Goal: Task Accomplishment & Management: Manage account settings

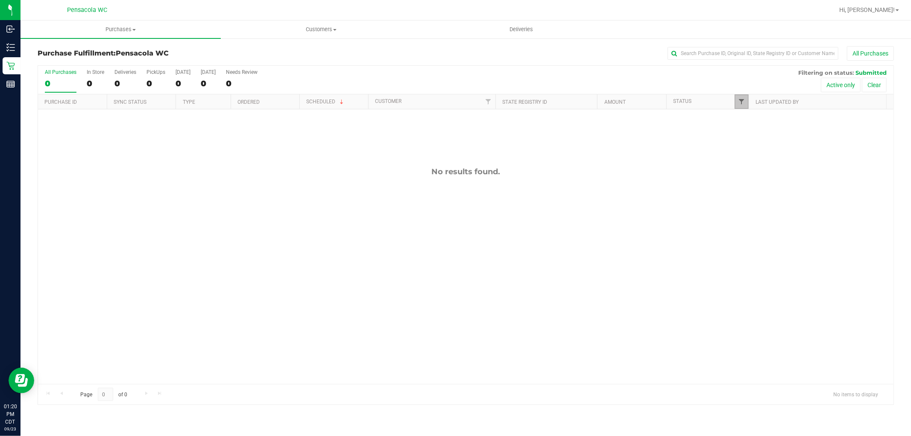
click at [739, 99] on span "Filter" at bounding box center [741, 101] width 7 height 7
click at [757, 194] on span "Packed" at bounding box center [761, 196] width 17 height 5
click at [749, 194] on input "Packed" at bounding box center [746, 196] width 6 height 6
click at [759, 255] on button "Filter" at bounding box center [760, 251] width 41 height 19
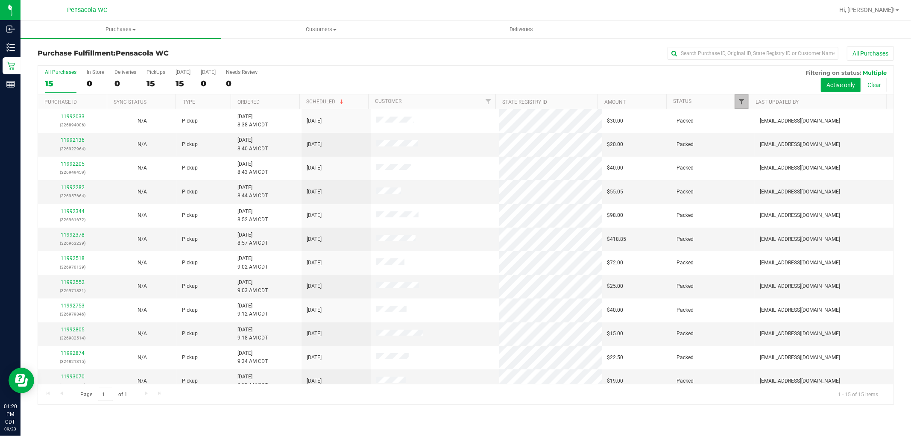
click at [740, 104] on span "Filter" at bounding box center [741, 101] width 7 height 7
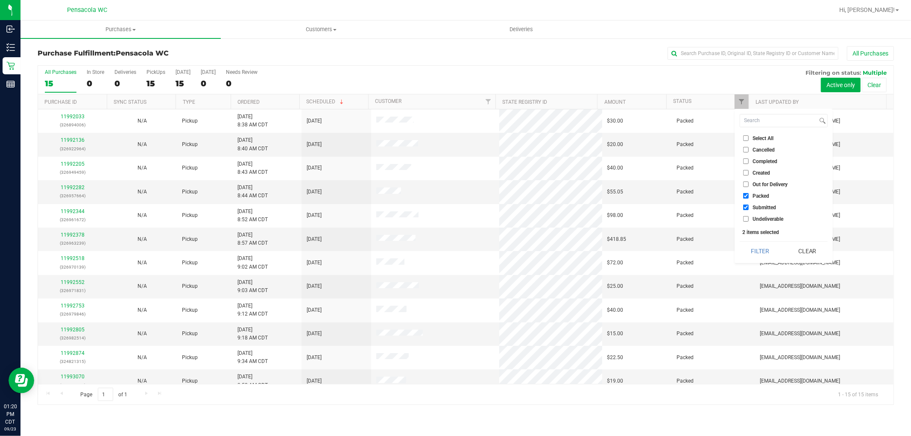
click at [758, 191] on li "Packed" at bounding box center [784, 195] width 88 height 9
click at [763, 194] on span "Packed" at bounding box center [761, 196] width 17 height 5
click at [749, 193] on input "Packed" at bounding box center [746, 196] width 6 height 6
checkbox input "false"
click at [762, 251] on button "Filter" at bounding box center [760, 251] width 41 height 19
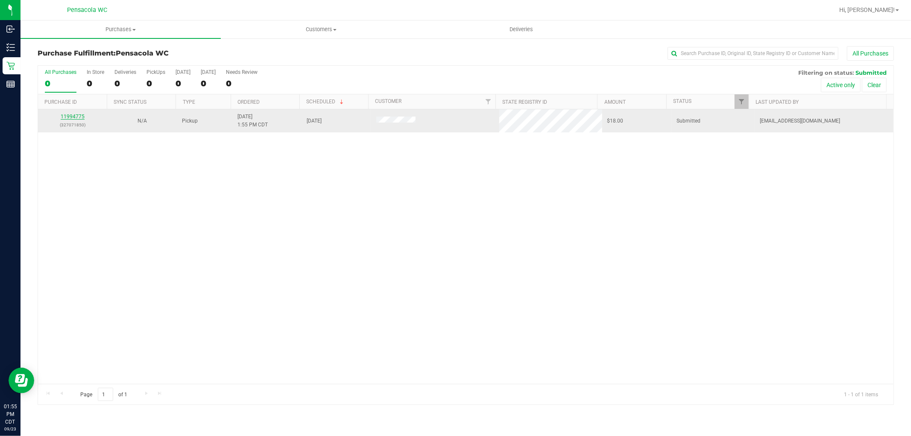
click at [62, 116] on link "11994775" at bounding box center [73, 117] width 24 height 6
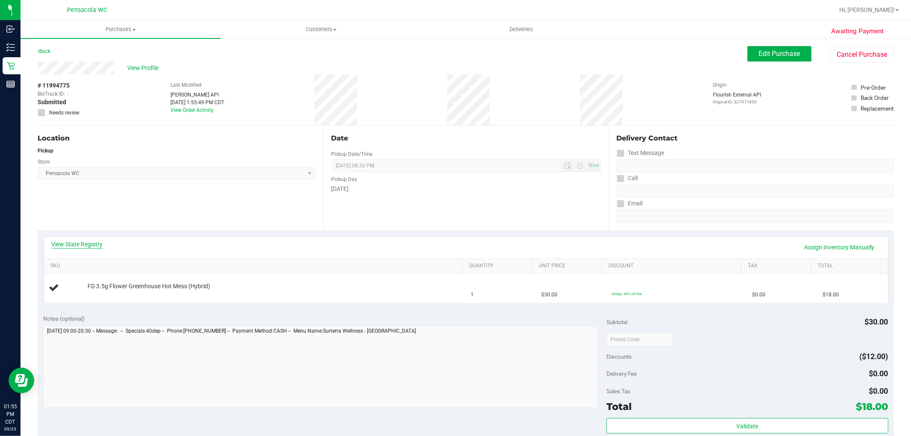
click at [84, 244] on link "View State Registry" at bounding box center [77, 244] width 51 height 9
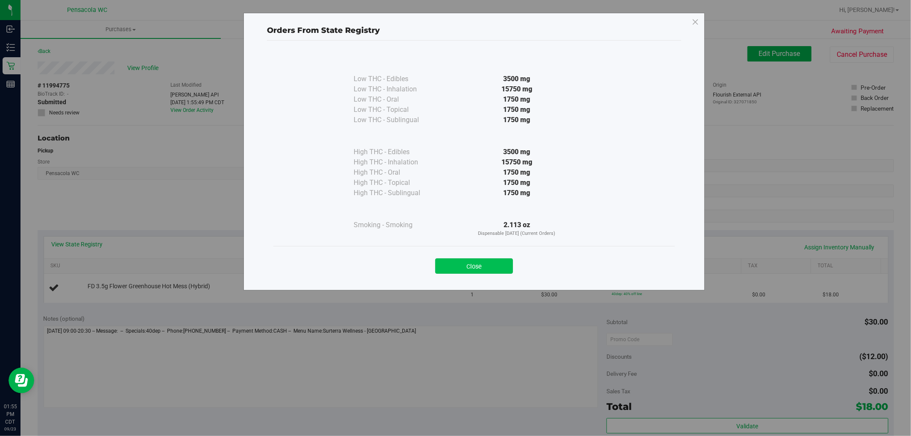
click at [489, 258] on button "Close" at bounding box center [474, 265] width 78 height 15
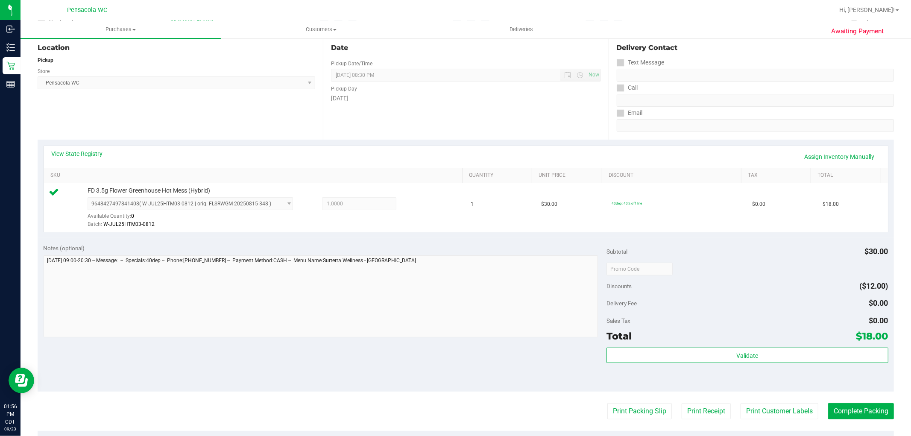
scroll to position [95, 0]
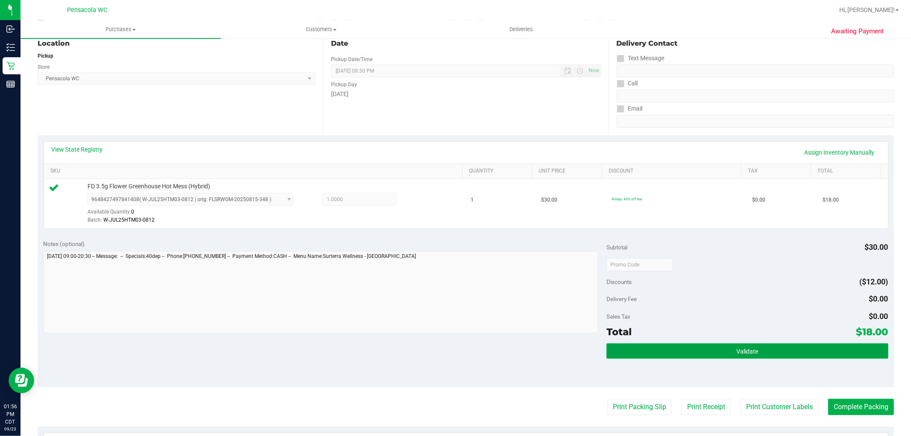
click at [748, 357] on button "Validate" at bounding box center [747, 350] width 281 height 15
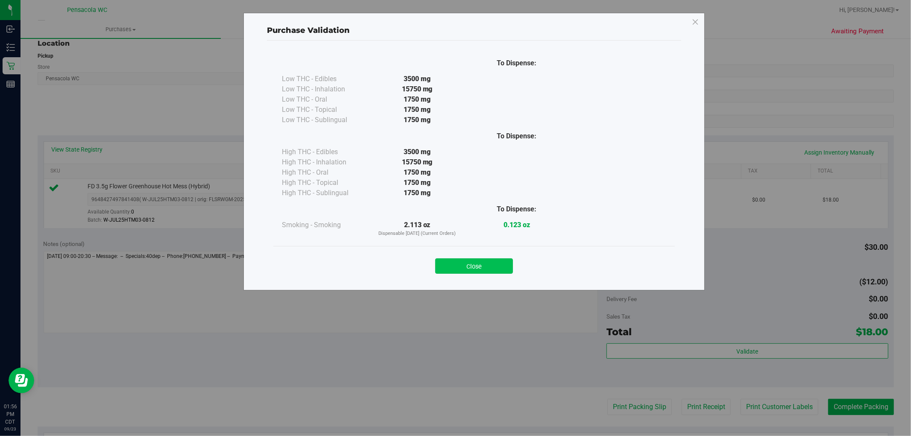
click at [450, 263] on button "Close" at bounding box center [474, 265] width 78 height 15
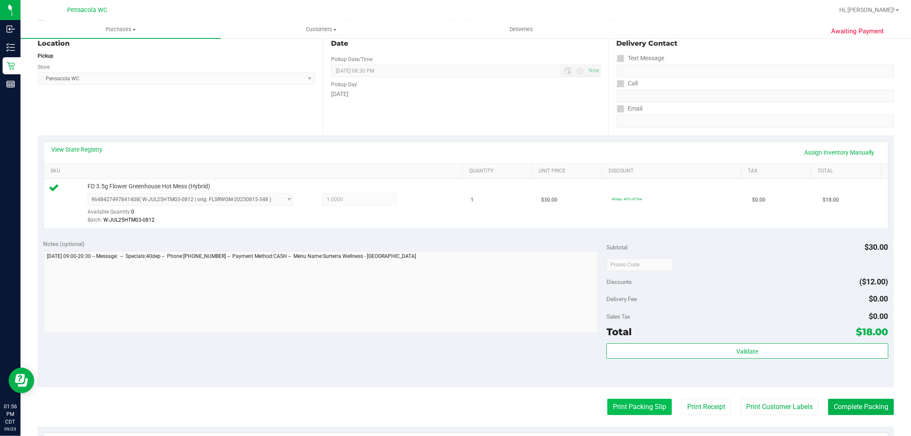
click at [645, 408] on button "Print Packing Slip" at bounding box center [639, 407] width 65 height 16
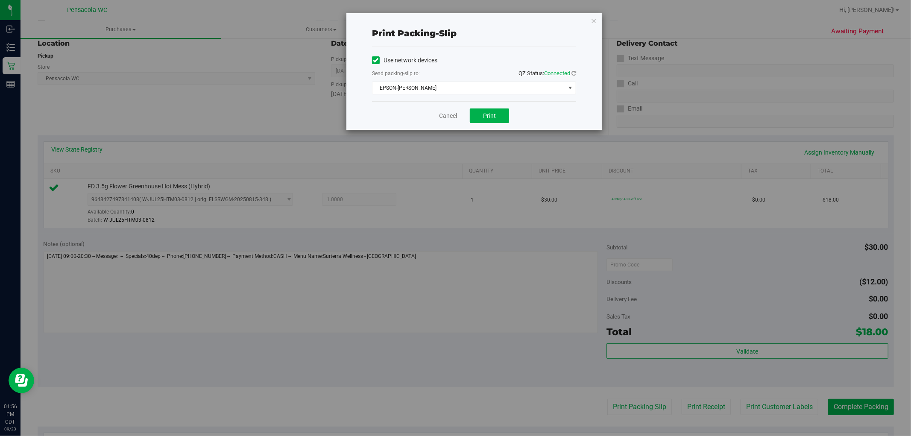
click at [491, 127] on div "Cancel Print" at bounding box center [474, 115] width 204 height 29
click at [489, 113] on span "Print" at bounding box center [489, 115] width 13 height 7
click at [446, 114] on link "Cancel" at bounding box center [448, 115] width 18 height 9
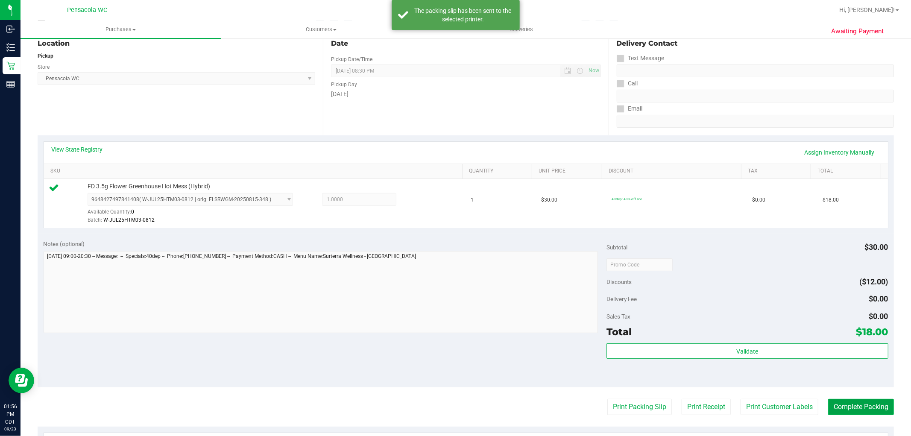
click at [849, 409] on button "Complete Packing" at bounding box center [861, 407] width 66 height 16
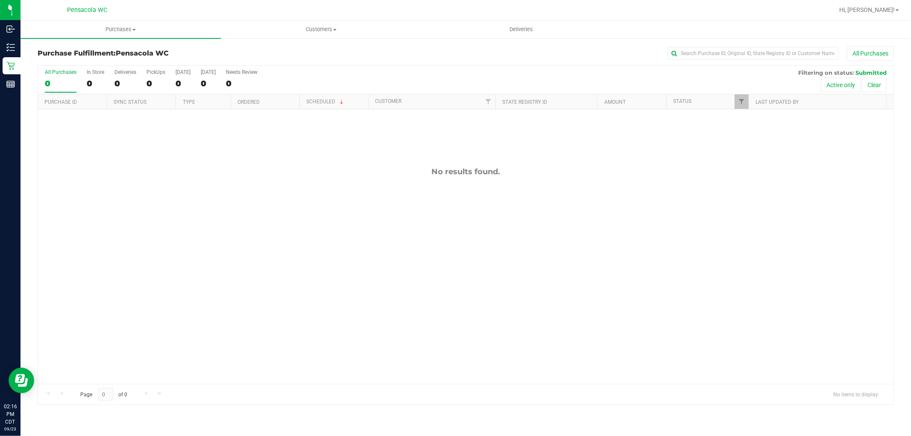
click at [318, 40] on div "Purchase Fulfillment: Pensacola WC All Purchases All Purchases 0 In Store 0 Del…" at bounding box center [466, 226] width 891 height 376
click at [322, 29] on span "Customers" at bounding box center [320, 30] width 199 height 8
click at [295, 49] on li "All customers" at bounding box center [321, 52] width 200 height 10
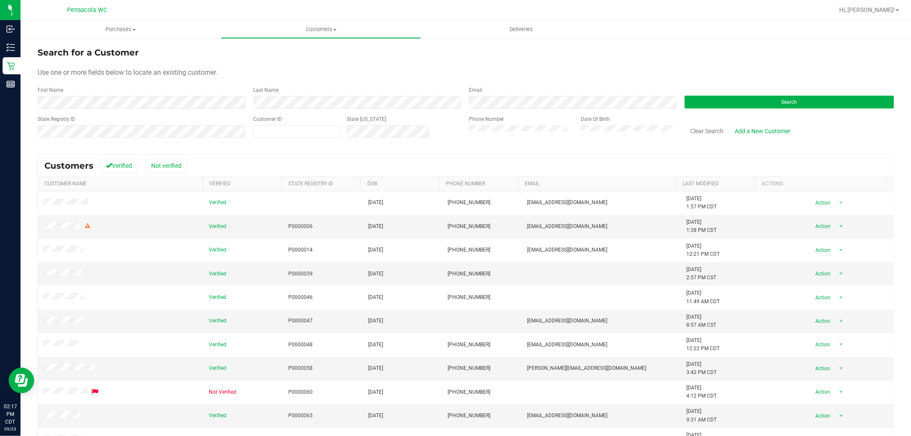
click at [277, 93] on div "Last Name" at bounding box center [355, 97] width 216 height 23
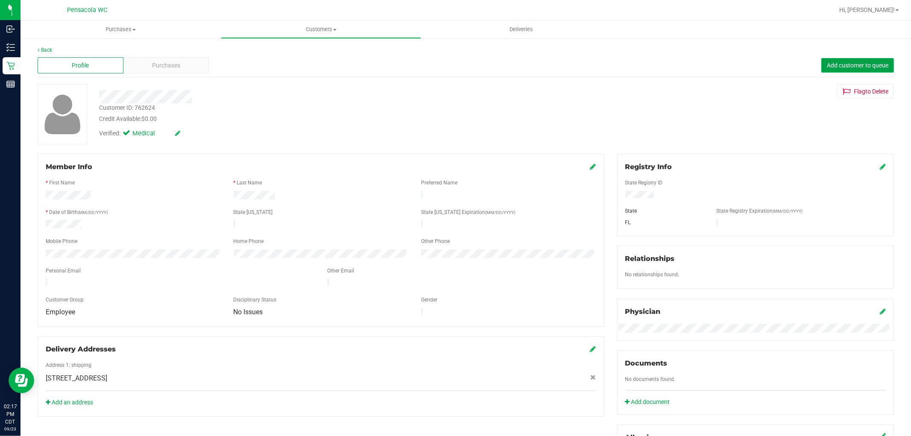
click at [885, 59] on button "Add customer to queue" at bounding box center [857, 65] width 73 height 15
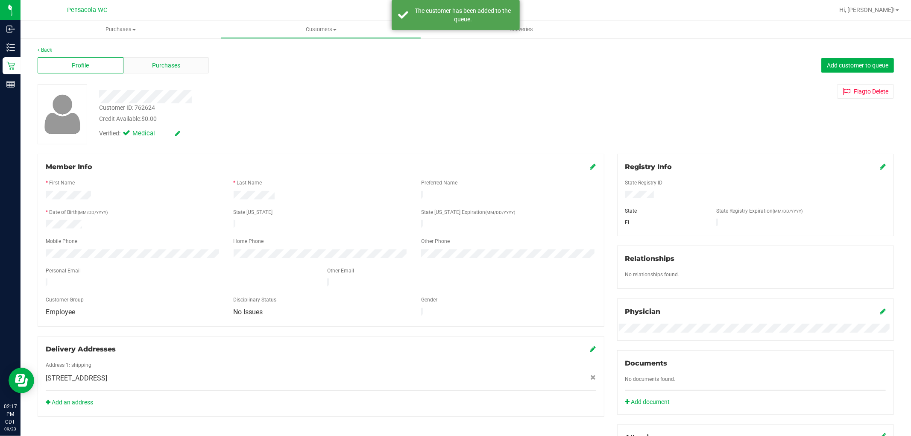
click at [179, 60] on div "Purchases" at bounding box center [166, 65] width 86 height 16
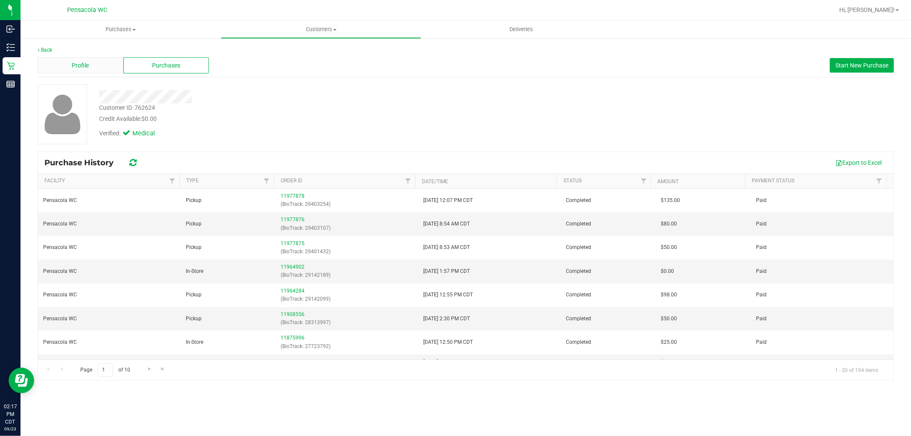
click at [79, 60] on div "Profile" at bounding box center [81, 65] width 86 height 16
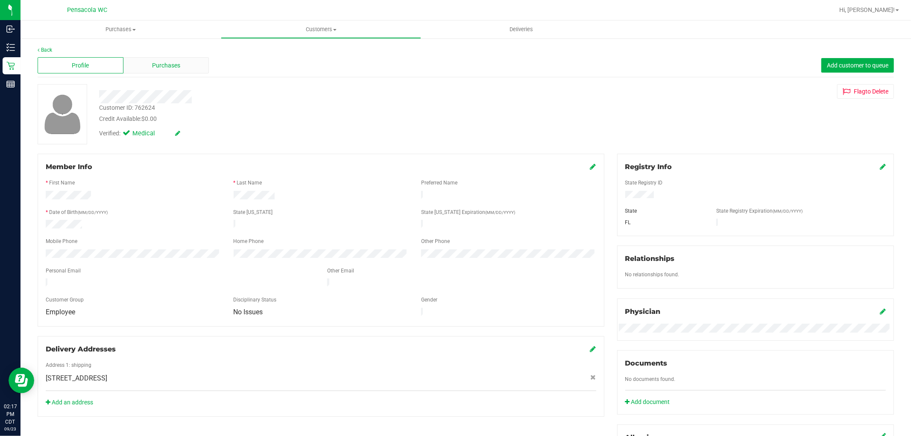
click at [167, 66] on span "Purchases" at bounding box center [166, 65] width 28 height 9
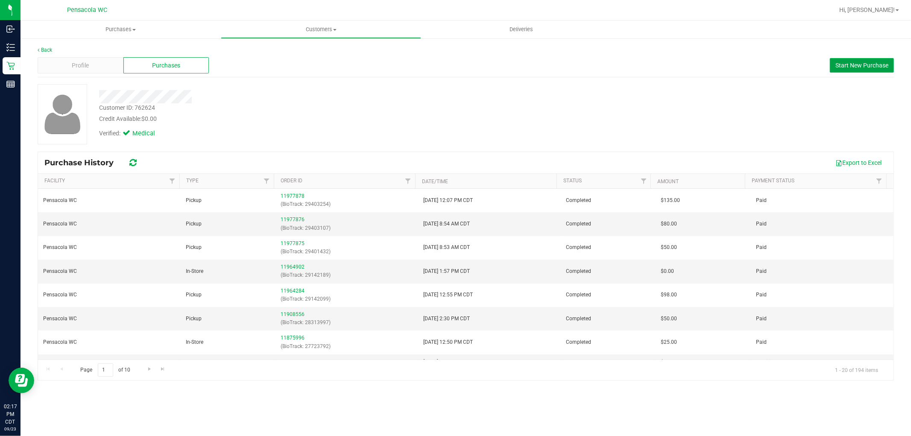
click at [861, 62] on span "Start New Purchase" at bounding box center [862, 65] width 53 height 7
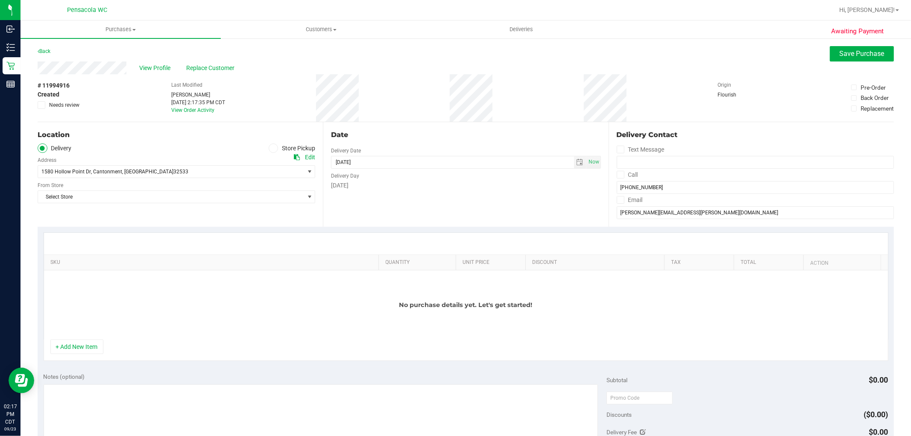
click at [271, 148] on icon at bounding box center [273, 148] width 5 height 0
click at [0, 0] on input "Store Pickup" at bounding box center [0, 0] width 0 height 0
click at [252, 167] on span "Select Store" at bounding box center [171, 172] width 266 height 12
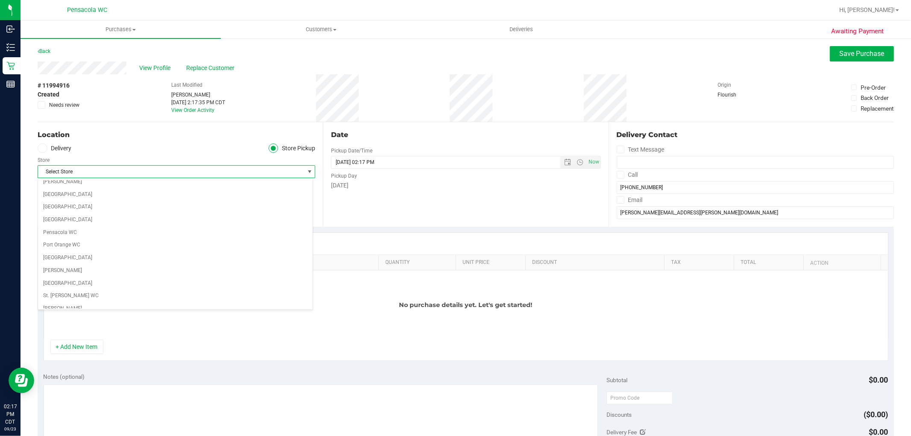
scroll to position [427, 0]
click at [119, 251] on li "Pensacola WC" at bounding box center [175, 254] width 275 height 13
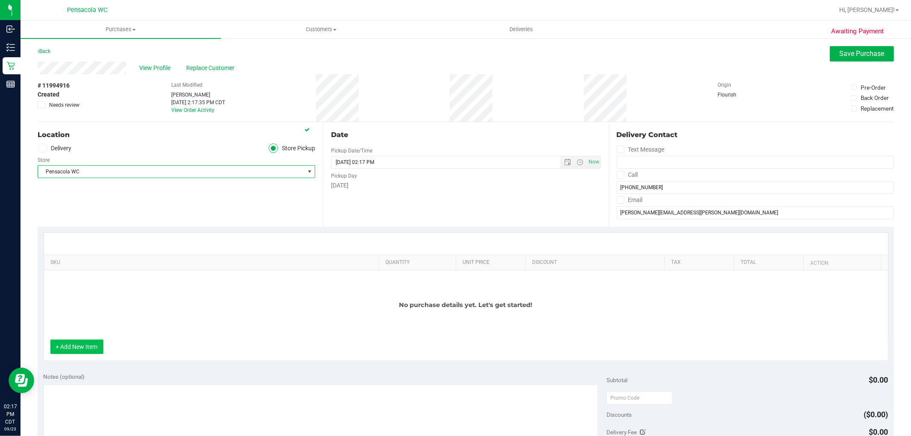
click at [97, 342] on button "+ Add New Item" at bounding box center [76, 347] width 53 height 15
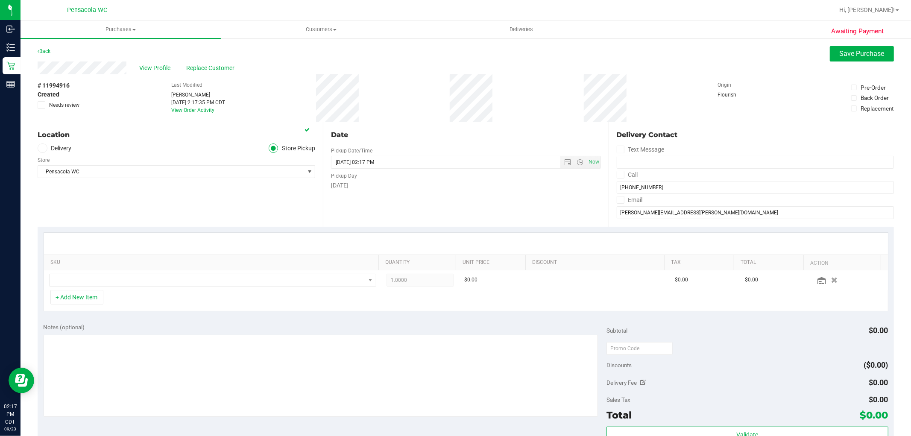
click at [175, 268] on th "SKU" at bounding box center [211, 262] width 335 height 15
click at [173, 270] on th "SKU" at bounding box center [211, 262] width 335 height 15
click at [171, 275] on span "NO DATA FOUND" at bounding box center [208, 280] width 316 height 12
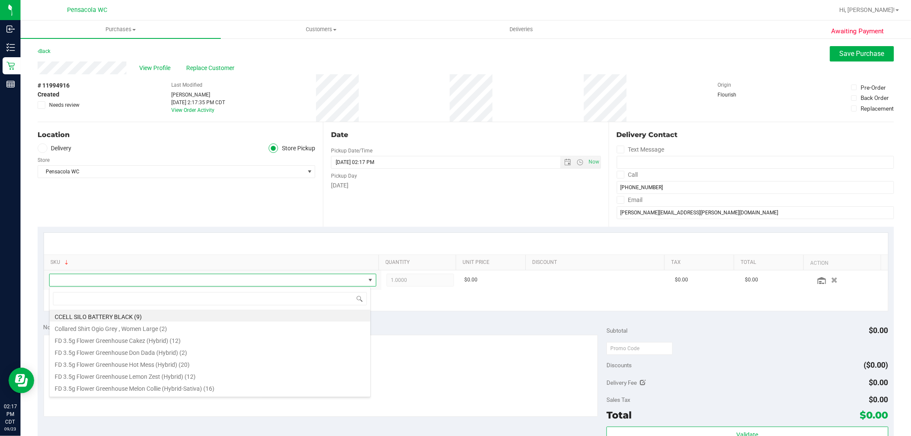
scroll to position [13, 319]
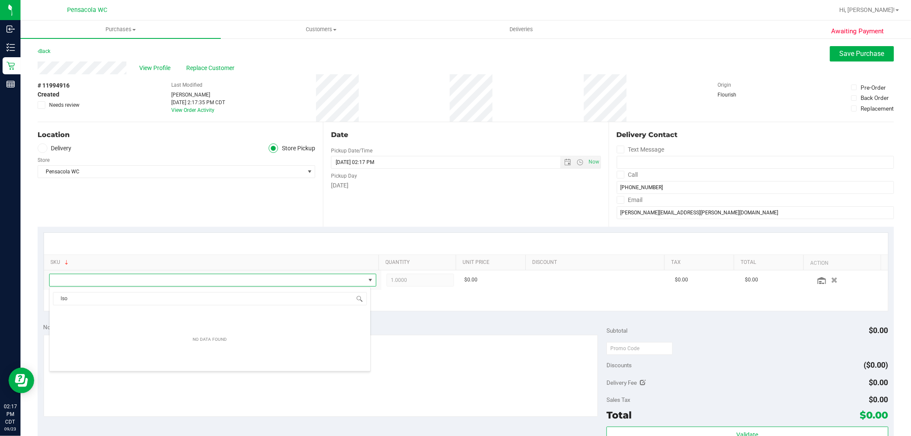
type input "lso"
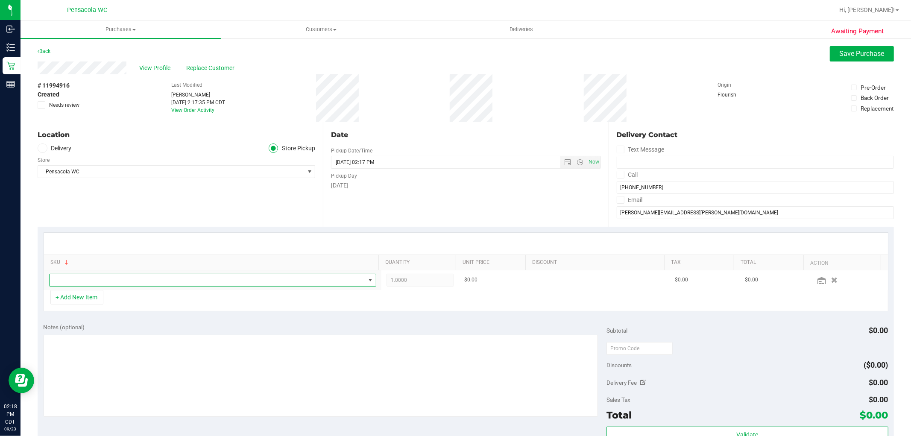
click at [286, 283] on span "NO DATA FOUND" at bounding box center [208, 280] width 316 height 12
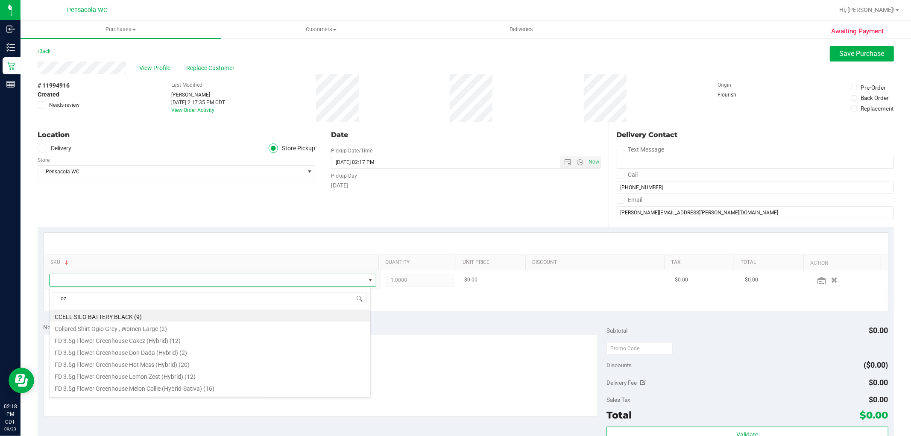
type input "oze"
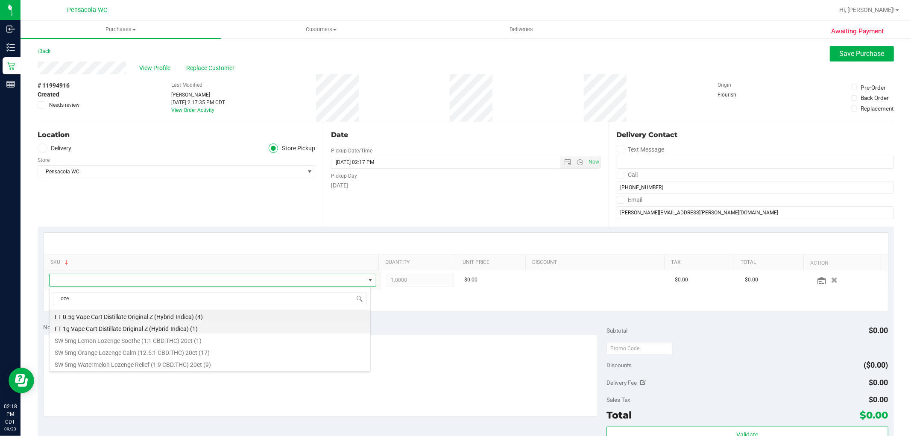
click at [176, 329] on li "FT 1g Vape Cart Distillate Original Z (Hybrid-Indica) (1)" at bounding box center [210, 328] width 321 height 12
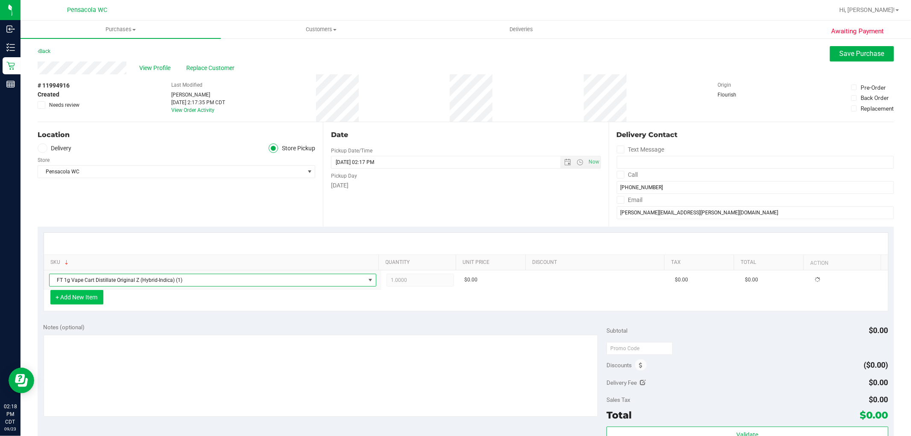
click at [65, 304] on button "+ Add New Item" at bounding box center [76, 297] width 53 height 15
click at [75, 296] on button "+ Add New Item" at bounding box center [76, 297] width 53 height 15
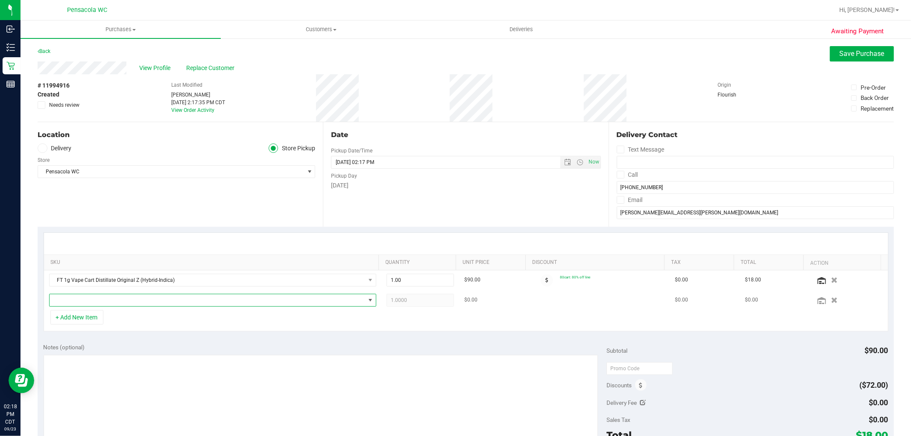
click at [75, 296] on span "NO DATA FOUND" at bounding box center [208, 300] width 316 height 12
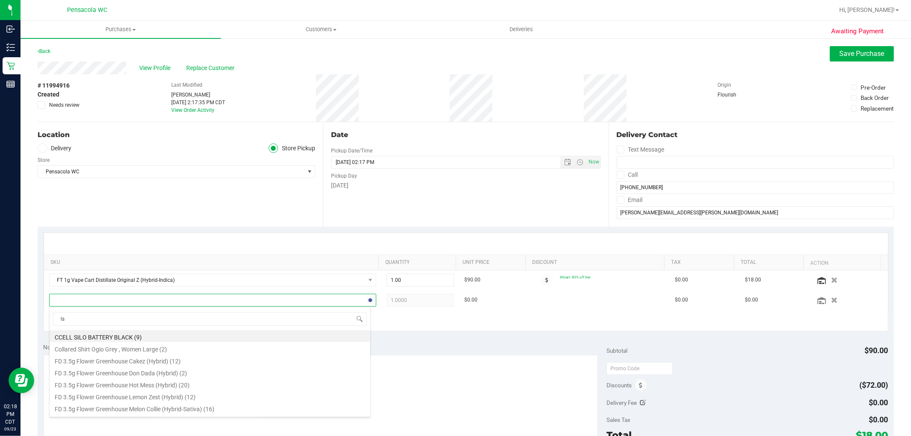
type input "lso"
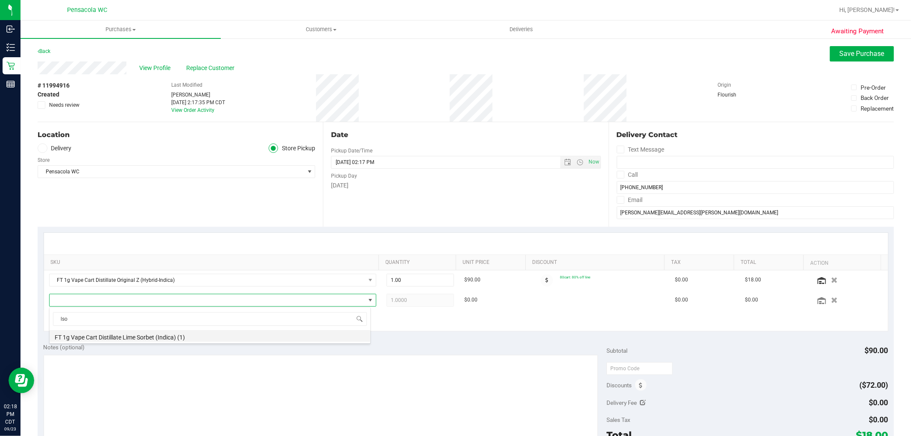
click at [219, 330] on li "FT 1g Vape Cart Distillate Lime Sorbet (Indica) (1)" at bounding box center [210, 336] width 321 height 12
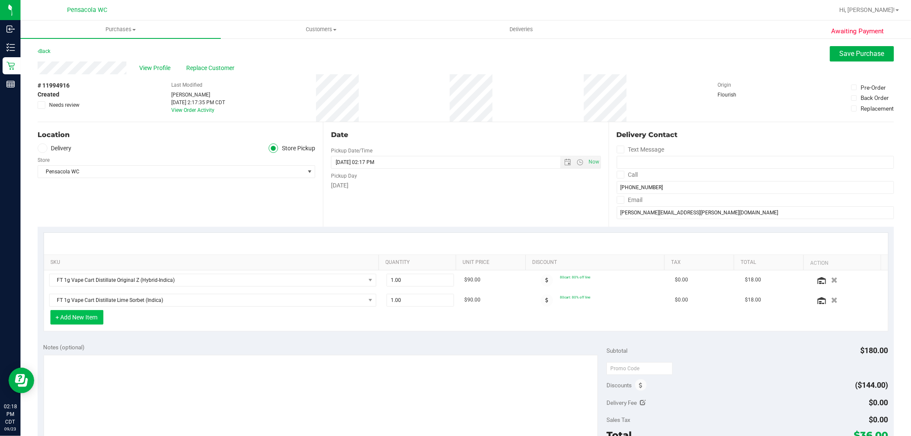
click at [80, 315] on button "+ Add New Item" at bounding box center [76, 317] width 53 height 15
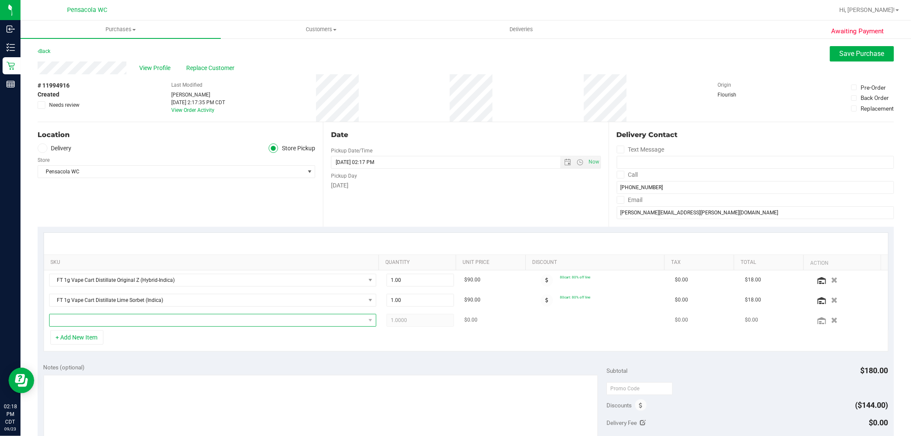
click at [95, 318] on span "NO DATA FOUND" at bounding box center [208, 320] width 316 height 12
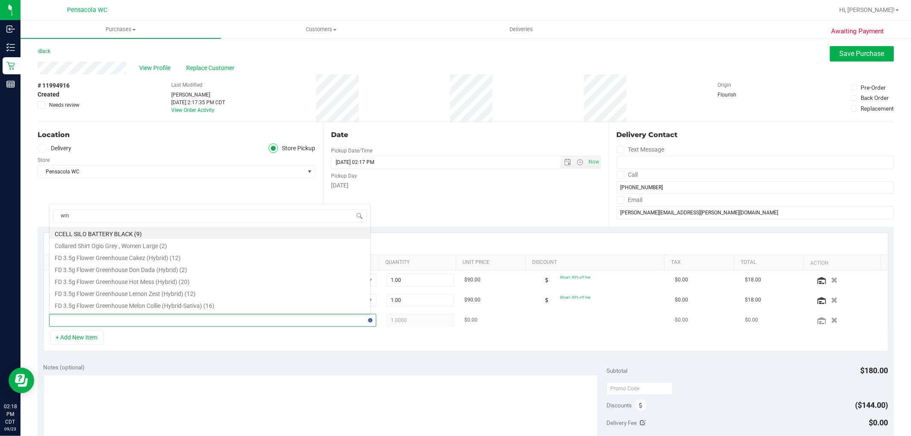
type input "wmo"
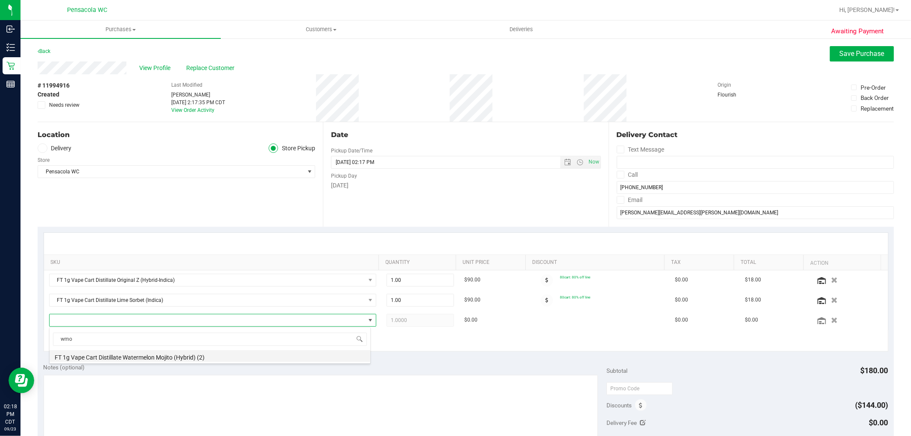
click at [147, 354] on li "FT 1g Vape Cart Distillate Watermelon Mojito (Hybrid) (2)" at bounding box center [210, 356] width 321 height 12
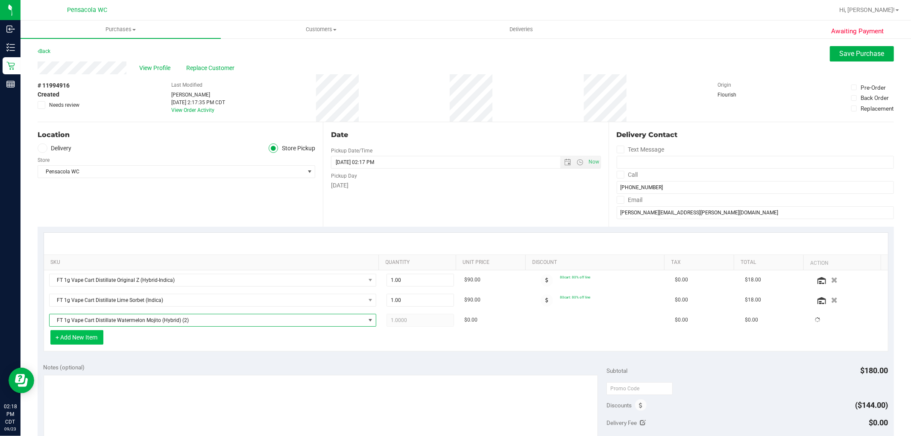
click at [87, 343] on button "+ Add New Item" at bounding box center [76, 337] width 53 height 15
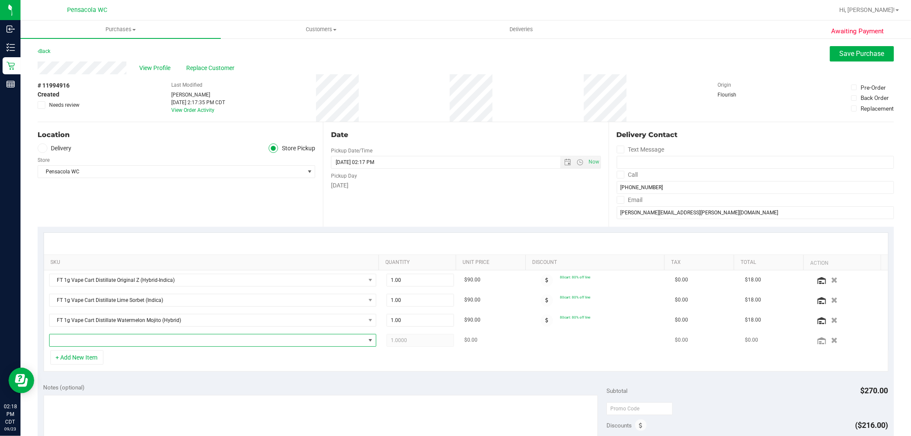
click at [94, 338] on span "NO DATA FOUND" at bounding box center [208, 340] width 316 height 12
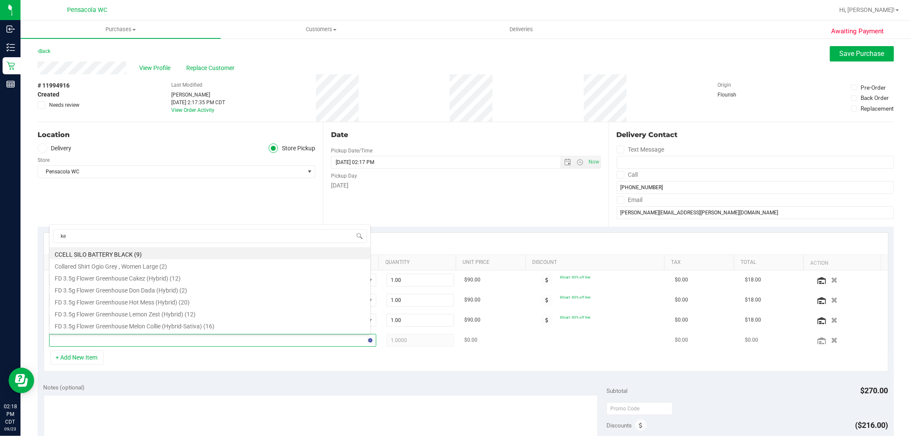
type input "key"
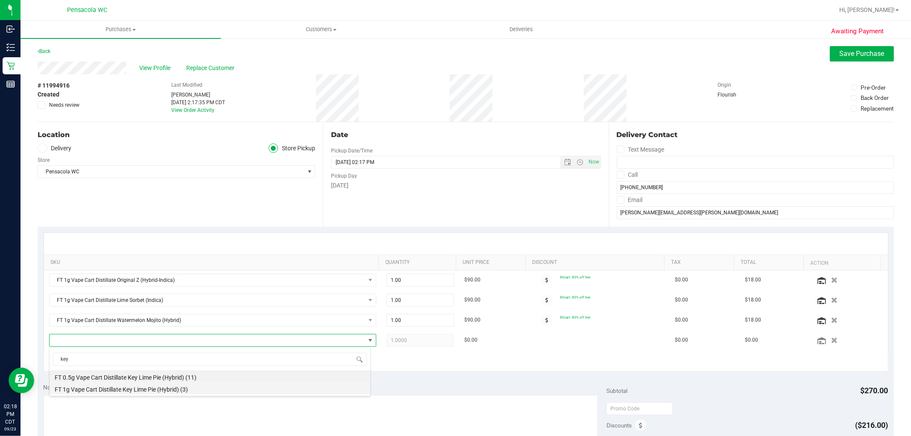
click at [94, 390] on li "FT 1g Vape Cart Distillate Key Lime Pie (Hybrid) (3)" at bounding box center [210, 388] width 321 height 12
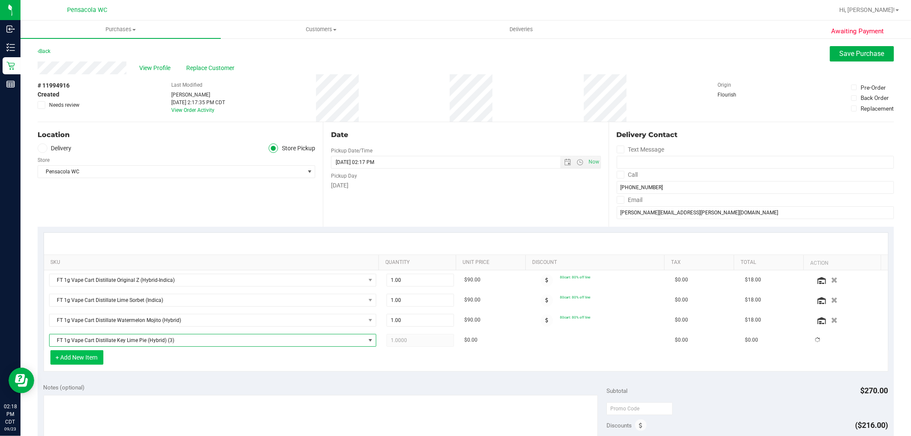
click at [69, 357] on button "+ Add New Item" at bounding box center [76, 357] width 53 height 15
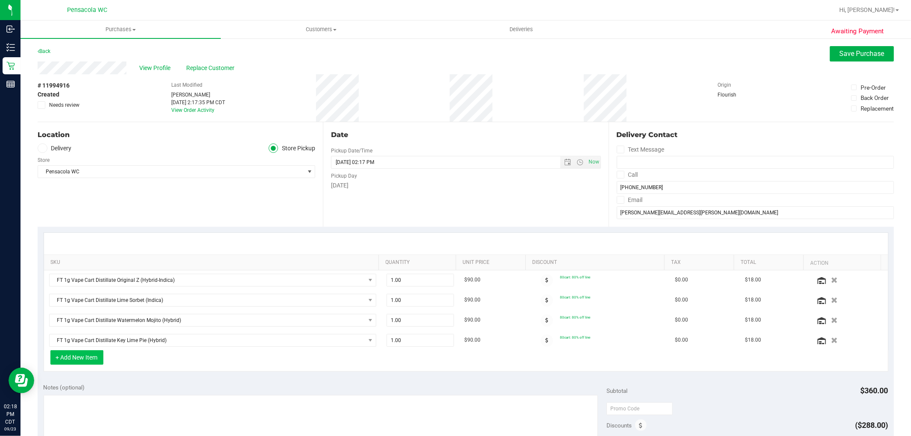
click at [94, 360] on button "+ Add New Item" at bounding box center [76, 357] width 53 height 15
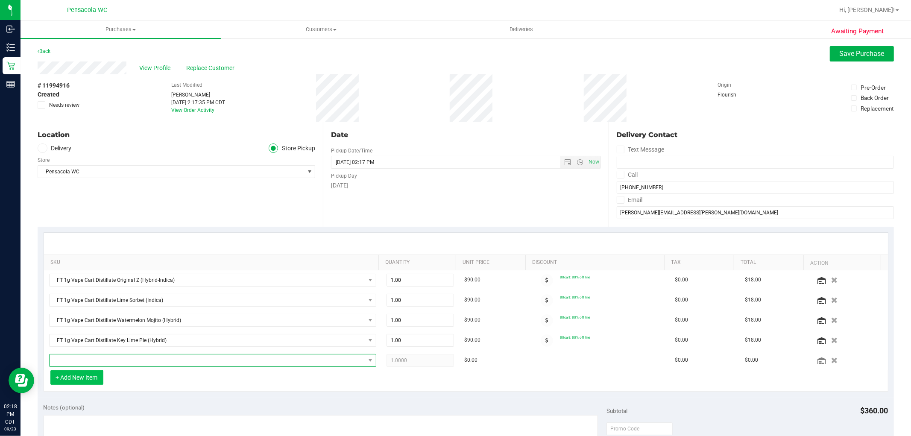
click at [94, 360] on span "NO DATA FOUND" at bounding box center [208, 361] width 316 height 12
type input "watermelon"
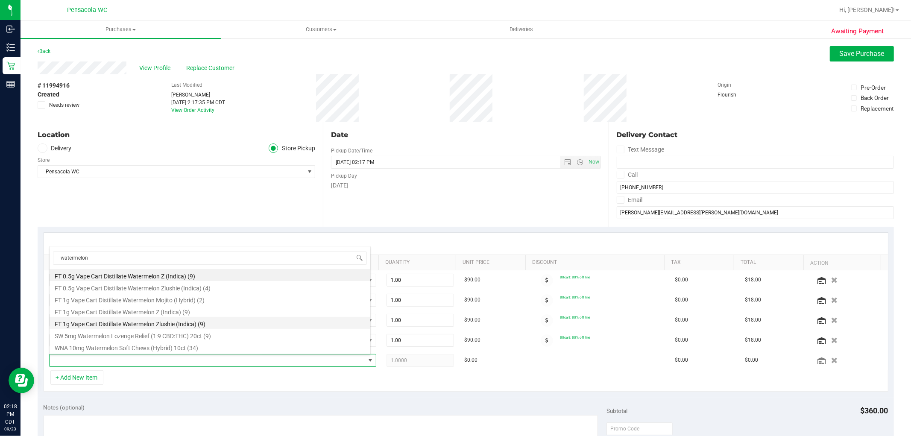
click at [171, 326] on li "FT 1g Vape Cart Distillate Watermelon Zlushie (Indica) (9)" at bounding box center [210, 323] width 321 height 12
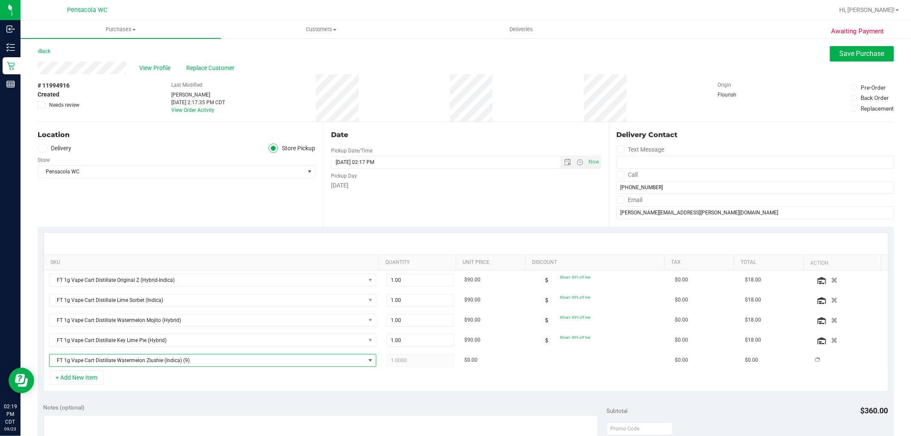
click at [255, 392] on div "+ Add New Item" at bounding box center [466, 380] width 845 height 21
click at [842, 54] on span "Save Purchase" at bounding box center [862, 54] width 45 height 8
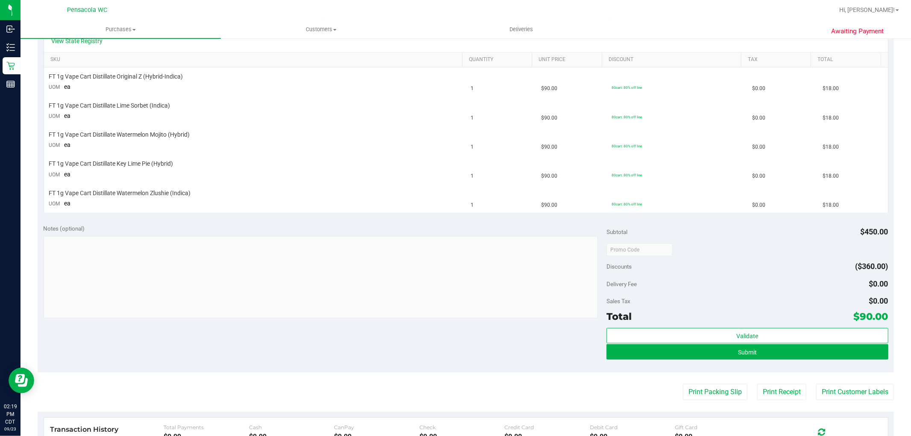
scroll to position [223, 0]
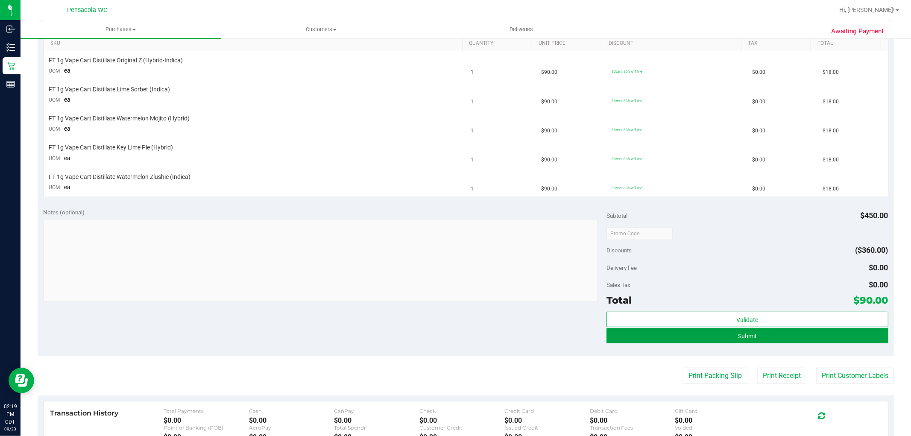
click at [790, 342] on button "Submit" at bounding box center [747, 335] width 281 height 15
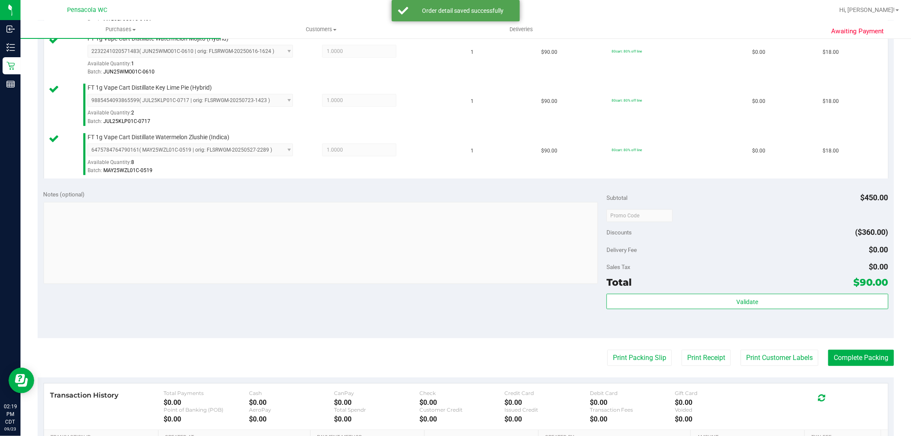
scroll to position [358, 0]
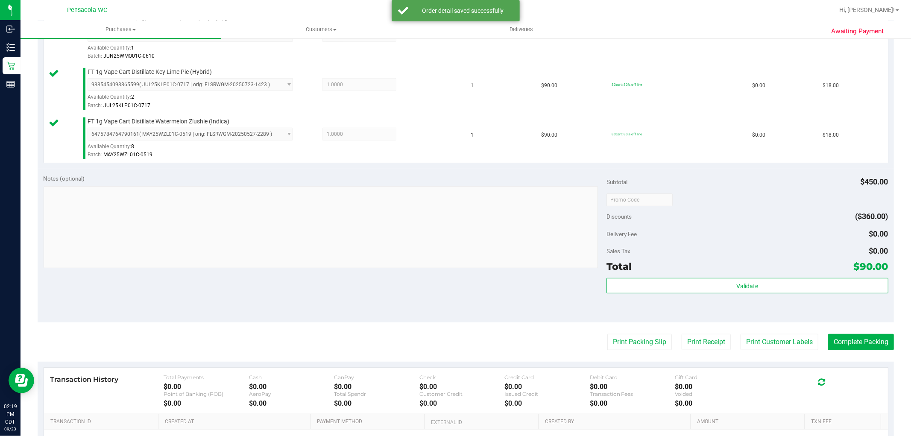
click at [731, 307] on div "Validate" at bounding box center [747, 297] width 281 height 38
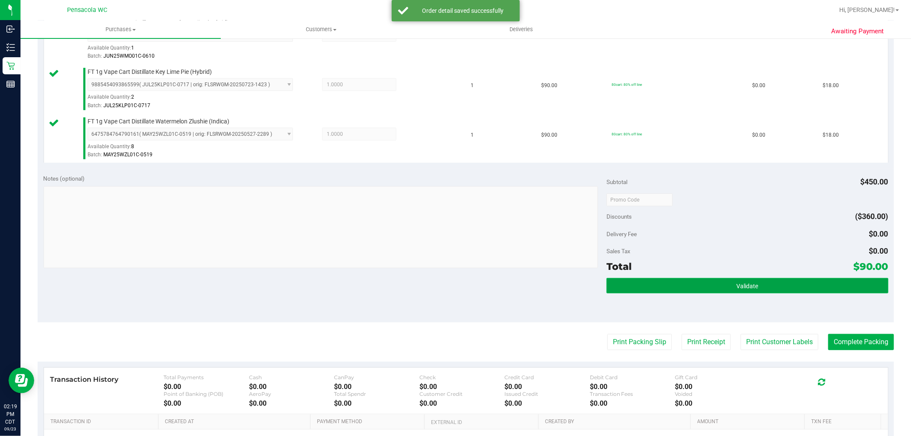
click at [701, 290] on button "Validate" at bounding box center [747, 285] width 281 height 15
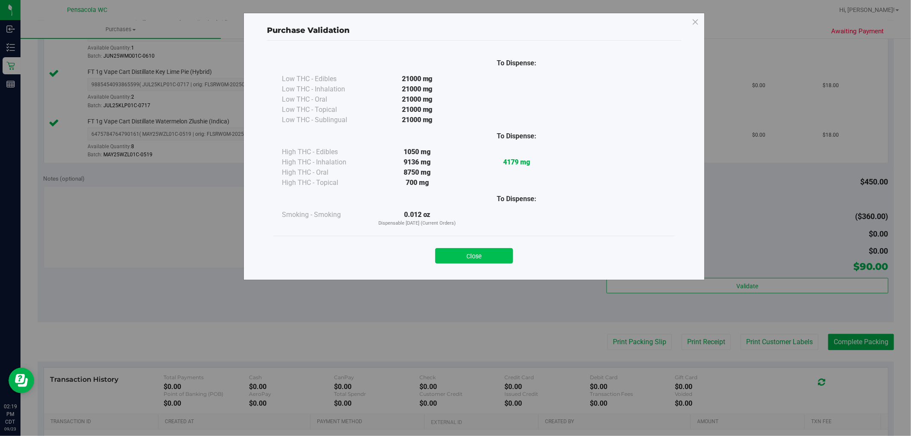
click at [466, 255] on button "Close" at bounding box center [474, 255] width 78 height 15
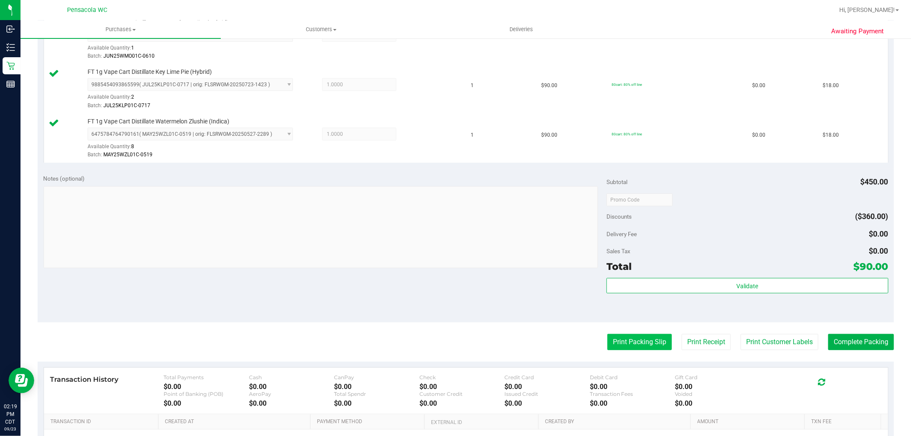
click at [622, 348] on button "Print Packing Slip" at bounding box center [639, 342] width 65 height 16
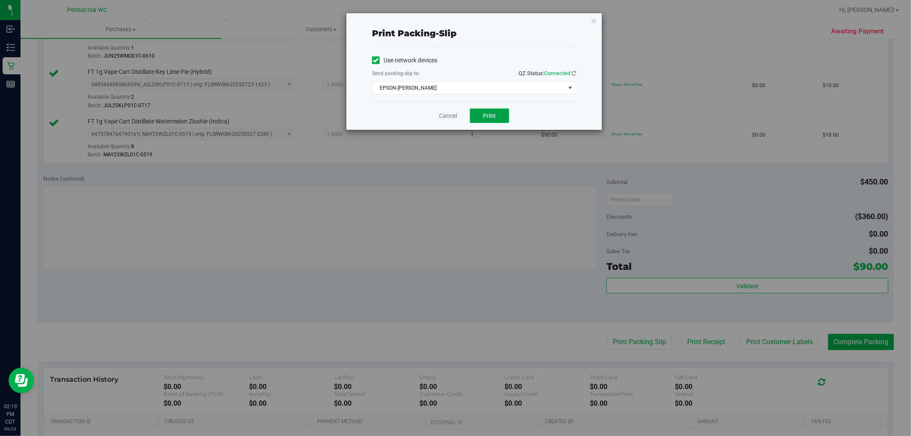
click at [497, 121] on button "Print" at bounding box center [489, 115] width 39 height 15
click at [454, 117] on link "Cancel" at bounding box center [448, 115] width 18 height 9
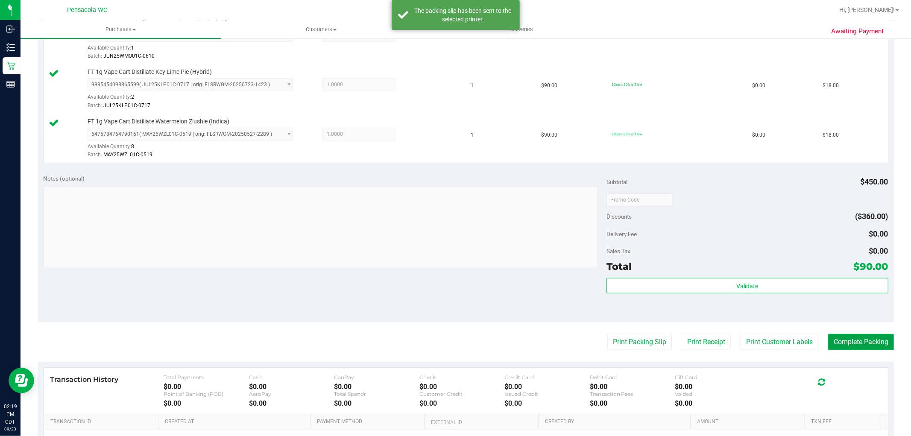
click at [849, 349] on button "Complete Packing" at bounding box center [861, 342] width 66 height 16
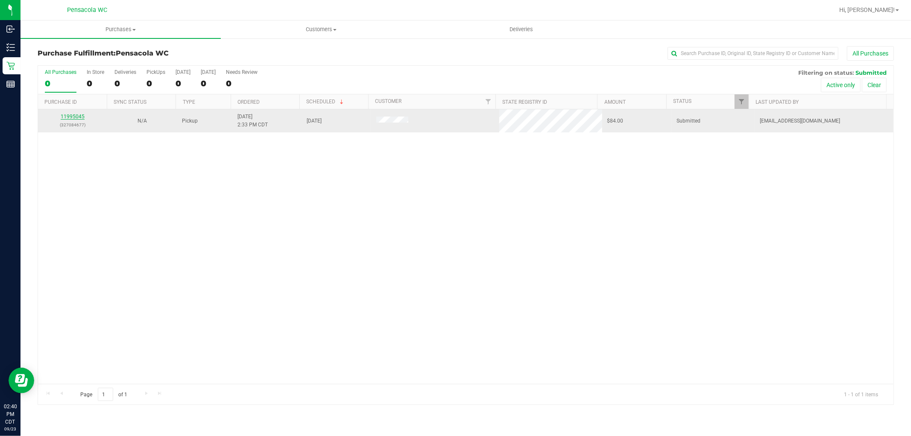
click at [78, 116] on link "11995045" at bounding box center [73, 117] width 24 height 6
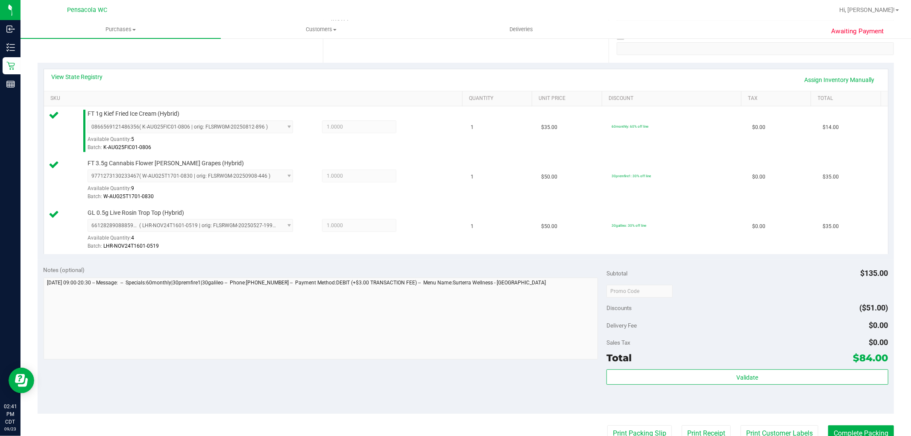
scroll to position [167, 0]
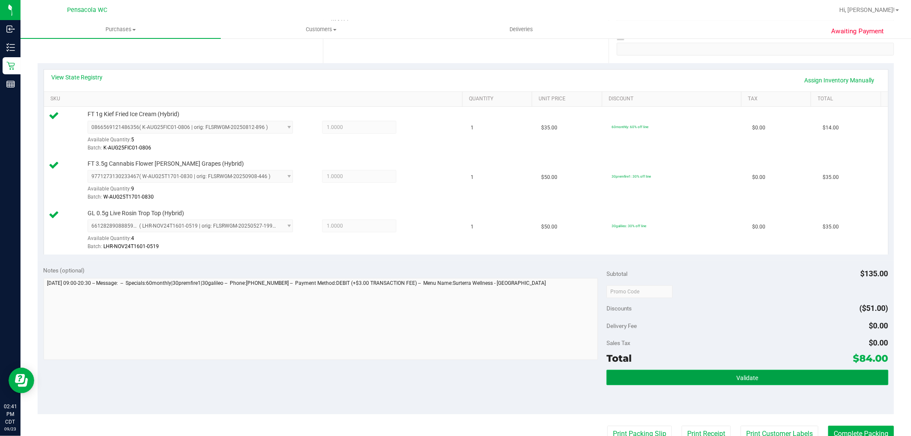
click at [686, 382] on button "Validate" at bounding box center [747, 377] width 281 height 15
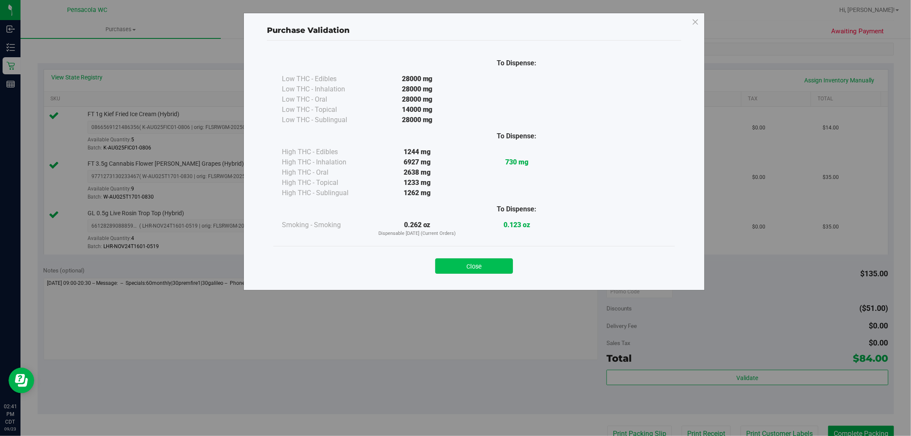
click at [485, 271] on button "Close" at bounding box center [474, 265] width 78 height 15
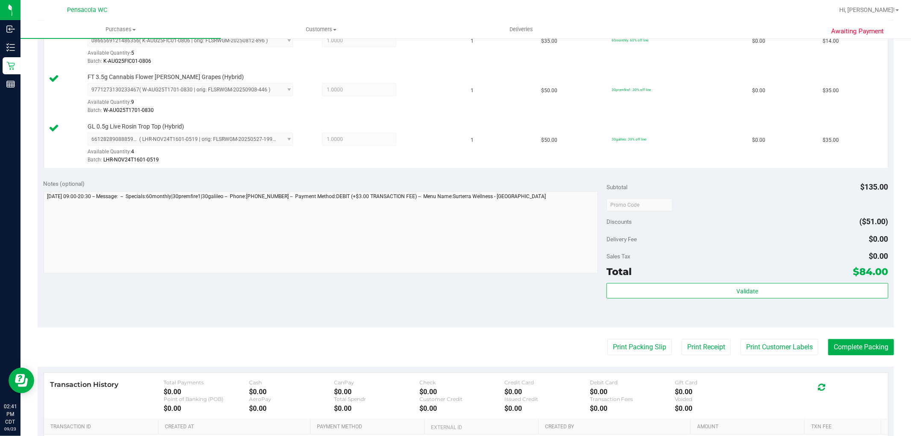
scroll to position [262, 0]
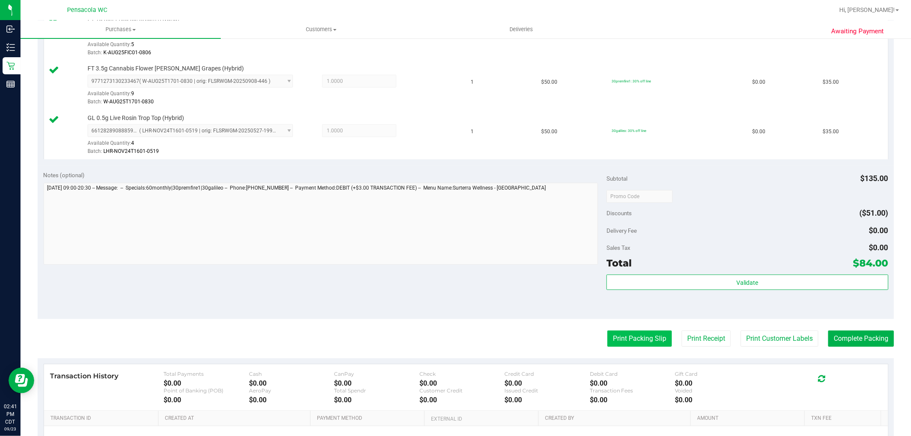
click at [637, 335] on button "Print Packing Slip" at bounding box center [639, 339] width 65 height 16
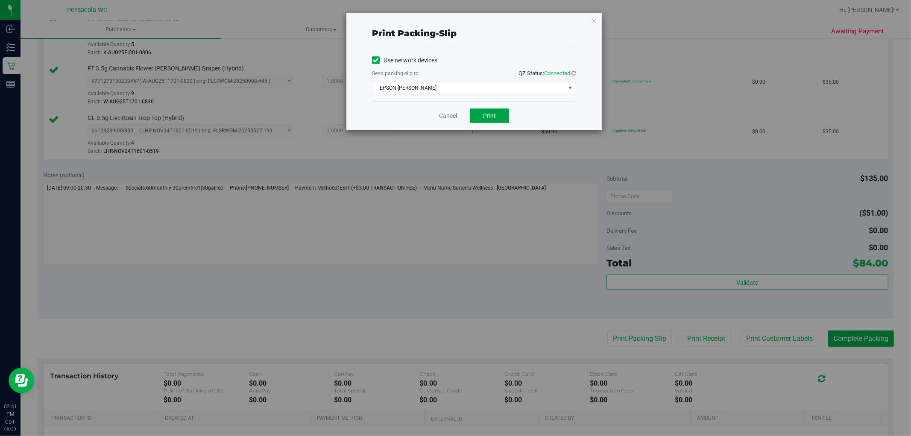
click at [480, 114] on button "Print" at bounding box center [489, 115] width 39 height 15
click at [446, 118] on link "Cancel" at bounding box center [448, 115] width 18 height 9
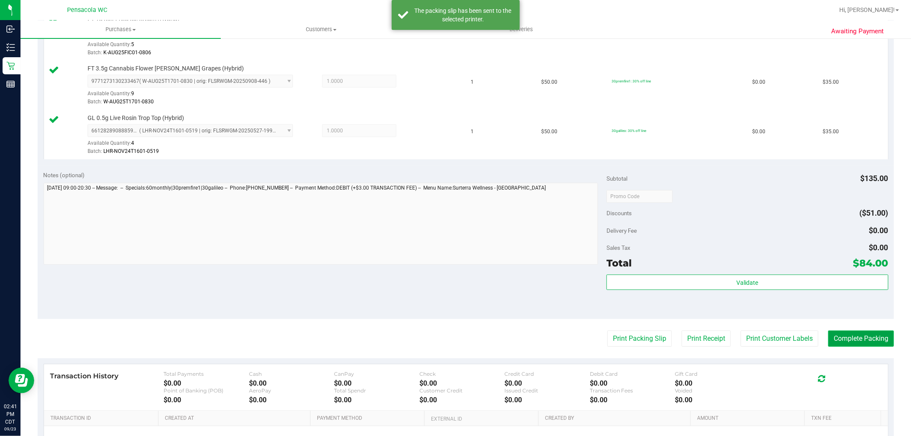
click at [851, 347] on button "Complete Packing" at bounding box center [861, 339] width 66 height 16
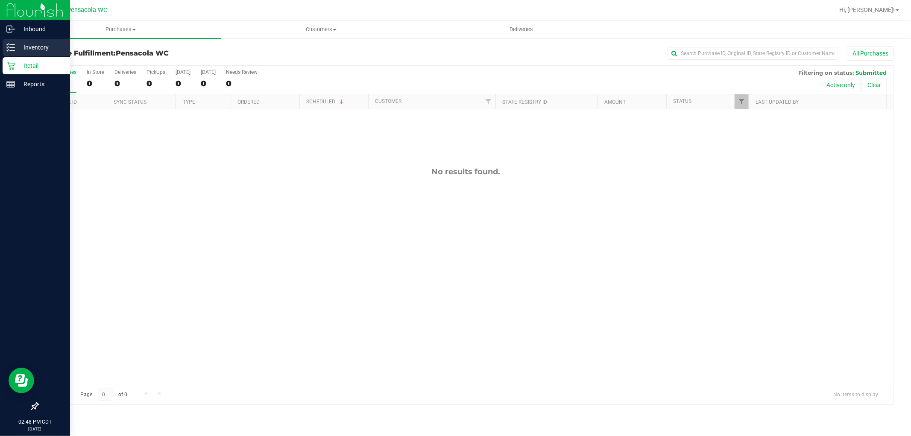
click at [13, 50] on line at bounding box center [12, 50] width 5 height 0
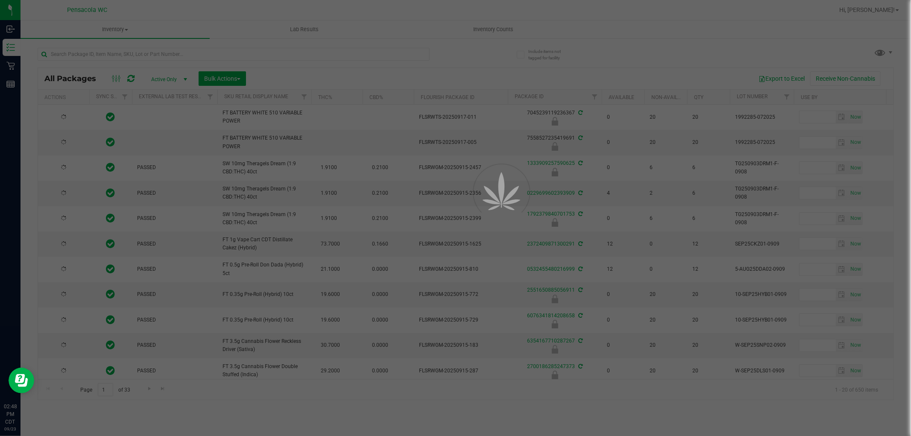
click at [116, 62] on div at bounding box center [455, 218] width 911 height 436
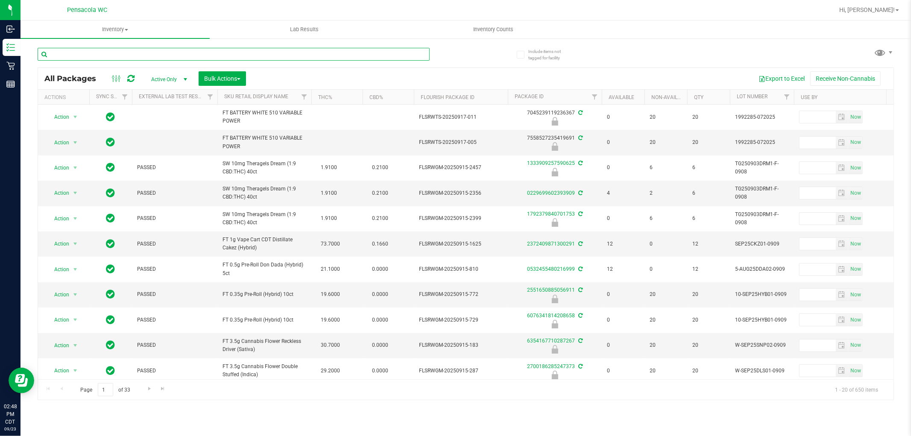
click at [141, 51] on input "text" at bounding box center [234, 54] width 392 height 13
type input "ARZ"
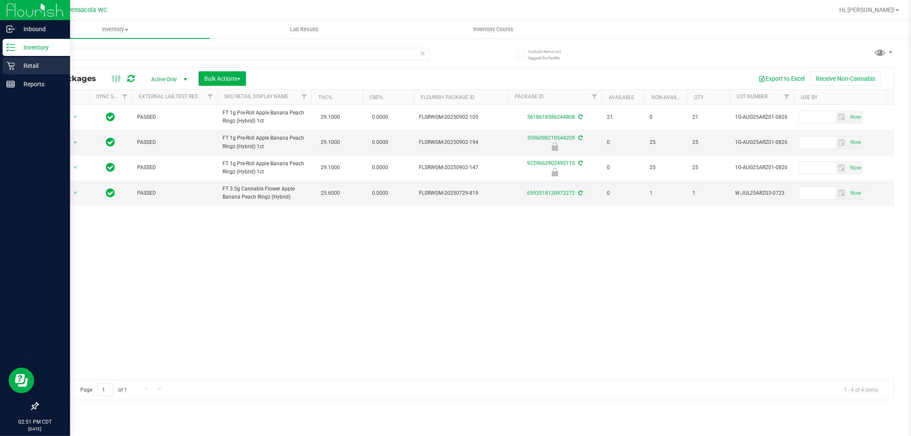
click at [1, 71] on link "Retail" at bounding box center [35, 66] width 70 height 18
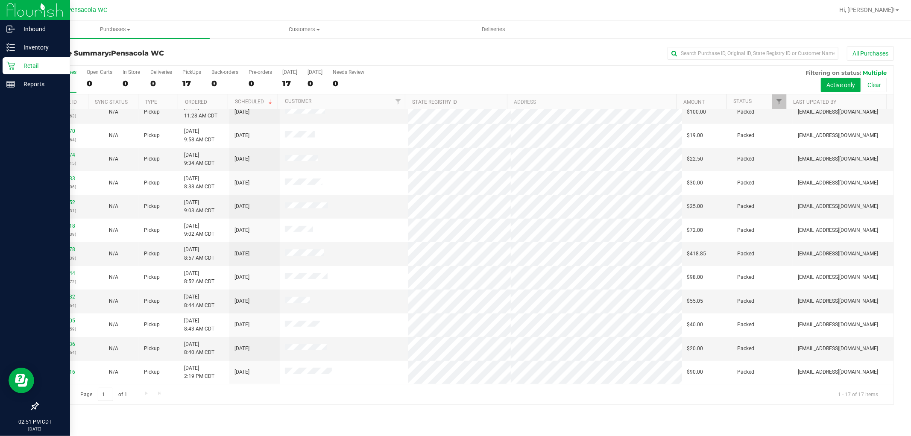
scroll to position [126, 0]
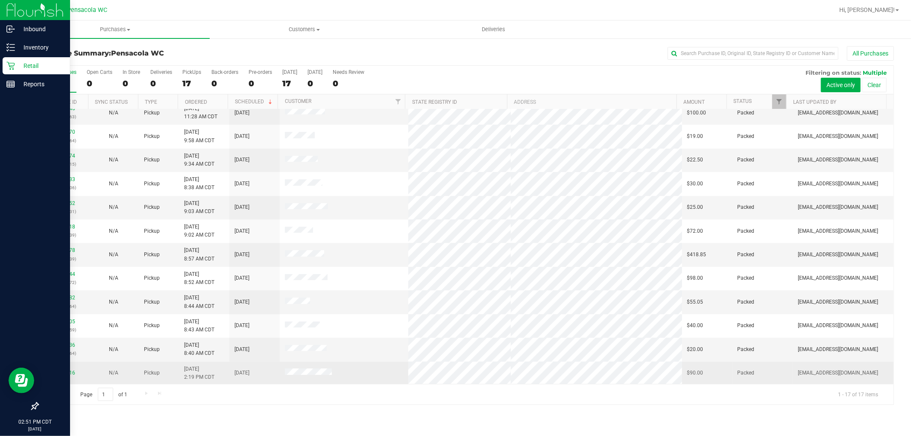
click at [99, 365] on td "N/A" at bounding box center [113, 373] width 50 height 23
click at [70, 373] on link "11994916" at bounding box center [63, 373] width 24 height 6
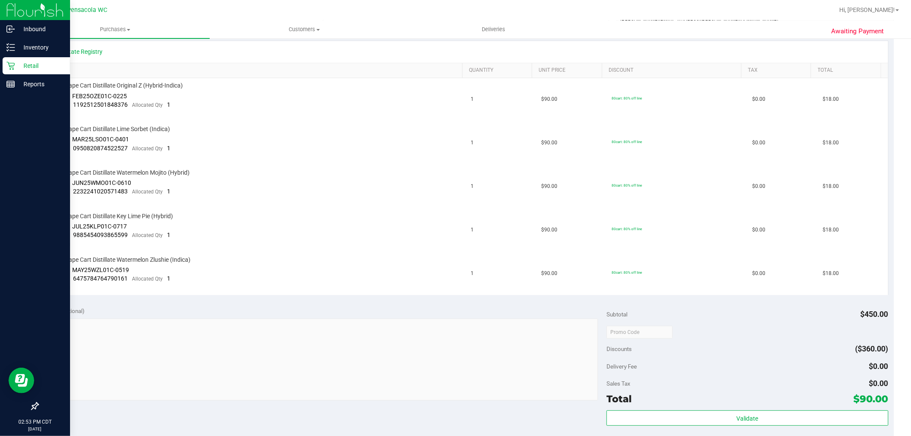
scroll to position [231, 0]
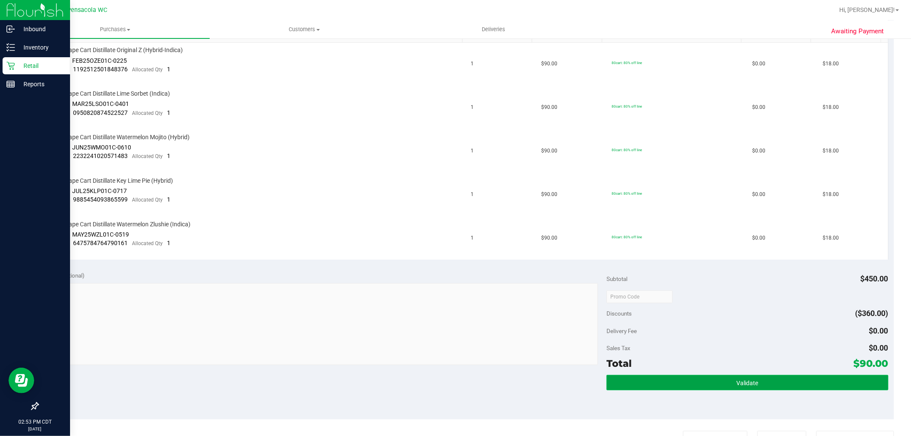
click at [688, 389] on button "Validate" at bounding box center [747, 382] width 281 height 15
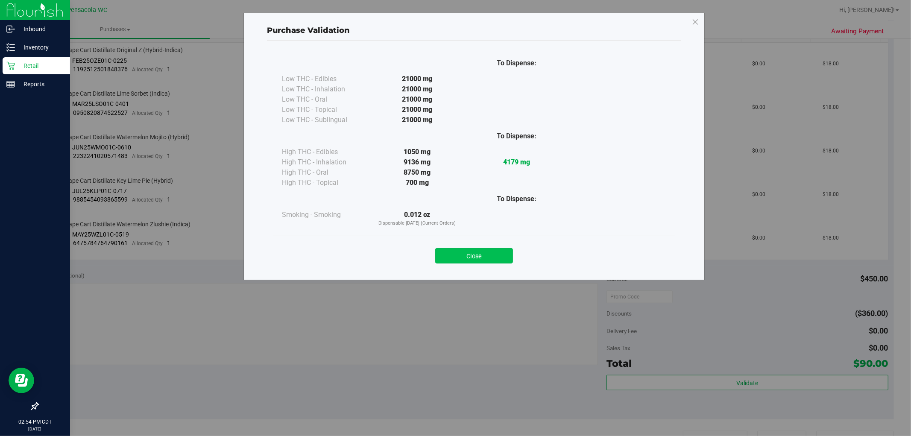
click at [439, 259] on button "Close" at bounding box center [474, 255] width 78 height 15
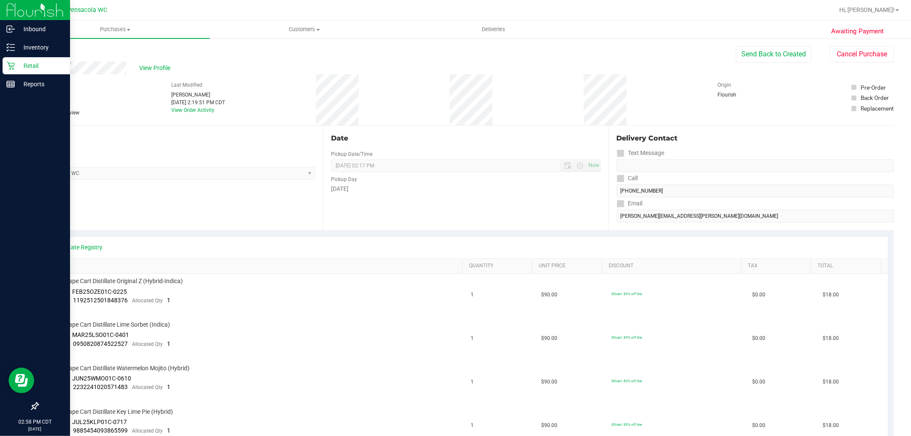
scroll to position [0, 0]
click at [771, 53] on button "Send Back to Created" at bounding box center [774, 54] width 76 height 16
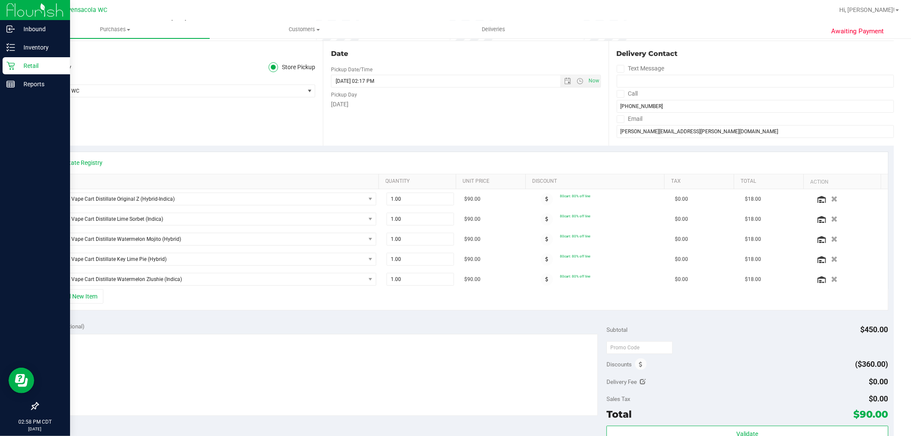
scroll to position [85, 0]
click at [92, 297] on button "+ Add New Item" at bounding box center [76, 295] width 53 height 15
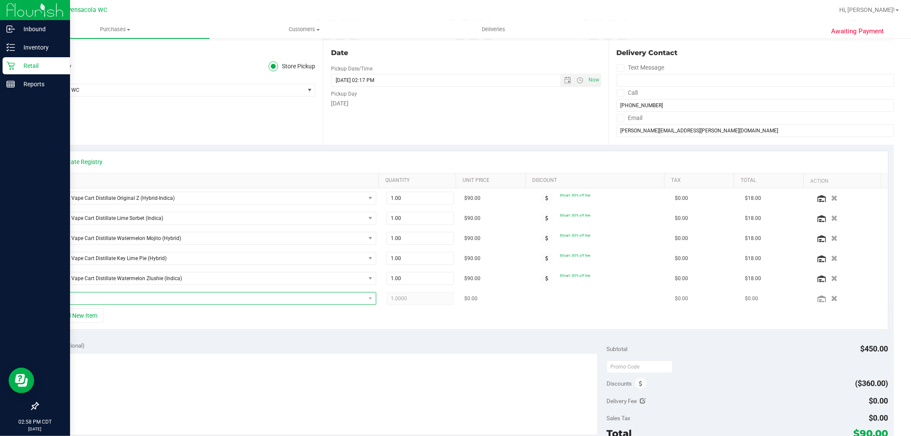
click at [172, 301] on span "NO DATA FOUND" at bounding box center [208, 299] width 316 height 12
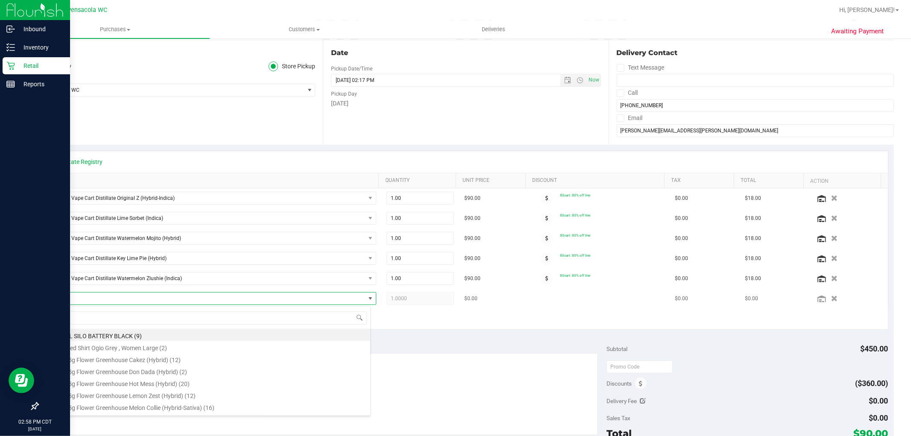
scroll to position [13, 319]
type input "GCK"
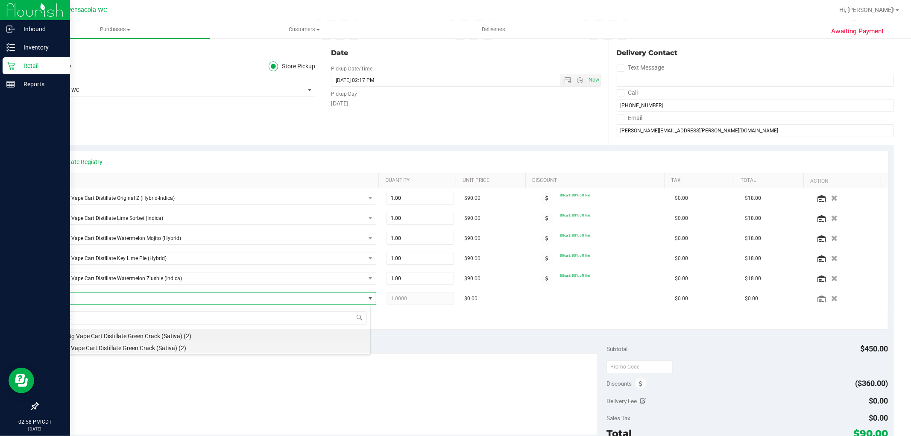
click at [222, 351] on li "FT 1g Vape Cart Distillate Green Crack (Sativa) (2)" at bounding box center [210, 347] width 321 height 12
click at [85, 319] on button "+ Add New Item" at bounding box center [76, 315] width 53 height 15
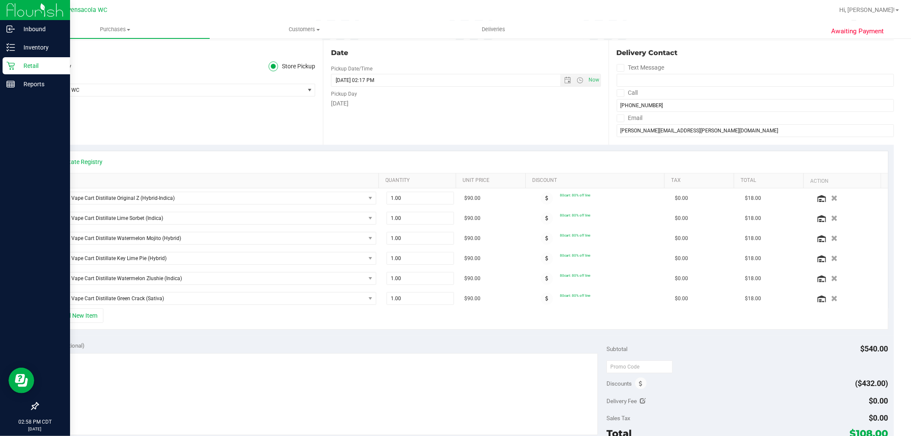
click at [140, 323] on div "+ Add New Item" at bounding box center [466, 318] width 845 height 21
click at [100, 316] on button "+ Add New Item" at bounding box center [76, 315] width 53 height 15
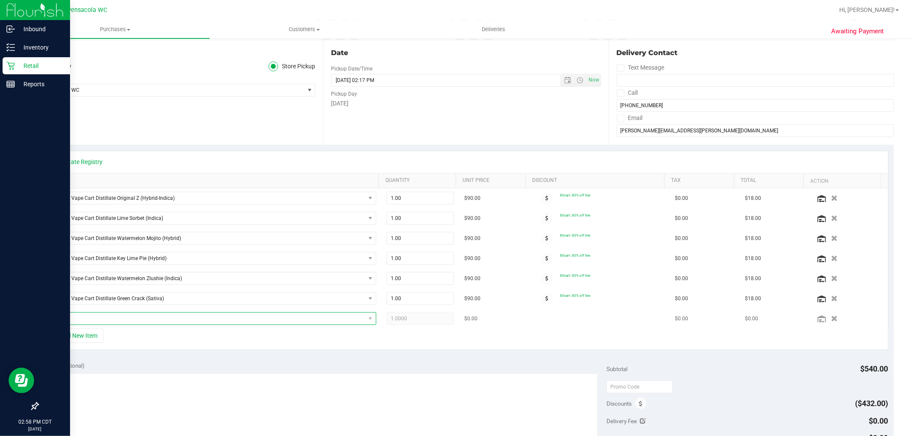
click at [126, 325] on span "NO DATA FOUND" at bounding box center [208, 319] width 316 height 12
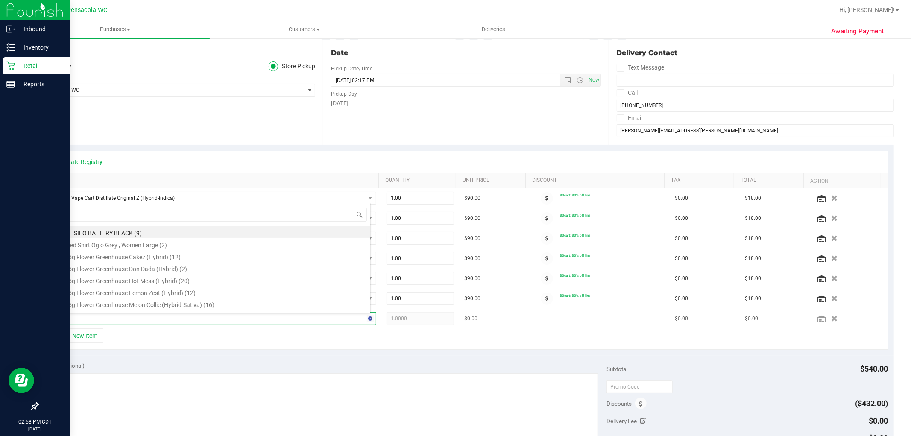
type input "TANG"
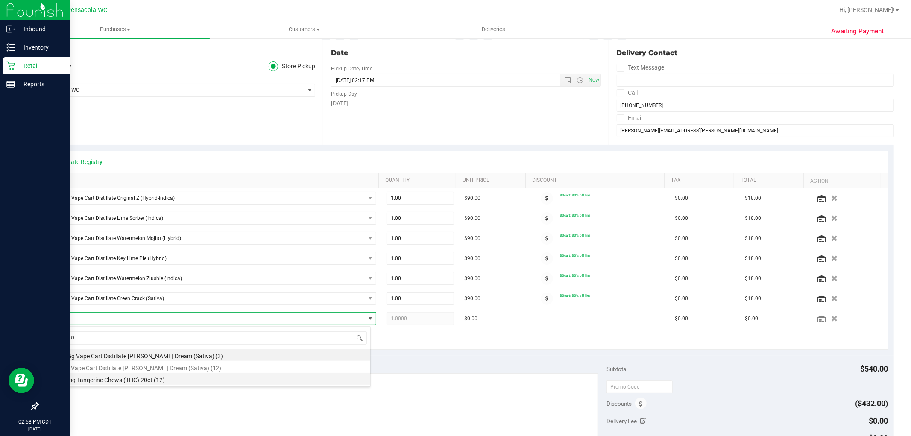
click at [258, 382] on li "HT 5mg Tangerine Chews (THC) 20ct (12)" at bounding box center [210, 379] width 321 height 12
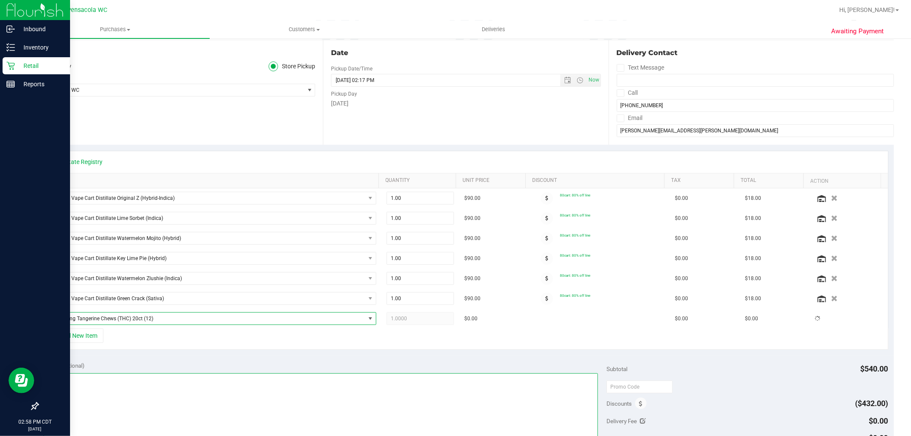
click at [387, 379] on textarea at bounding box center [321, 414] width 555 height 82
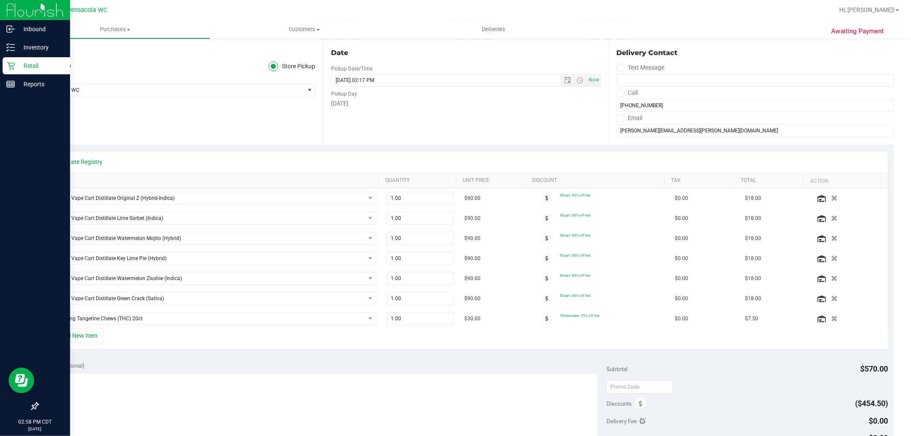
click at [413, 361] on div "Notes (optional) Subtotal $570.00 Discounts ($454.50) Delivery Fee $0.00 Sales …" at bounding box center [466, 433] width 856 height 154
click at [413, 320] on input "1.00" at bounding box center [420, 319] width 67 height 12
type input "4"
click at [687, 349] on div "+ Add New Item" at bounding box center [466, 338] width 845 height 21
type input "4.00"
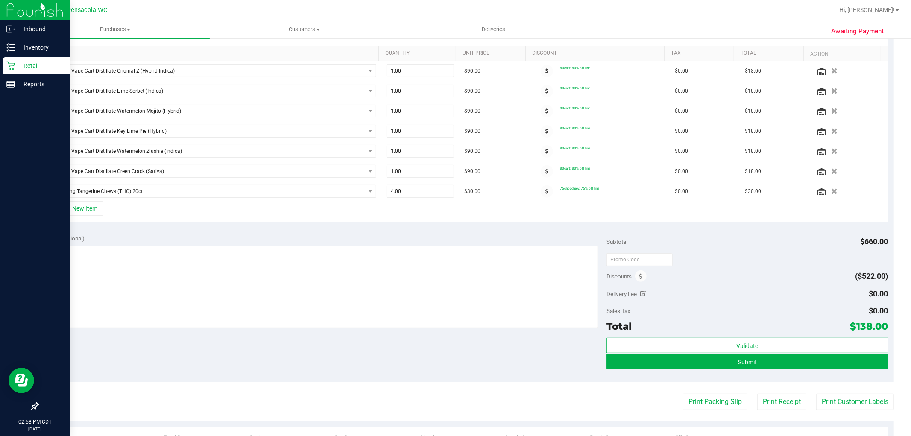
scroll to position [214, 0]
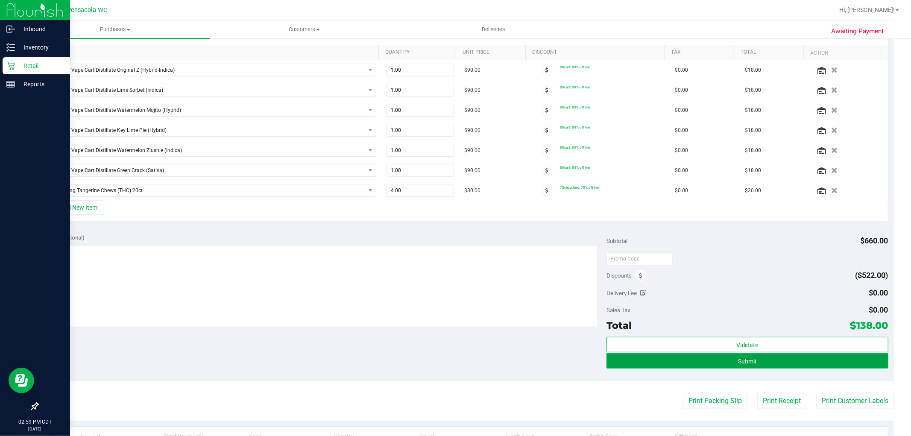
click at [762, 366] on button "Submit" at bounding box center [747, 360] width 281 height 15
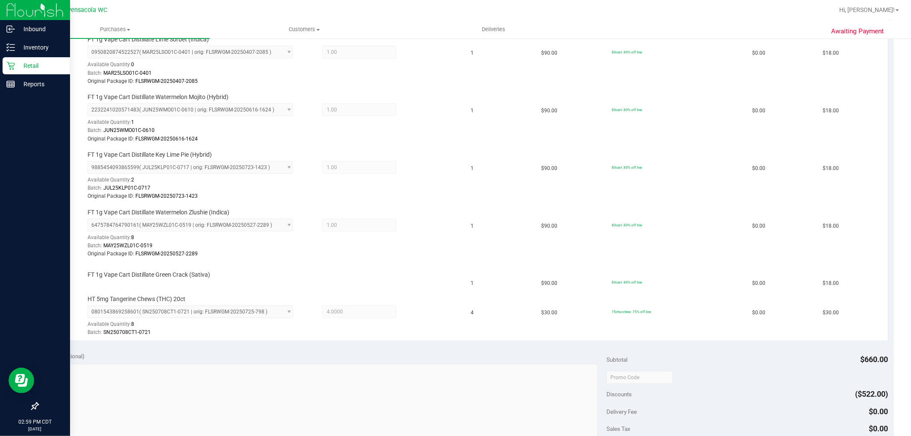
scroll to position [372, 0]
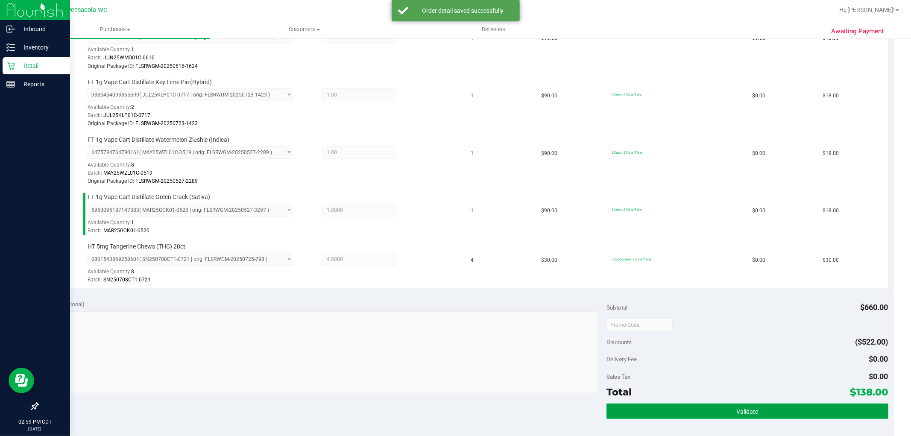
click at [758, 408] on button "Validate" at bounding box center [747, 411] width 281 height 15
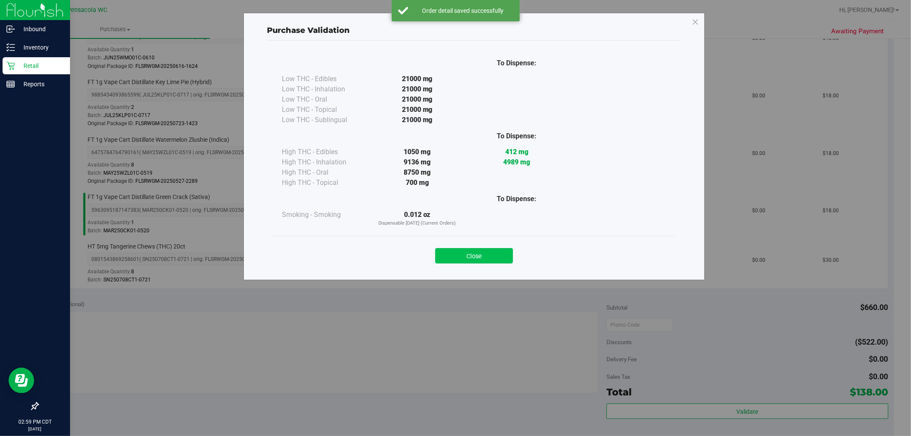
click at [493, 258] on button "Close" at bounding box center [474, 255] width 78 height 15
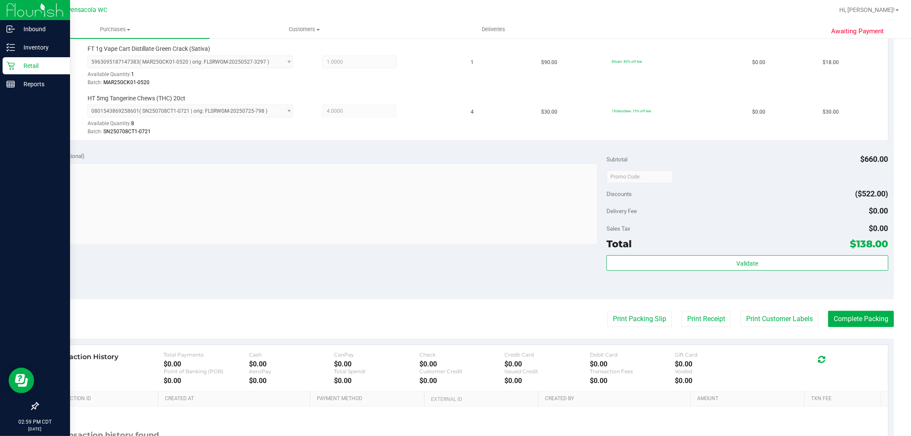
scroll to position [527, 0]
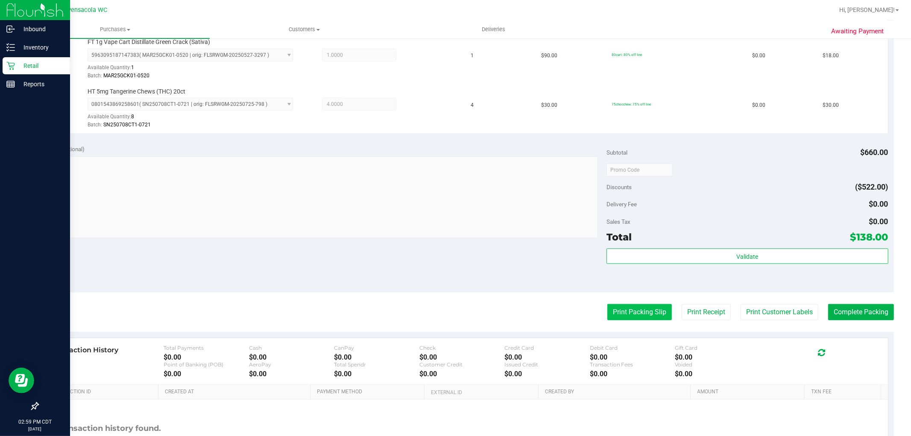
click at [644, 316] on button "Print Packing Slip" at bounding box center [639, 312] width 65 height 16
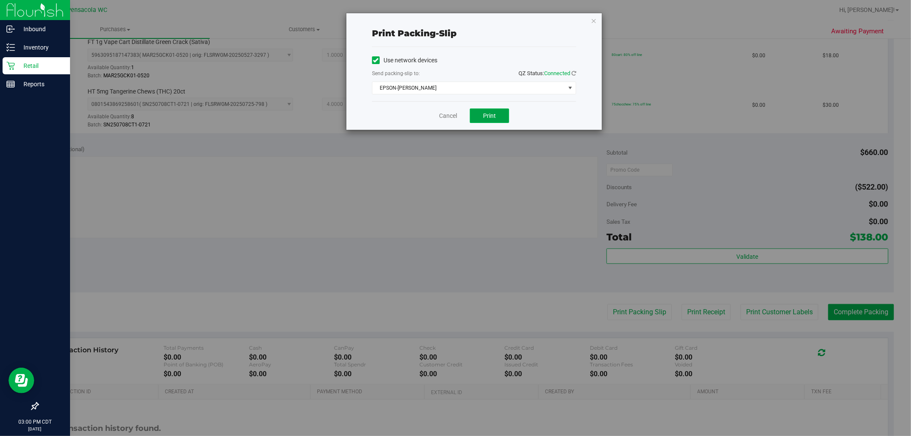
click at [493, 108] on button "Print" at bounding box center [489, 115] width 39 height 15
click at [445, 114] on link "Cancel" at bounding box center [448, 115] width 18 height 9
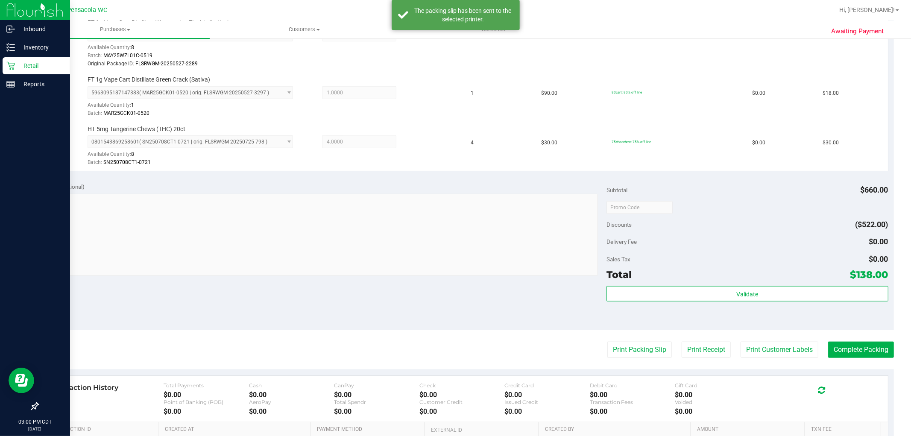
scroll to position [498, 0]
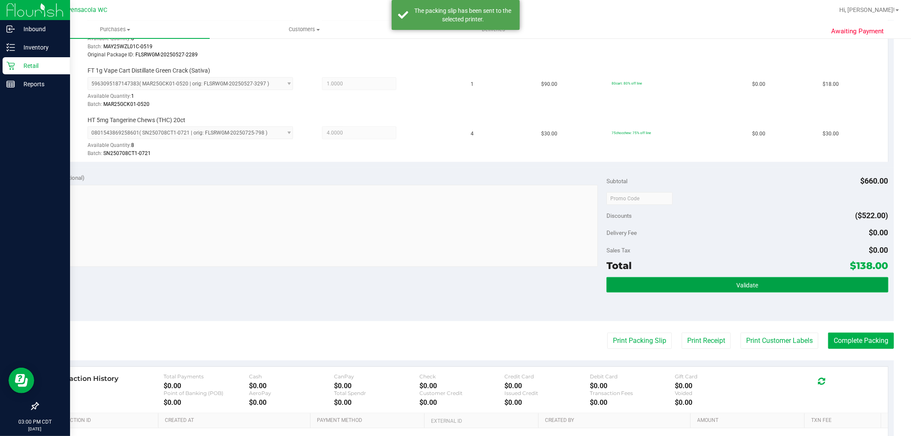
click at [721, 285] on button "Validate" at bounding box center [747, 284] width 281 height 15
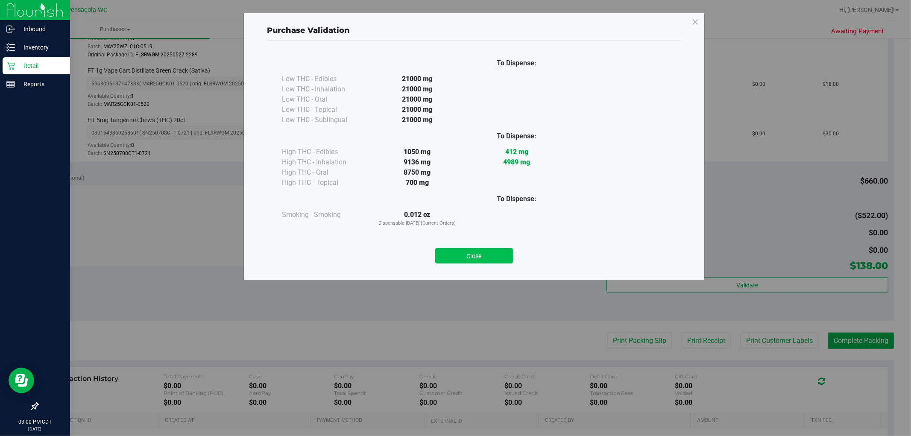
click at [464, 256] on button "Close" at bounding box center [474, 255] width 78 height 15
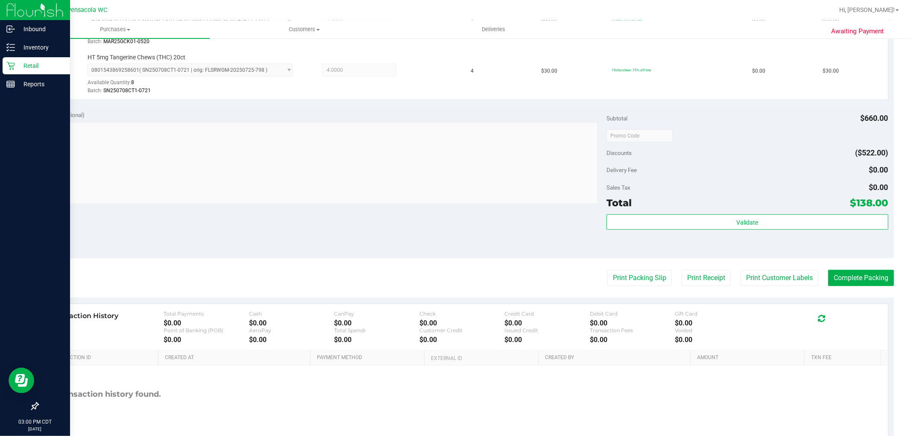
scroll to position [601, 0]
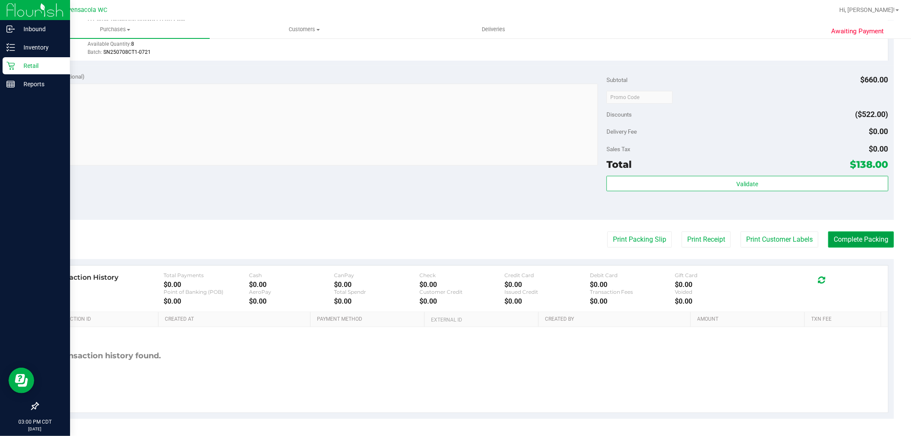
click at [849, 241] on button "Complete Packing" at bounding box center [861, 240] width 66 height 16
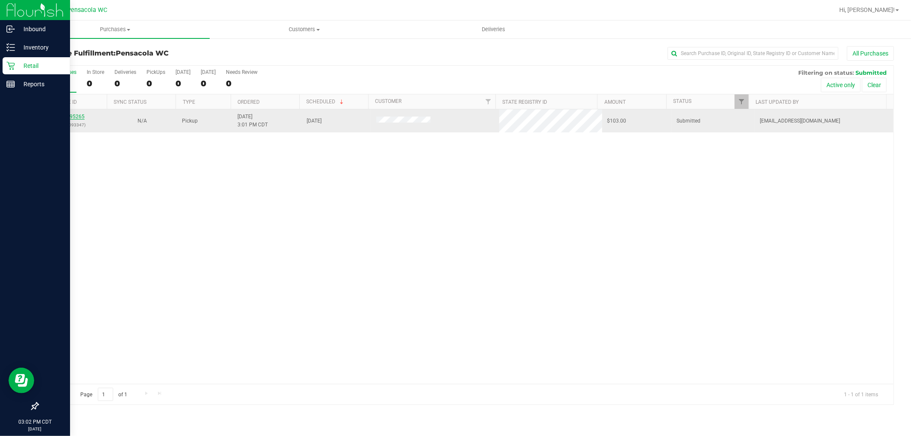
click at [82, 117] on link "11995265" at bounding box center [73, 117] width 24 height 6
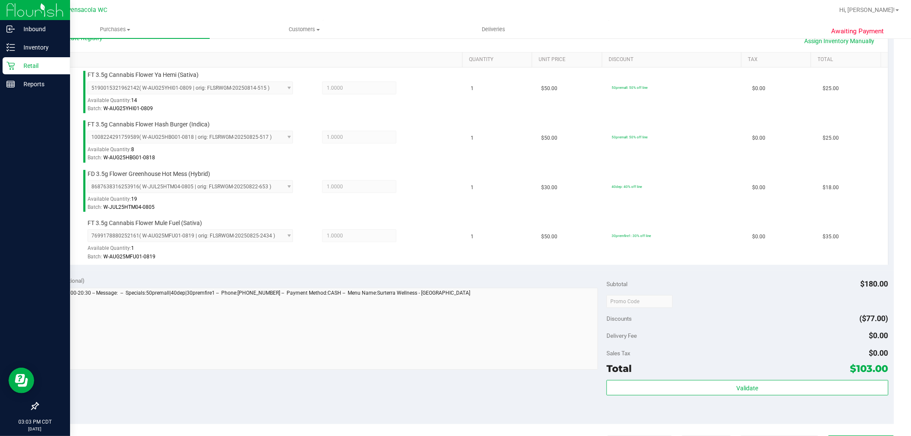
scroll to position [208, 0]
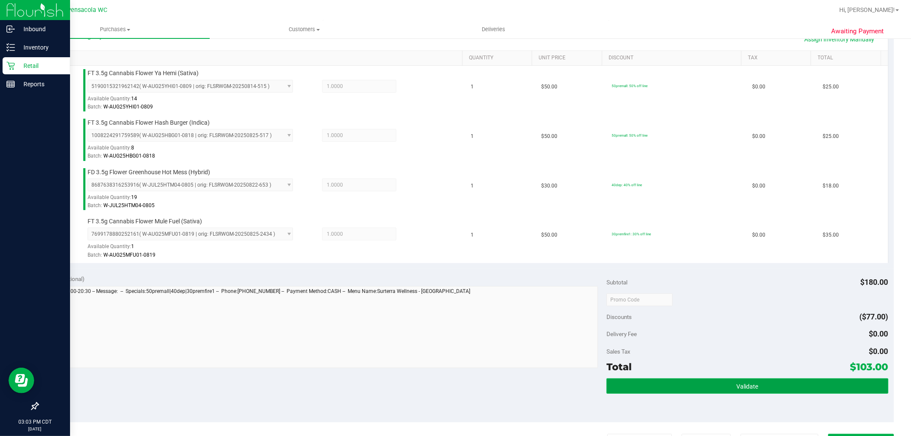
click at [772, 381] on button "Validate" at bounding box center [747, 385] width 281 height 15
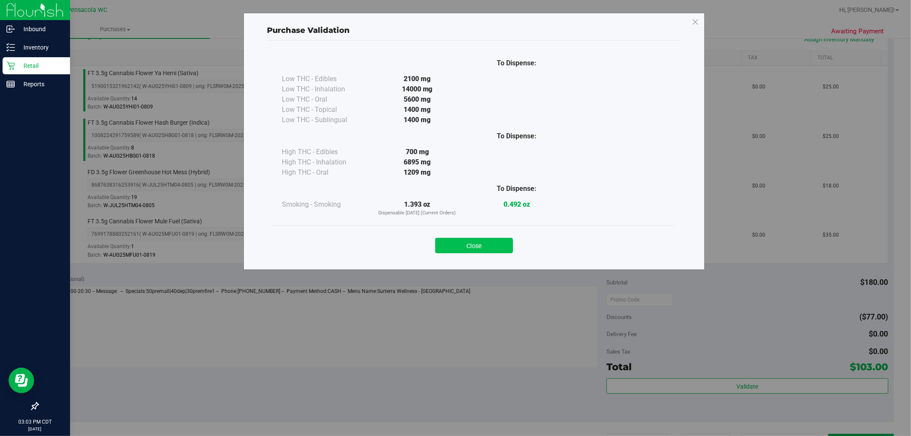
click at [487, 242] on button "Close" at bounding box center [474, 245] width 78 height 15
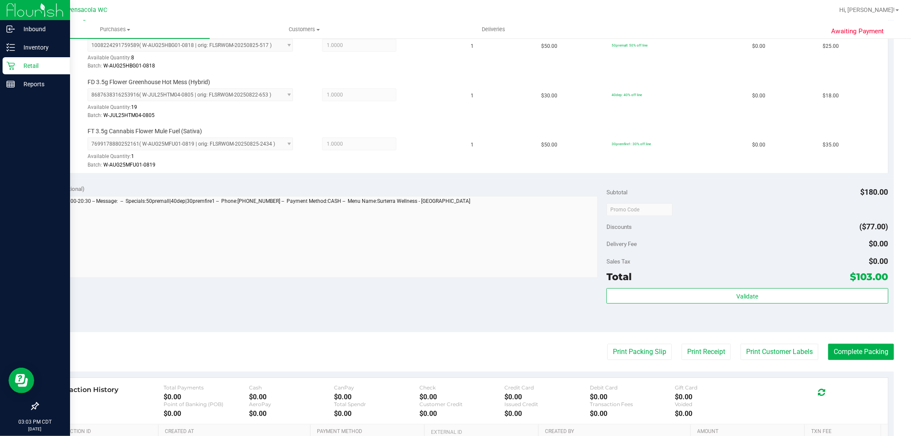
scroll to position [302, 0]
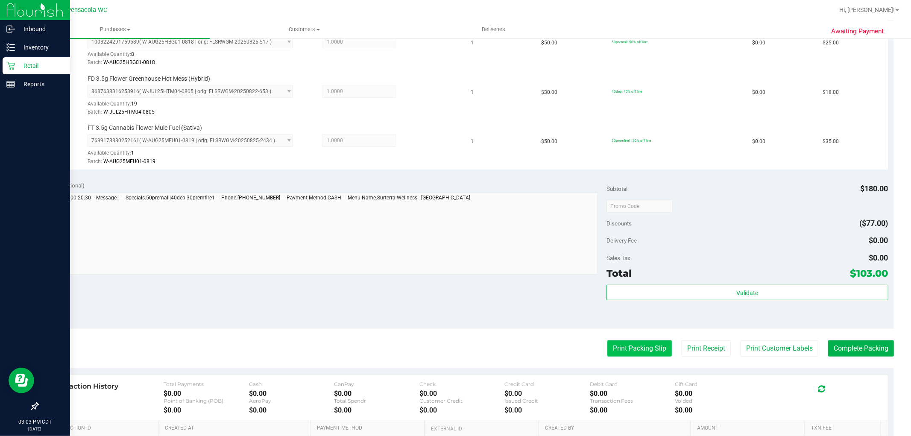
click at [650, 347] on button "Print Packing Slip" at bounding box center [639, 348] width 65 height 16
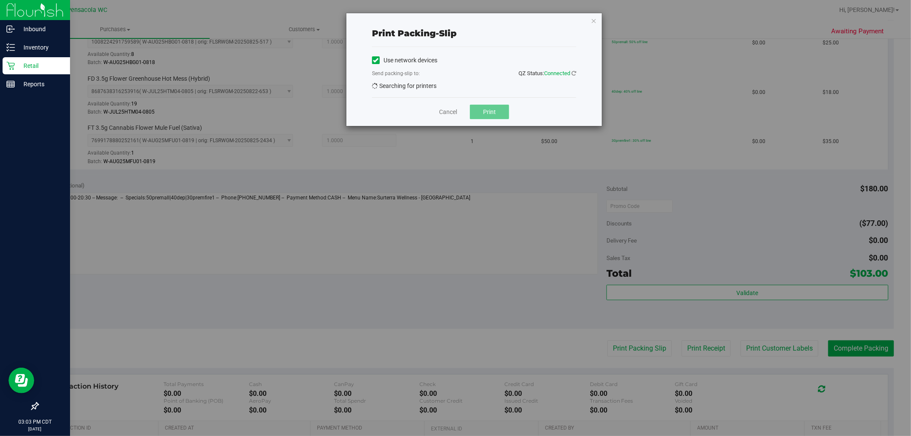
click at [498, 114] on button "Print" at bounding box center [489, 112] width 39 height 15
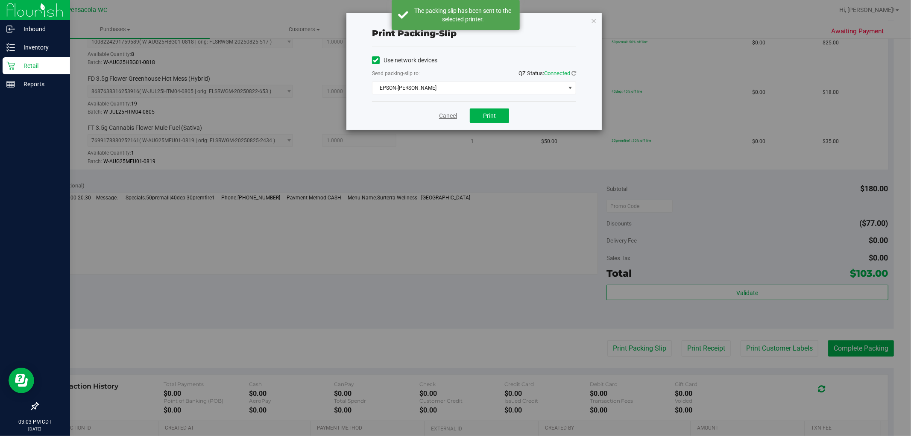
click at [446, 118] on link "Cancel" at bounding box center [448, 115] width 18 height 9
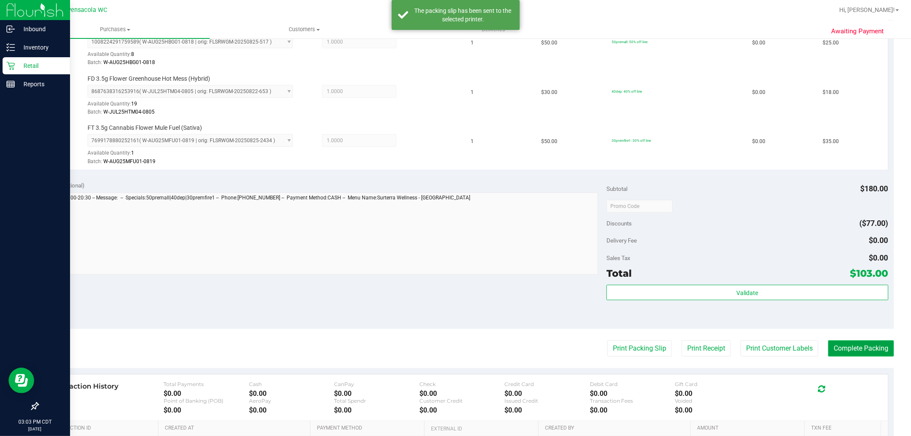
click at [864, 357] on button "Complete Packing" at bounding box center [861, 348] width 66 height 16
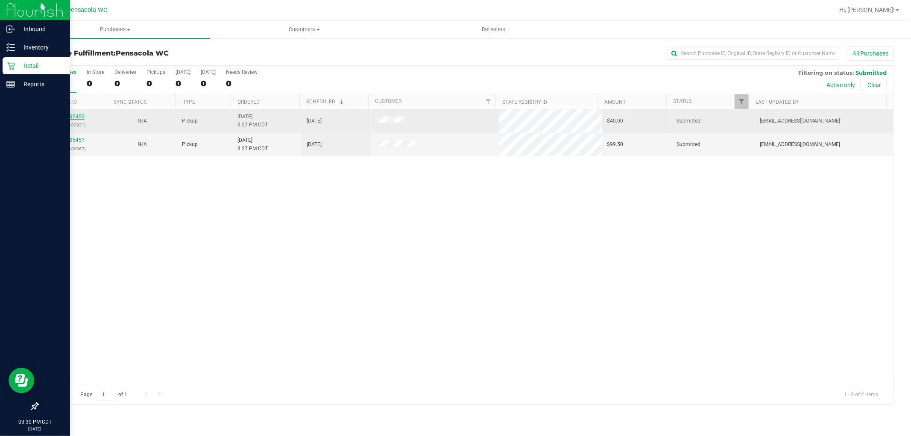
click at [79, 117] on link "11995450" at bounding box center [73, 117] width 24 height 6
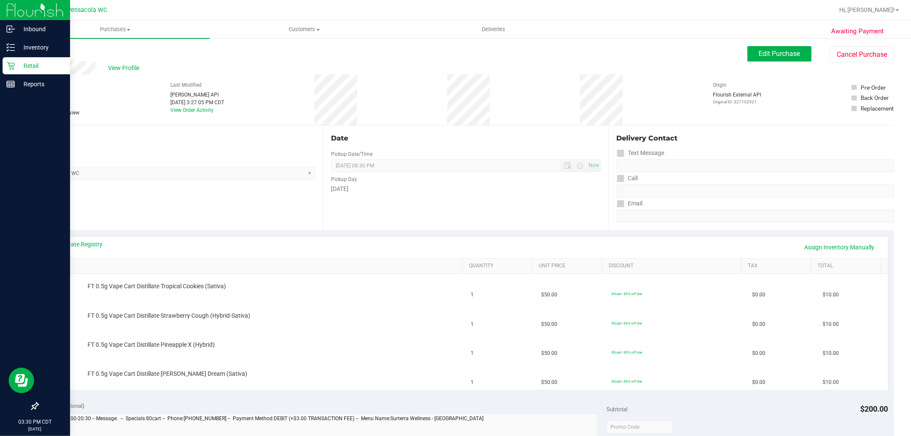
click at [48, 52] on link "Back" at bounding box center [44, 51] width 13 height 6
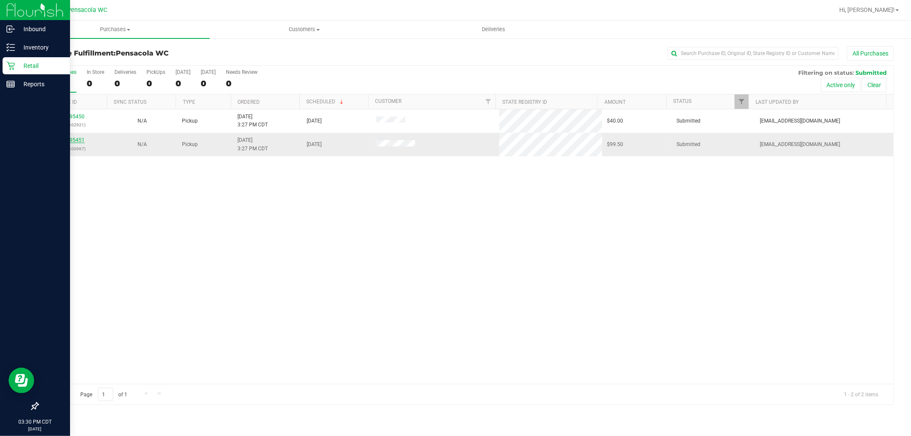
click at [67, 143] on link "11995451" at bounding box center [73, 140] width 24 height 6
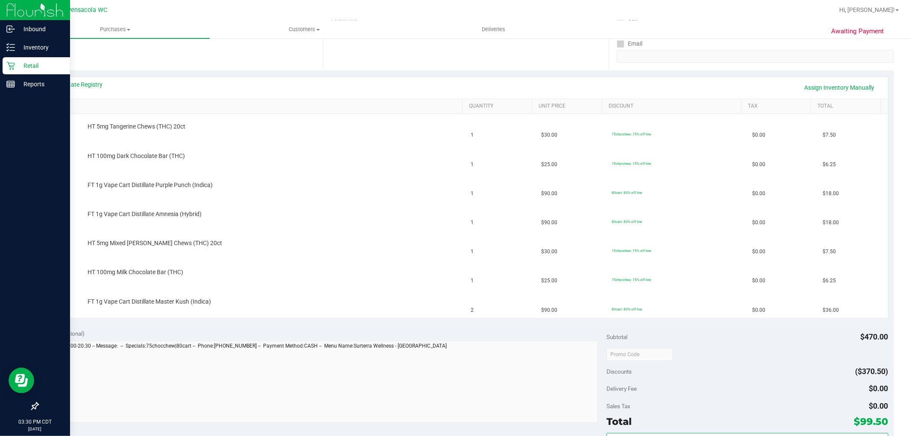
scroll to position [177, 0]
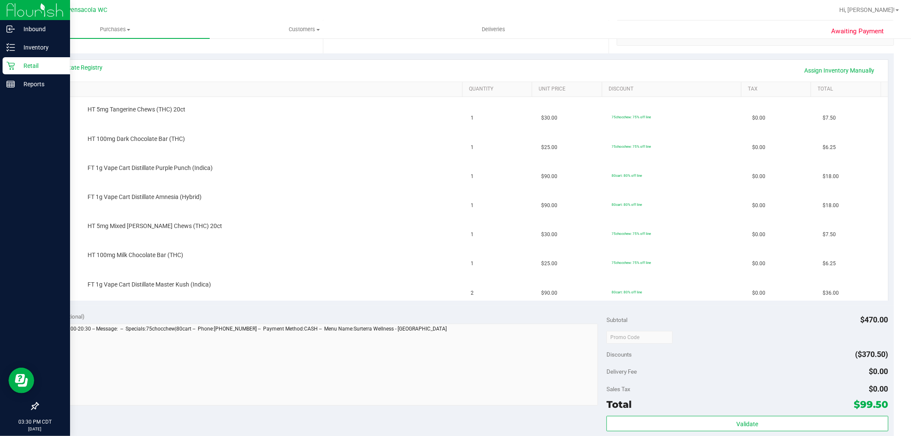
click at [384, 86] on link "SKU" at bounding box center [254, 89] width 409 height 7
click at [50, 86] on link "SKU" at bounding box center [254, 89] width 409 height 7
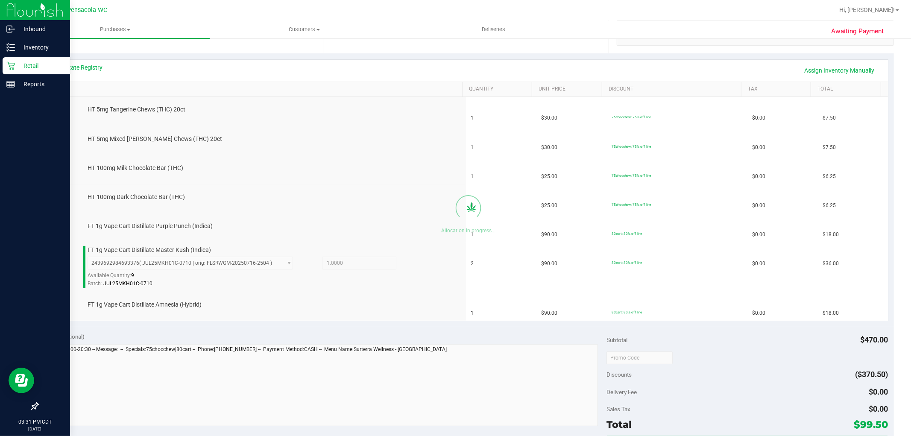
click at [50, 86] on link "SKU" at bounding box center [254, 89] width 409 height 7
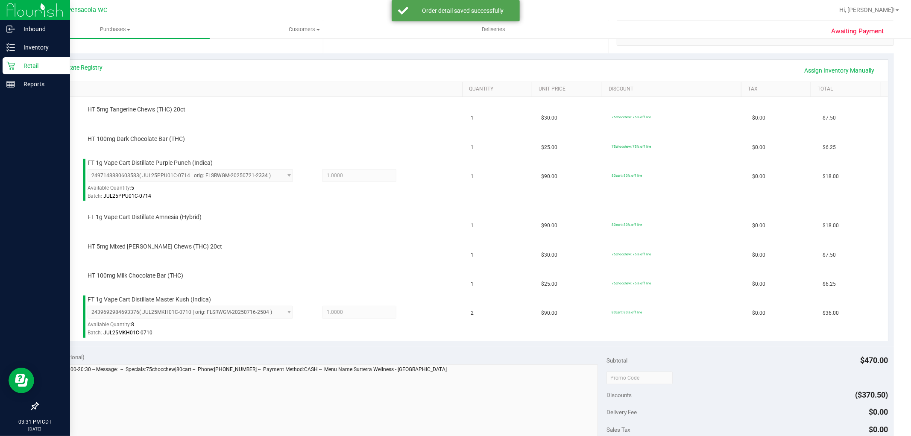
click at [50, 86] on link "SKU" at bounding box center [254, 89] width 409 height 7
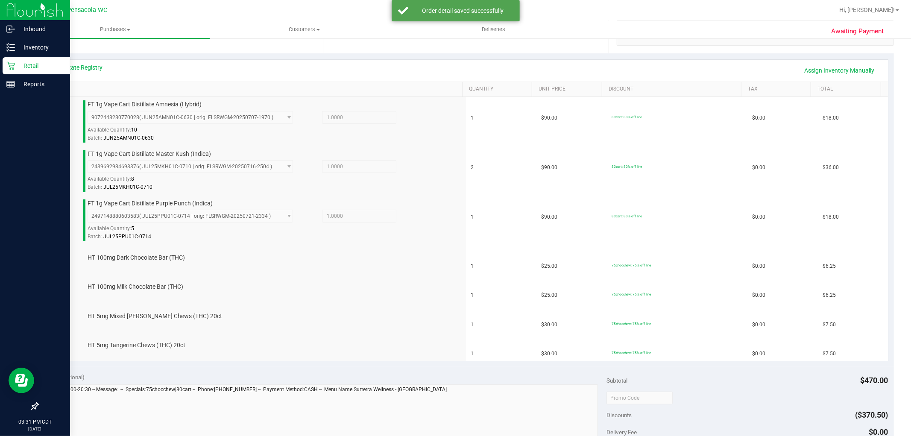
click at [50, 86] on link "SKU" at bounding box center [254, 89] width 409 height 7
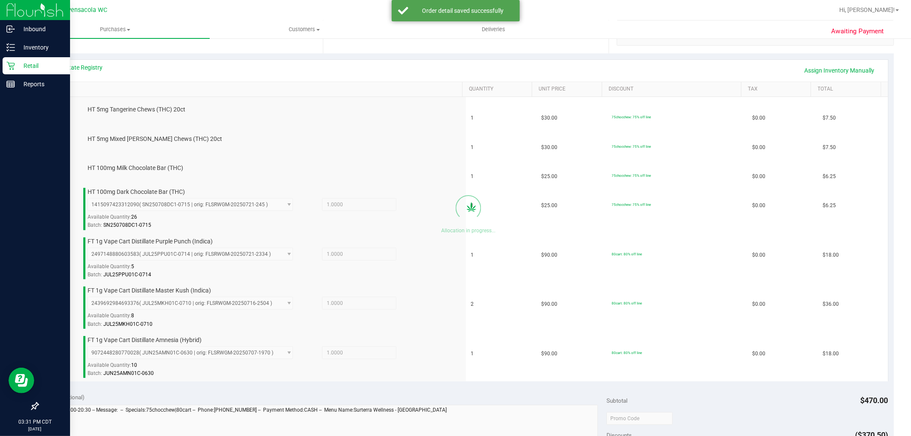
click at [50, 86] on link "SKU" at bounding box center [254, 89] width 409 height 7
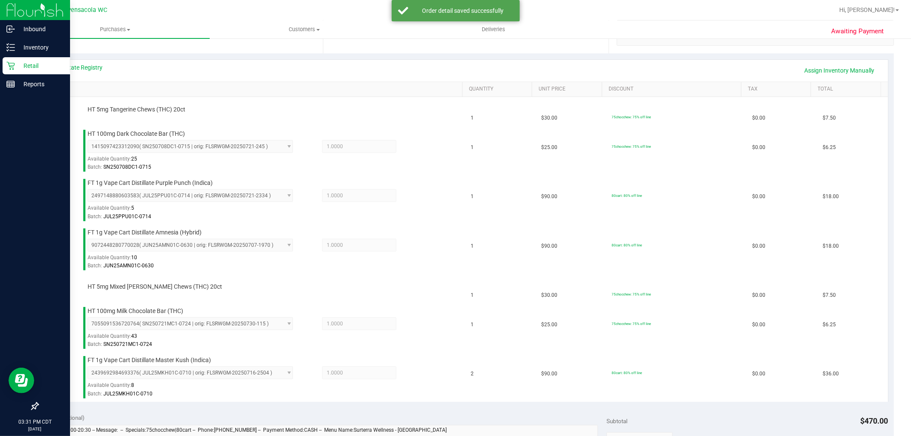
click at [50, 86] on link "SKU" at bounding box center [254, 89] width 409 height 7
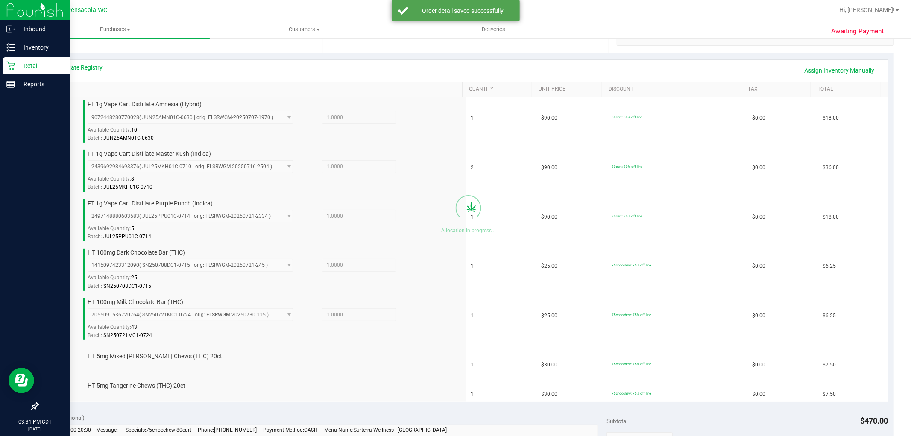
click at [50, 86] on link "SKU" at bounding box center [254, 89] width 409 height 7
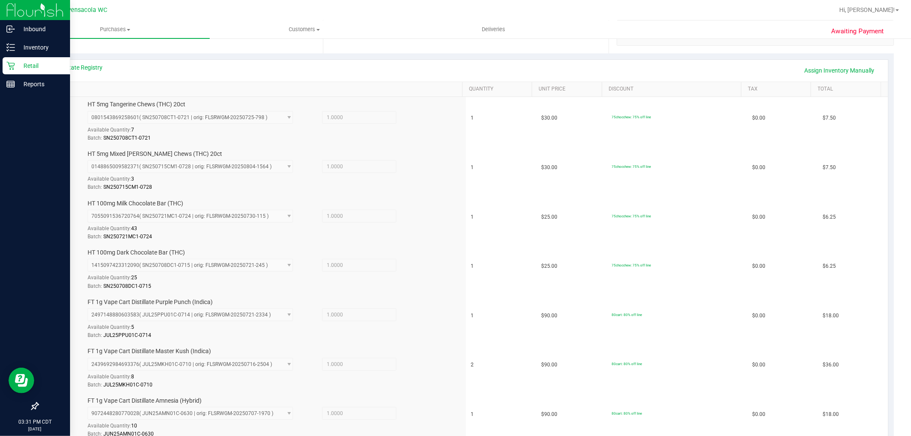
click at [50, 86] on link "SKU" at bounding box center [254, 89] width 409 height 7
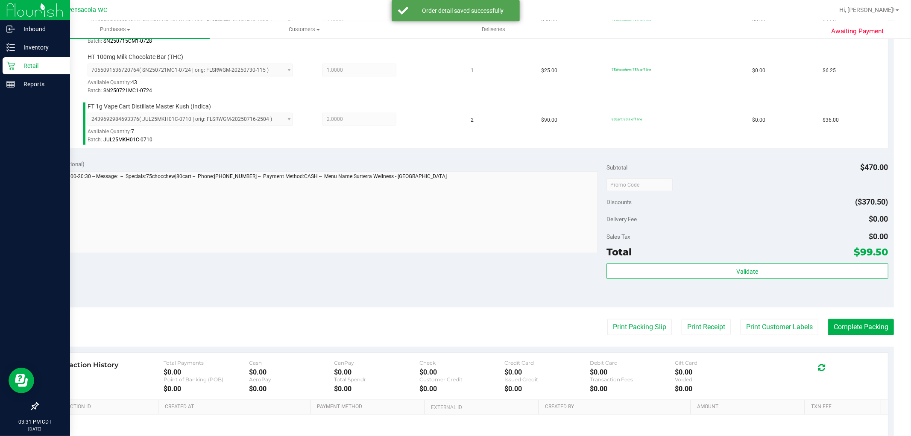
scroll to position [560, 0]
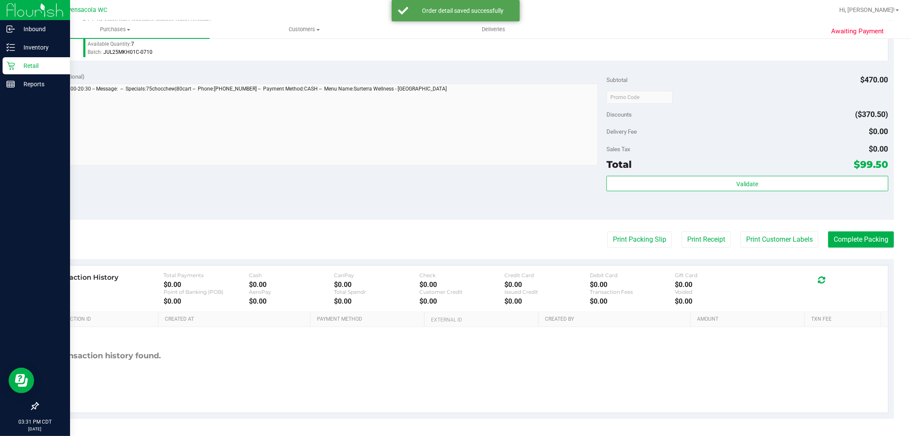
click at [650, 200] on div "Validate" at bounding box center [747, 195] width 281 height 38
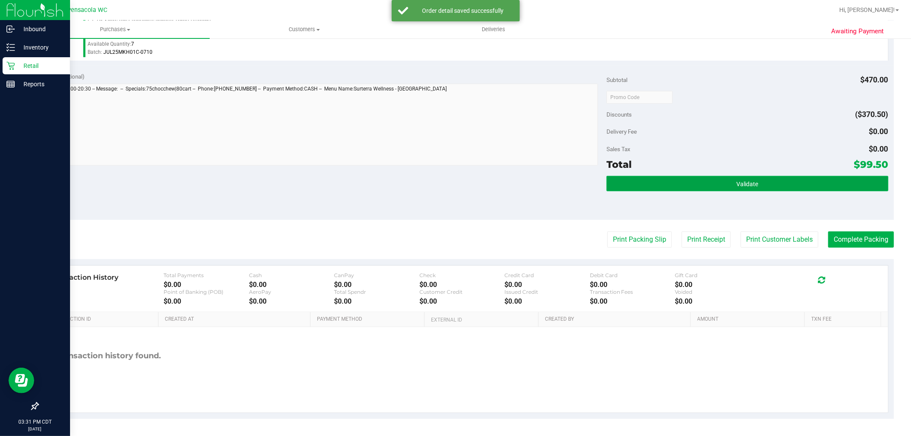
click at [680, 176] on button "Validate" at bounding box center [747, 183] width 281 height 15
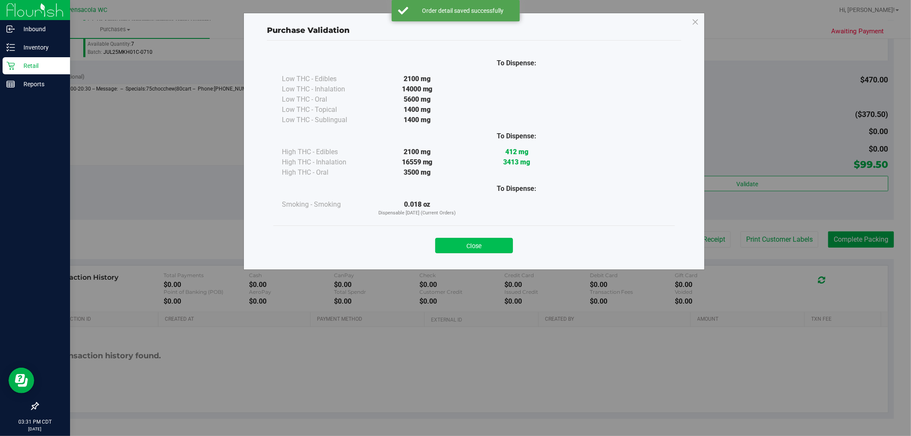
click at [461, 242] on button "Close" at bounding box center [474, 245] width 78 height 15
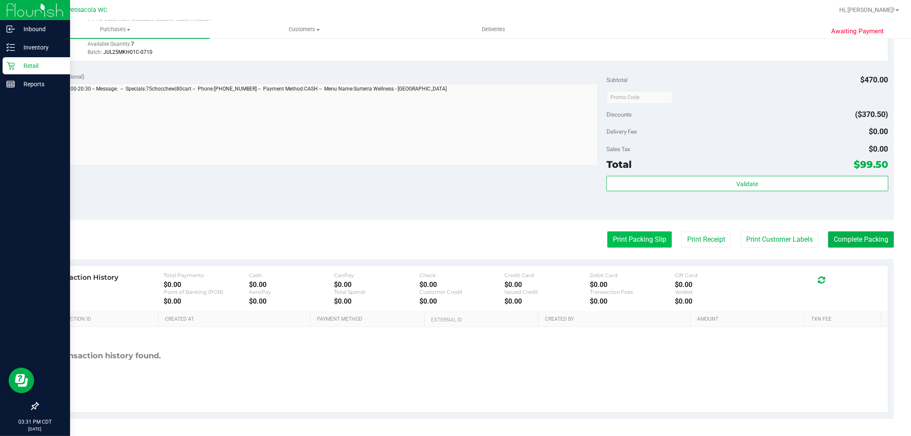
click at [636, 246] on button "Print Packing Slip" at bounding box center [639, 240] width 65 height 16
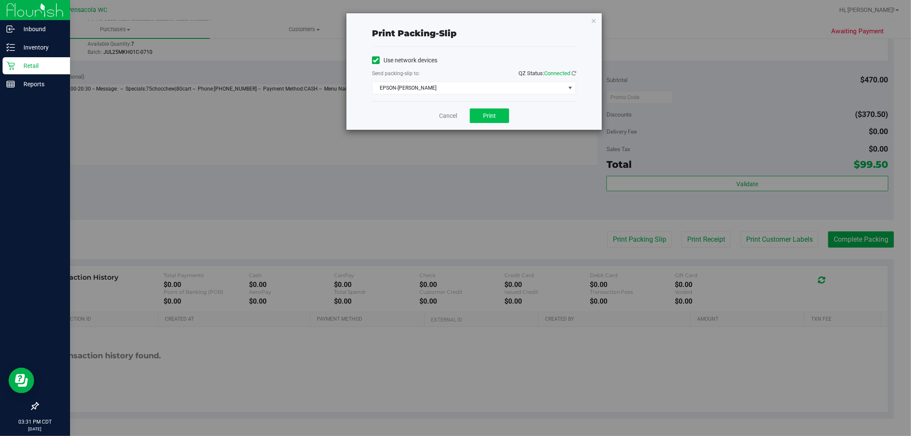
click at [493, 120] on button "Print" at bounding box center [489, 115] width 39 height 15
click at [453, 116] on link "Cancel" at bounding box center [448, 115] width 18 height 9
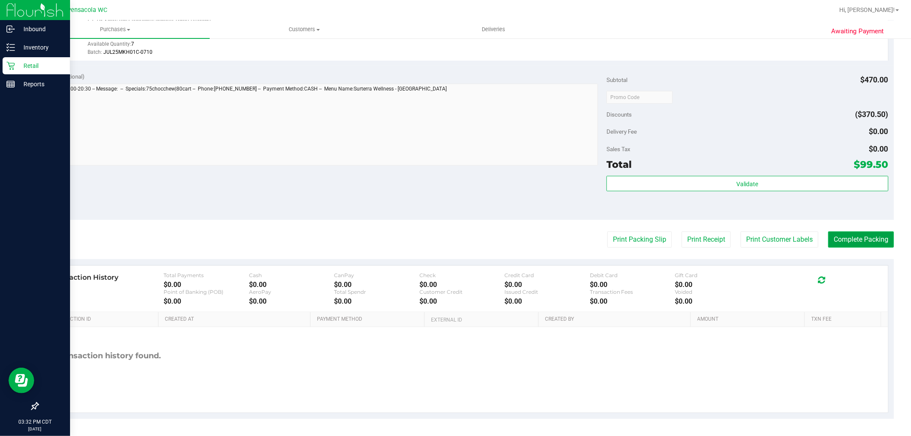
click at [847, 232] on button "Complete Packing" at bounding box center [861, 240] width 66 height 16
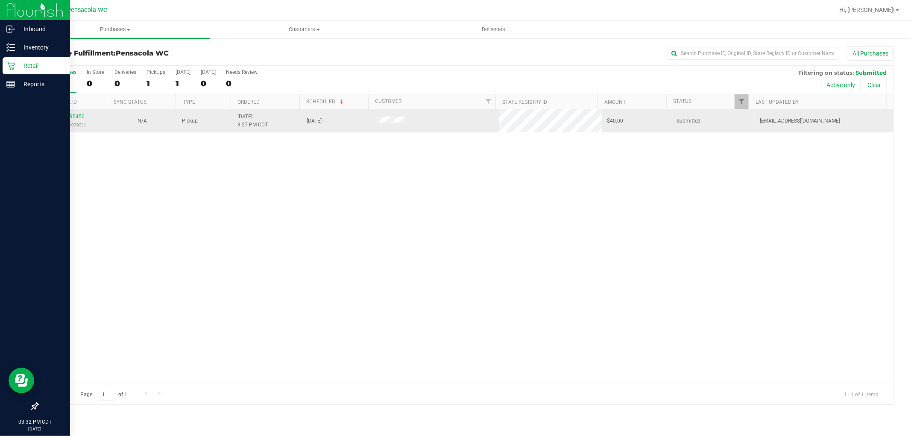
click at [66, 129] on p "(327102921)" at bounding box center [72, 125] width 59 height 8
click at [83, 114] on link "11995450" at bounding box center [73, 117] width 24 height 6
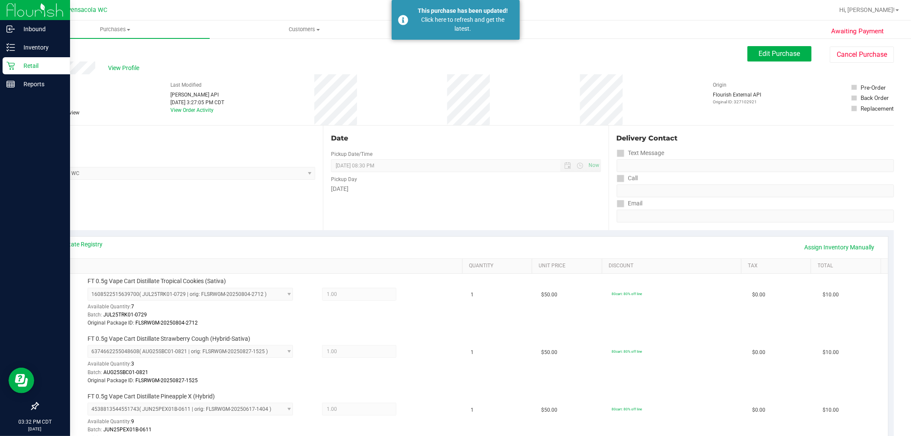
click at [49, 50] on link "Back" at bounding box center [44, 51] width 13 height 6
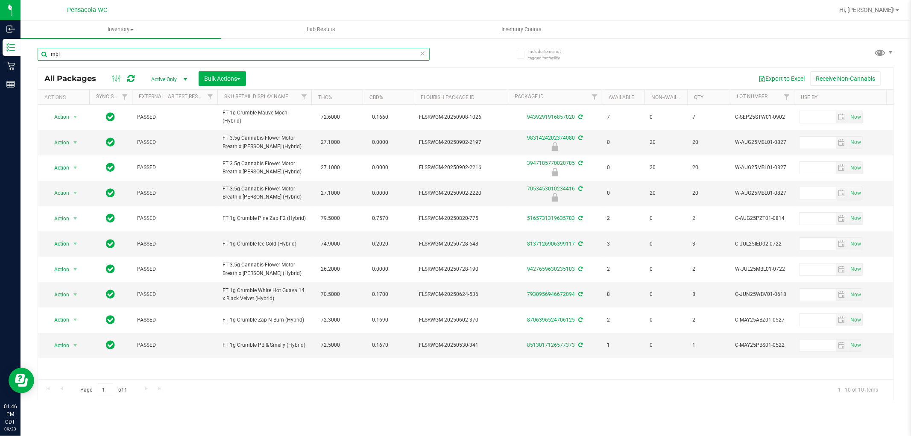
click at [88, 56] on input "mbl" at bounding box center [234, 54] width 392 height 13
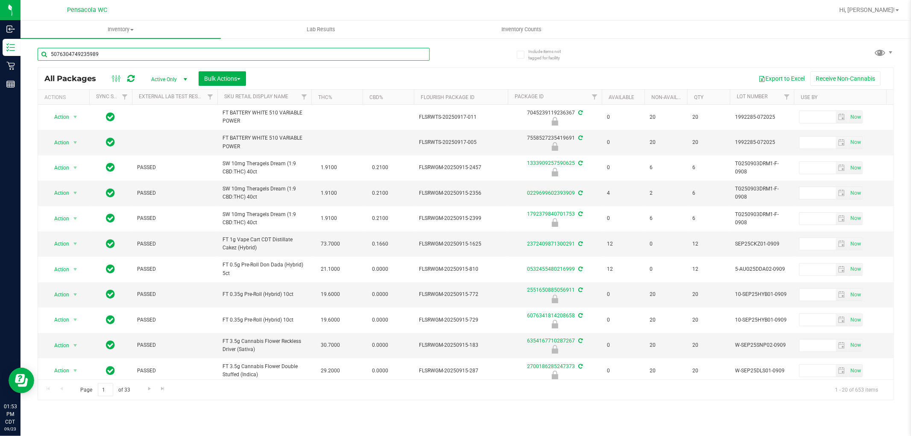
type input "5076304749235989"
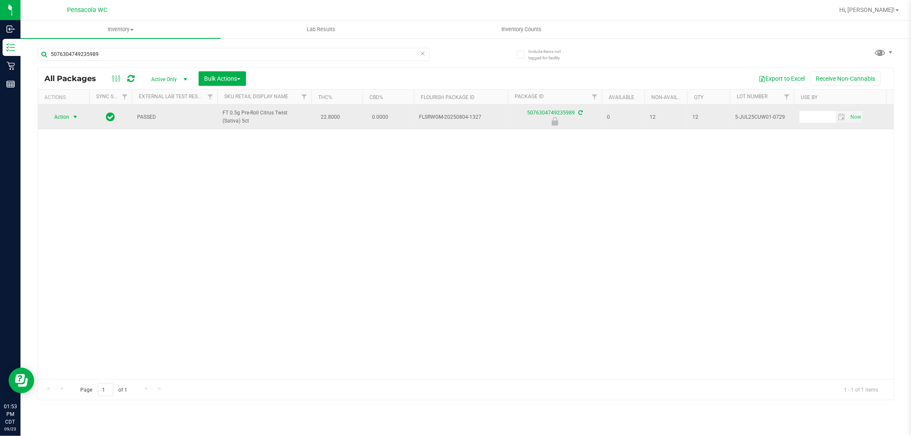
click at [74, 114] on span "select" at bounding box center [75, 117] width 7 height 7
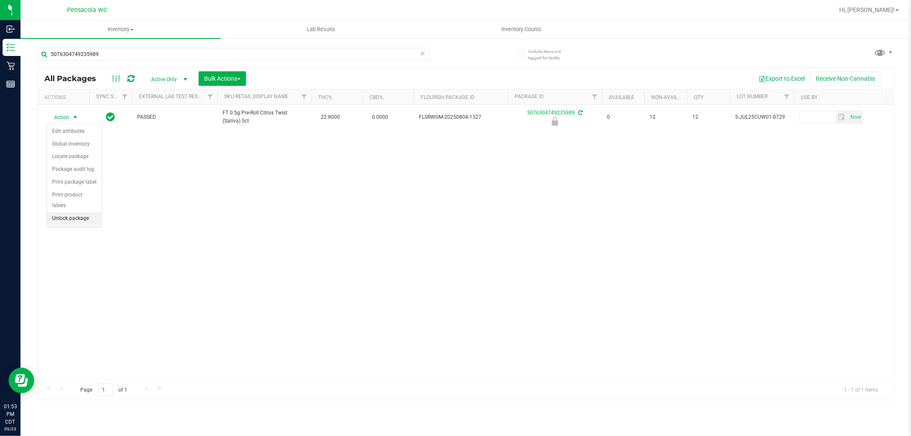
click at [66, 219] on li "Unlock package" at bounding box center [74, 218] width 55 height 13
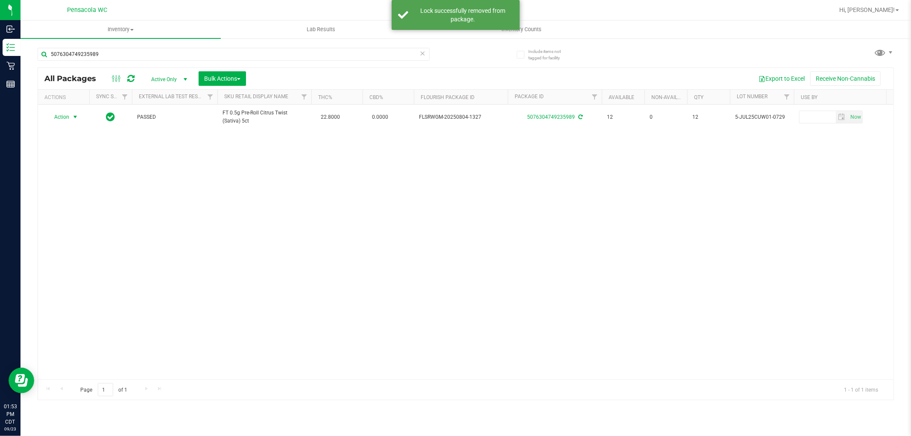
click at [69, 115] on span "Action" at bounding box center [58, 117] width 23 height 12
click at [91, 207] on li "Print package label" at bounding box center [80, 207] width 66 height 13
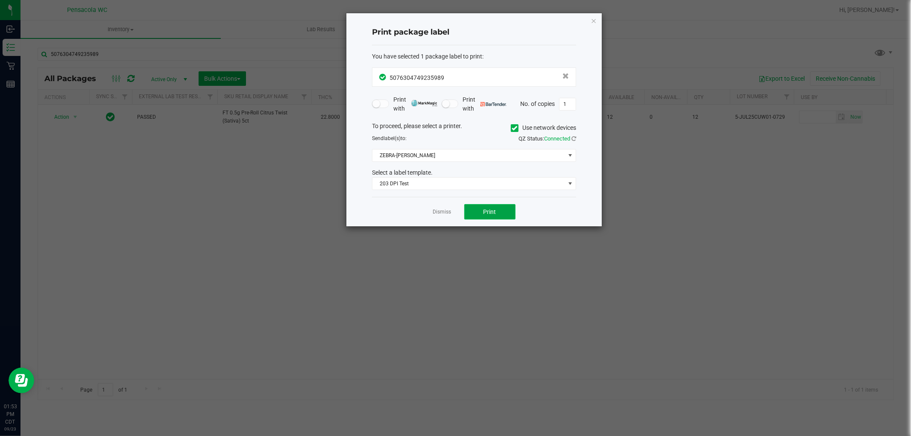
click at [503, 214] on button "Print" at bounding box center [489, 211] width 51 height 15
click at [443, 216] on link "Dismiss" at bounding box center [442, 211] width 18 height 7
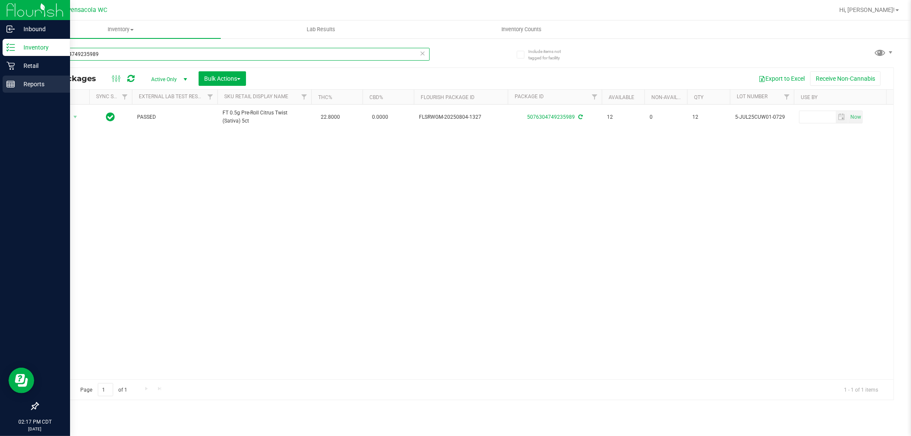
drag, startPoint x: 139, startPoint y: 49, endPoint x: 0, endPoint y: 78, distance: 141.9
click at [0, 78] on div "Inbound Inventory Retail Reports 02:17 PM CDT 09/23/2025 09/23 Pensacola WC Hi,…" at bounding box center [455, 218] width 911 height 436
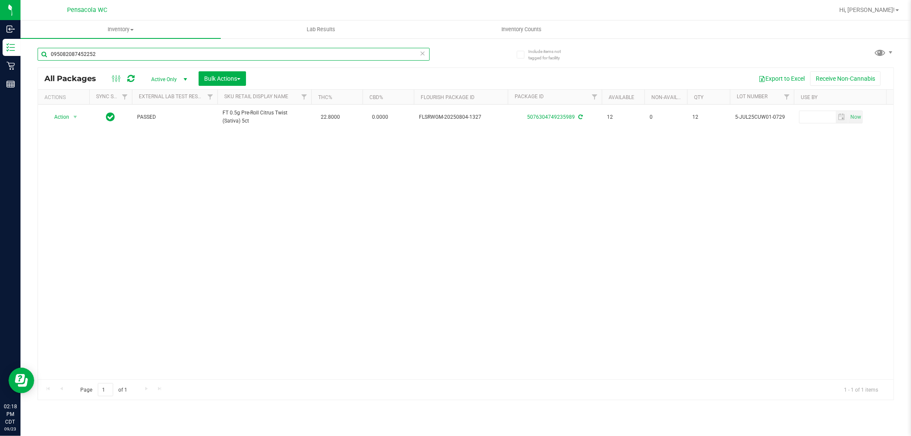
type input "0950820874522527"
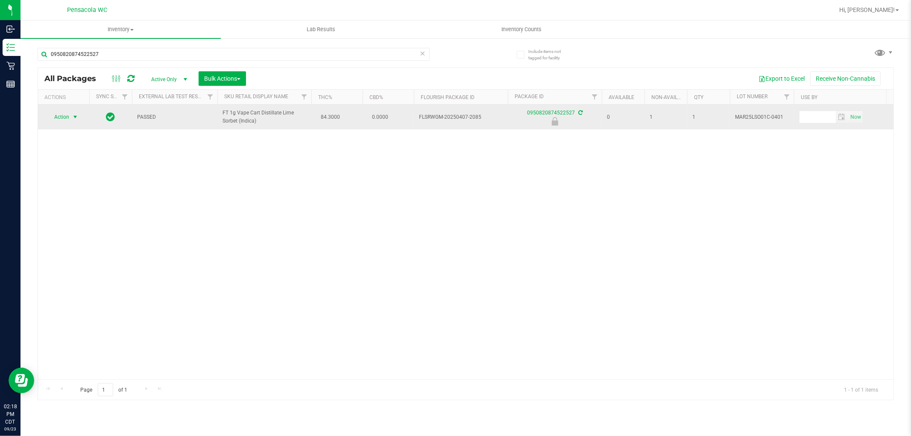
click at [67, 117] on span "Action" at bounding box center [58, 117] width 23 height 12
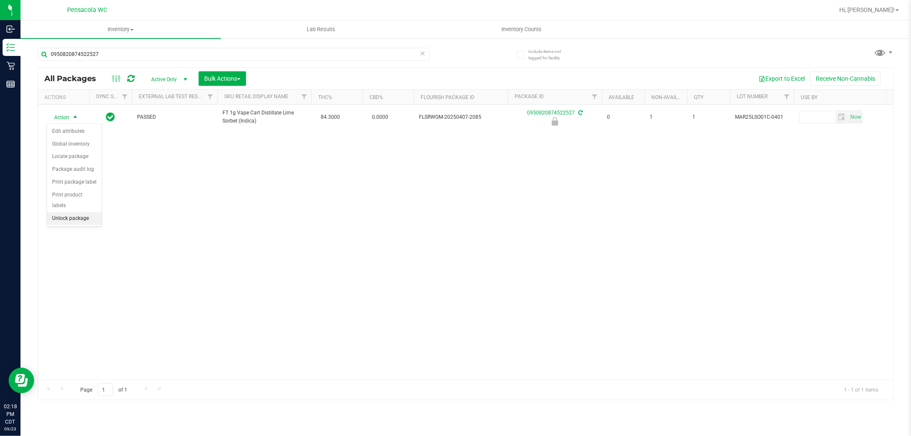
click at [91, 216] on li "Unlock package" at bounding box center [74, 218] width 55 height 13
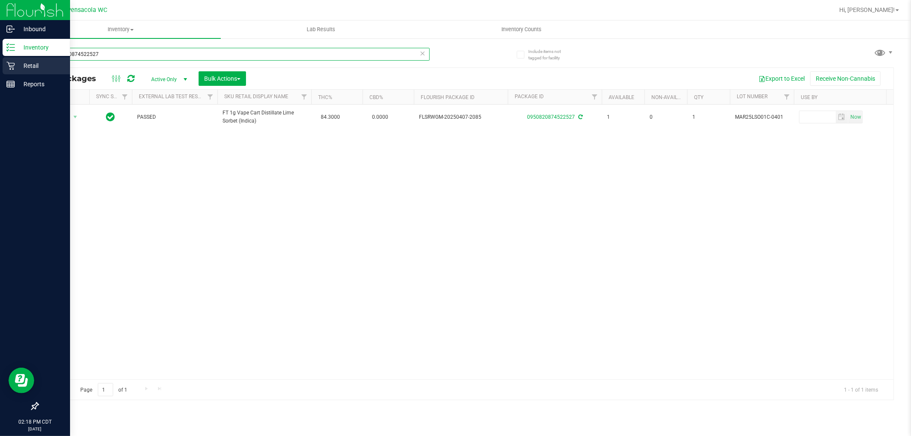
drag, startPoint x: 136, startPoint y: 60, endPoint x: 0, endPoint y: 59, distance: 135.8
click at [0, 59] on div "Inbound Inventory Retail Reports 02:18 PM CDT 09/23/2025 09/23 Pensacola WC Hi,…" at bounding box center [455, 218] width 911 height 436
type input "1192512501848376"
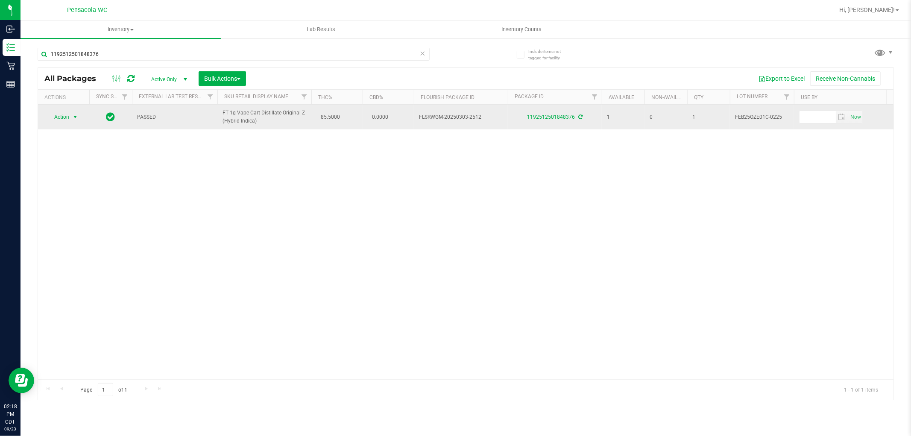
click at [64, 123] on span "Action" at bounding box center [58, 117] width 23 height 12
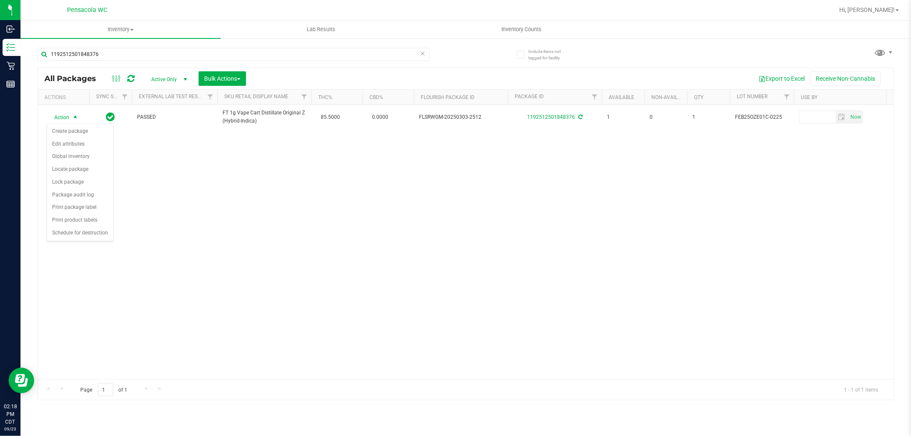
drag, startPoint x: 182, startPoint y: 198, endPoint x: 143, endPoint y: 167, distance: 49.6
click at [175, 198] on div "Action Action Create package Edit attributes Global inventory Locate package Lo…" at bounding box center [466, 242] width 856 height 275
type input "7055091536720764"
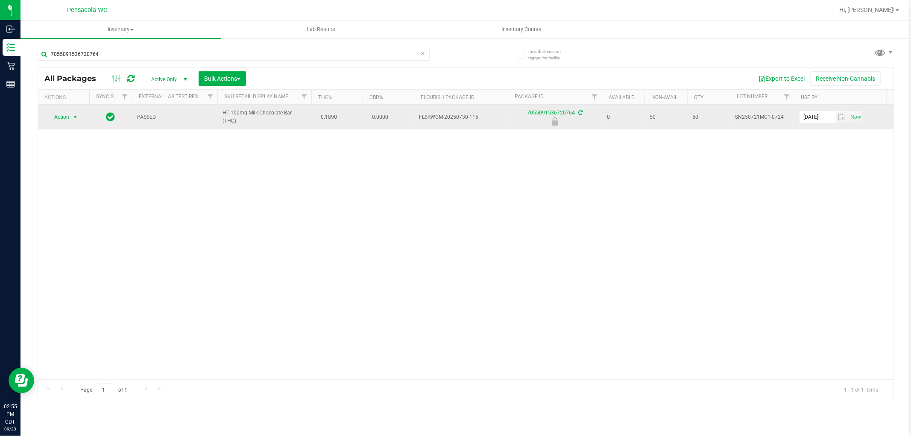
click at [67, 114] on span "Action" at bounding box center [58, 117] width 23 height 12
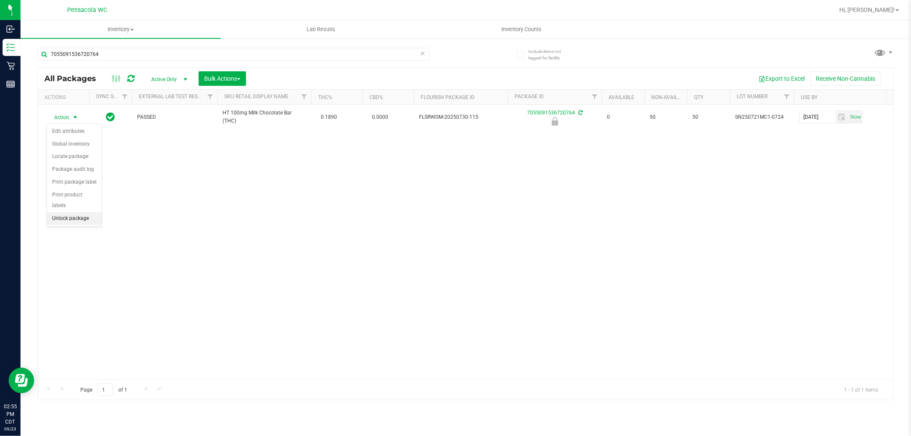
click at [86, 222] on li "Unlock package" at bounding box center [74, 218] width 55 height 13
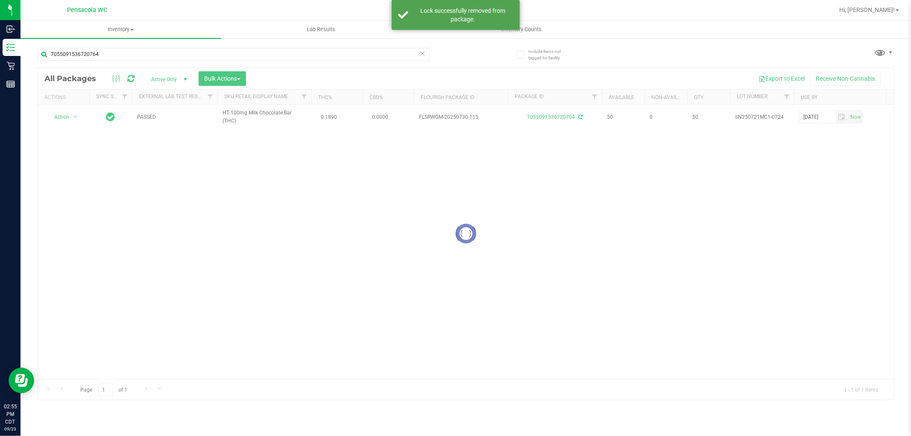
click at [73, 113] on div at bounding box center [466, 234] width 856 height 332
click at [71, 116] on div at bounding box center [466, 234] width 856 height 332
click at [71, 116] on div at bounding box center [63, 117] width 41 height 8
click at [71, 116] on span "select" at bounding box center [75, 117] width 11 height 12
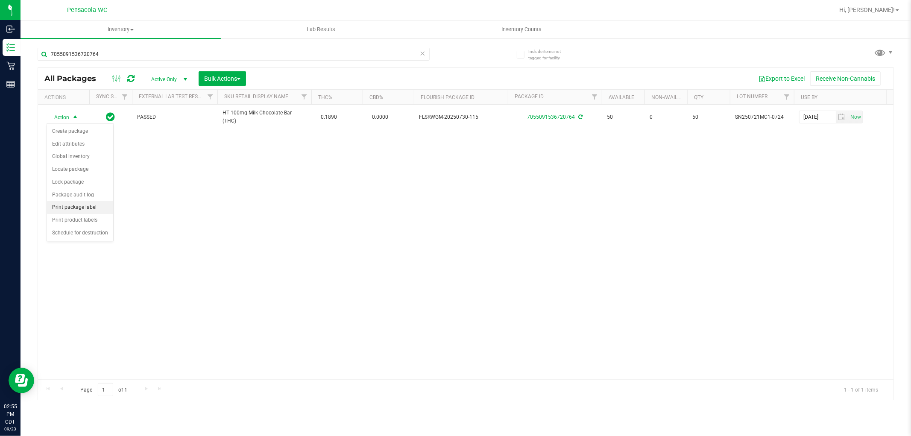
click at [90, 210] on li "Print package label" at bounding box center [80, 207] width 66 height 13
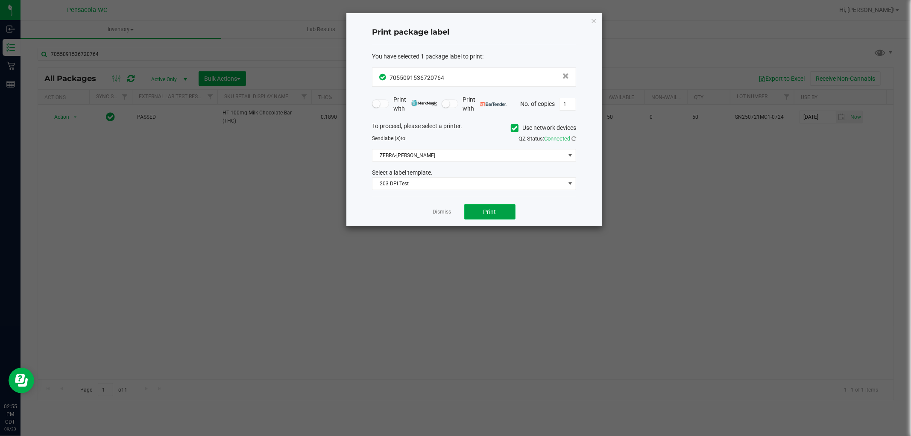
click at [481, 212] on button "Print" at bounding box center [489, 211] width 51 height 15
click at [442, 214] on link "Dismiss" at bounding box center [442, 211] width 18 height 7
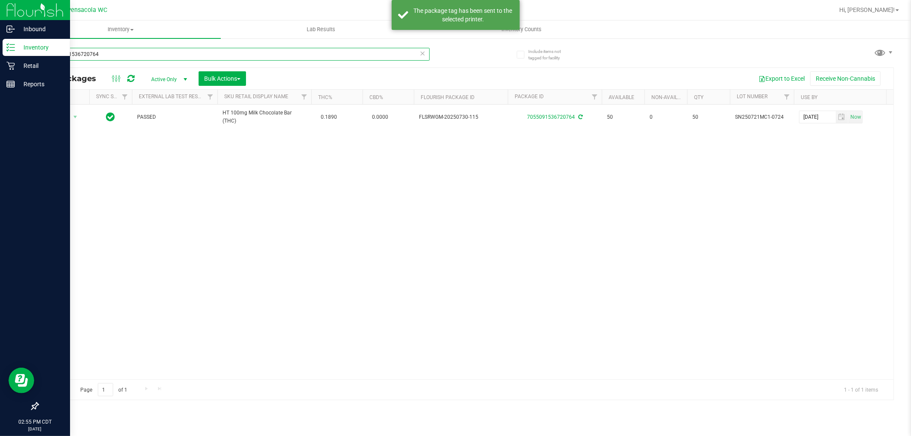
drag, startPoint x: 349, startPoint y: 52, endPoint x: 0, endPoint y: 47, distance: 349.0
click at [0, 47] on div "Inbound Inventory Retail Reports 02:55 PM CDT 09/23/2025 09/23 Pensacola WC Hi,…" at bounding box center [455, 218] width 911 height 436
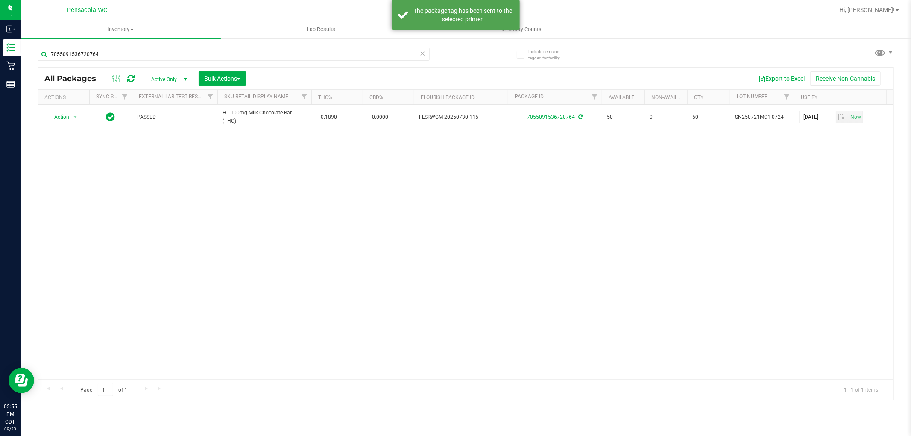
drag, startPoint x: 205, startPoint y: 172, endPoint x: 201, endPoint y: 175, distance: 4.9
click at [204, 175] on div "Action Action Create package Edit attributes Global inventory Locate package Lo…" at bounding box center [466, 242] width 856 height 275
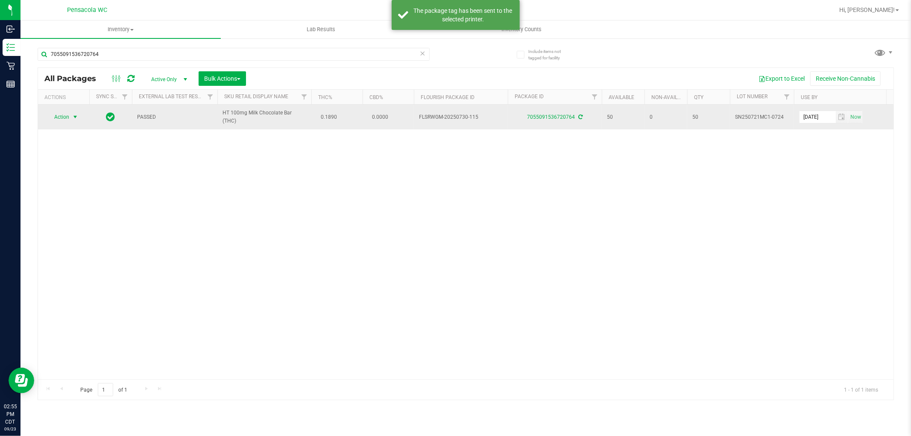
click at [49, 117] on span "Action" at bounding box center [58, 117] width 23 height 12
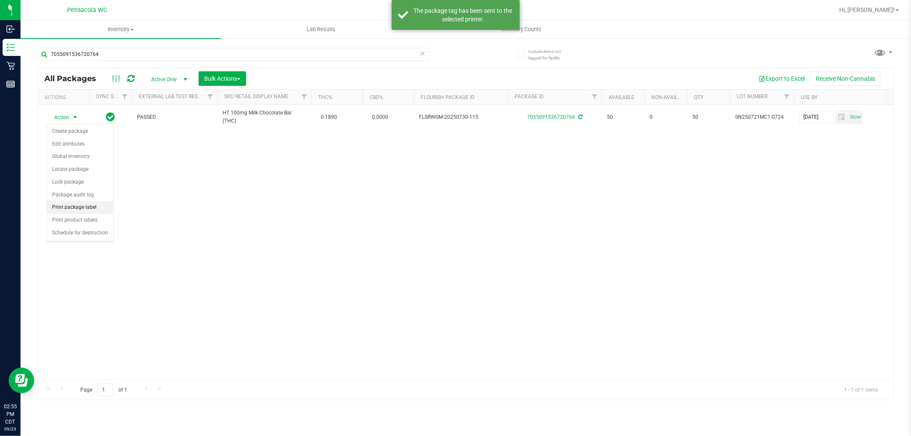
click at [77, 208] on li "Print package label" at bounding box center [80, 207] width 66 height 13
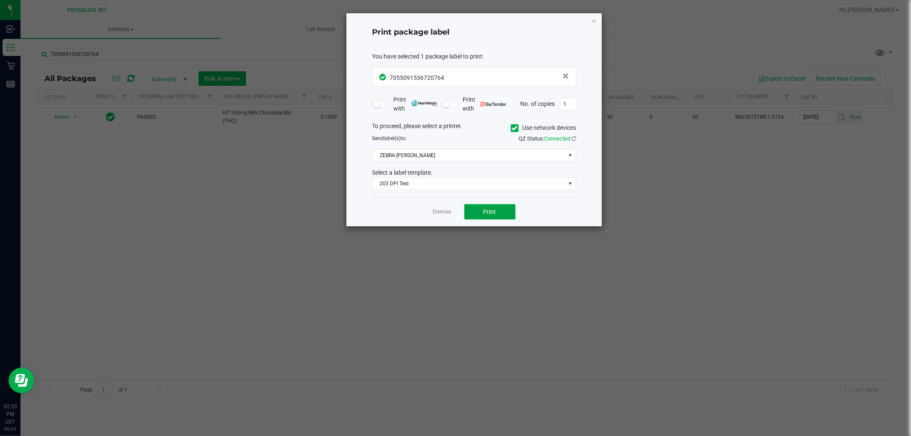
click at [481, 211] on button "Print" at bounding box center [489, 211] width 51 height 15
click at [438, 213] on link "Dismiss" at bounding box center [442, 211] width 18 height 7
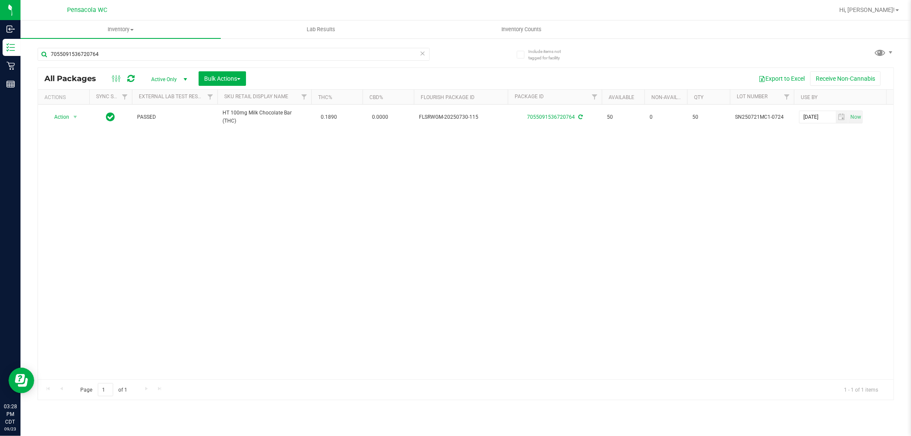
click at [121, 46] on div "7055091536720764" at bounding box center [252, 53] width 428 height 27
click at [114, 53] on input "7055091536720764" at bounding box center [234, 54] width 392 height 13
click at [113, 53] on input "7055091536720764" at bounding box center [234, 54] width 392 height 13
type input "1395852537868815"
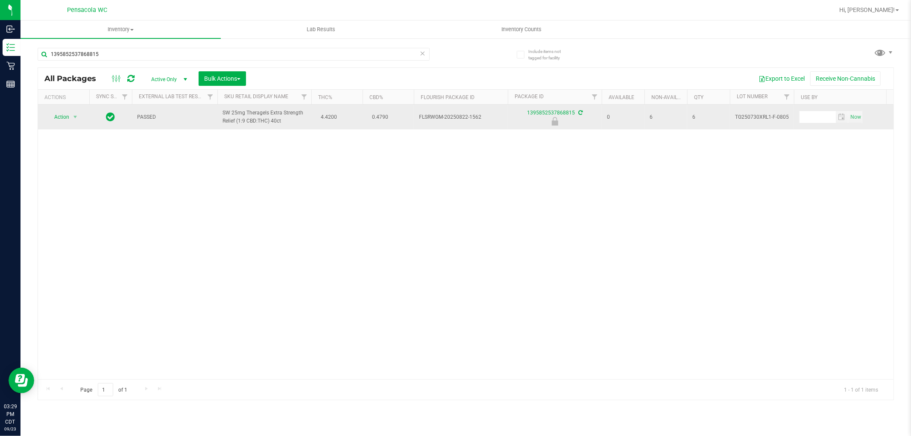
click at [74, 128] on td "Action Action Edit attributes Global inventory Locate package Package audit log…" at bounding box center [63, 117] width 51 height 25
click at [75, 120] on span "select" at bounding box center [75, 117] width 7 height 7
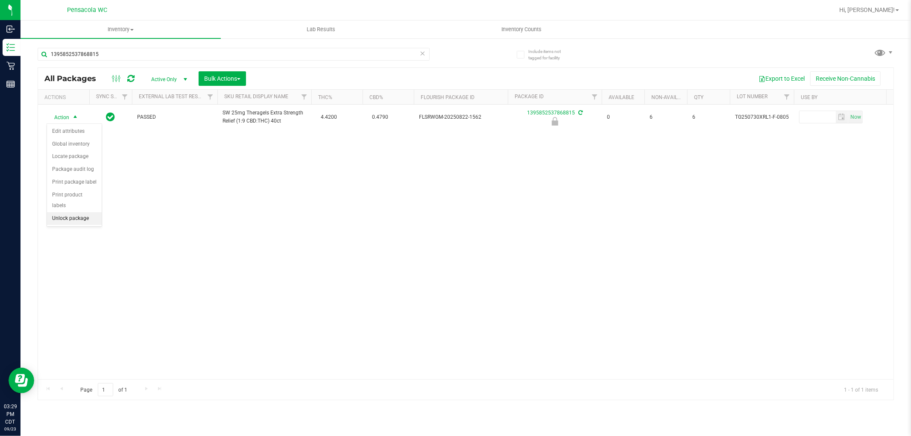
click at [61, 221] on li "Unlock package" at bounding box center [74, 218] width 55 height 13
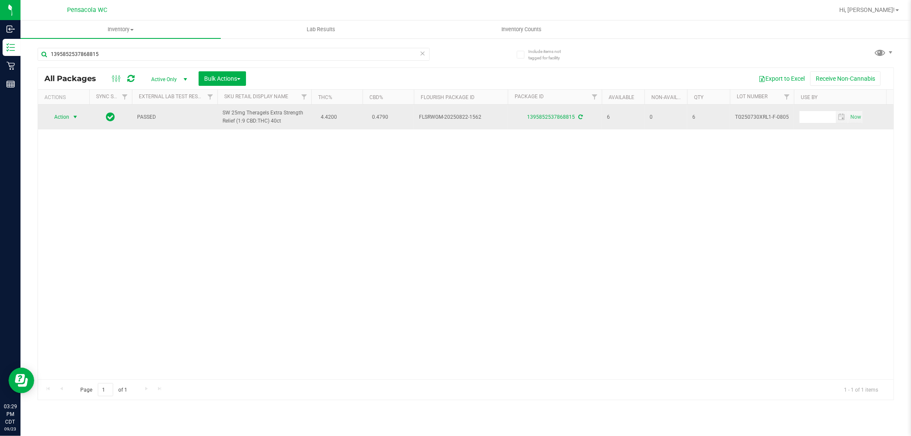
click at [73, 119] on span "select" at bounding box center [75, 117] width 7 height 7
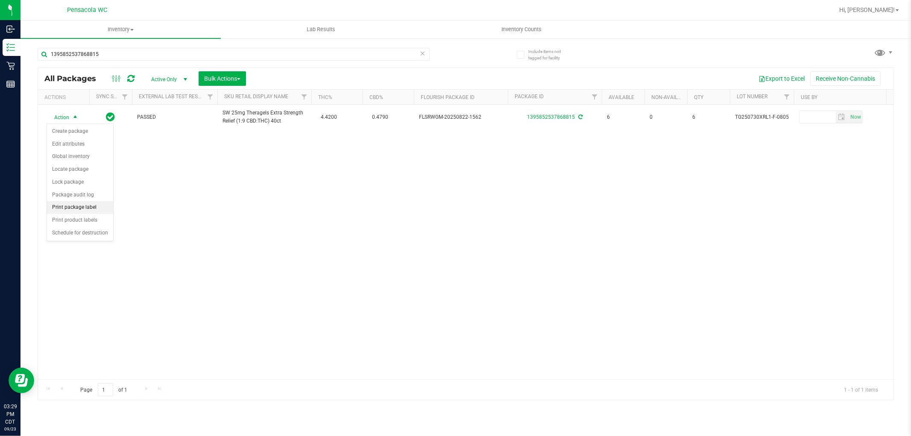
click at [82, 205] on li "Print package label" at bounding box center [80, 207] width 66 height 13
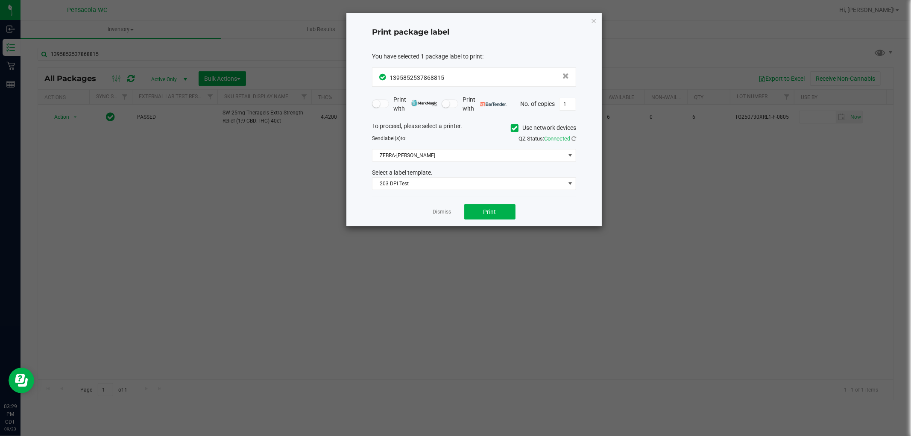
click at [494, 229] on ngb-modal-window "Print package label You have selected 1 package label to print : 13958525378688…" at bounding box center [459, 218] width 918 height 436
click at [489, 210] on span "Print" at bounding box center [490, 211] width 13 height 7
click at [441, 212] on link "Dismiss" at bounding box center [442, 211] width 18 height 7
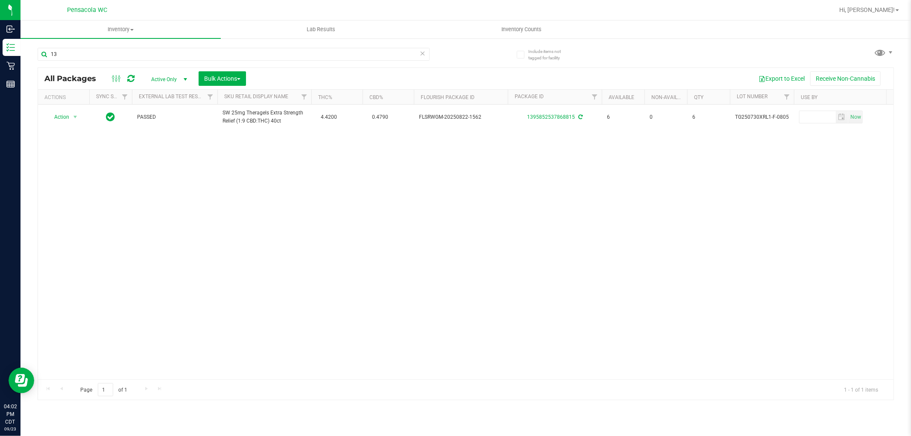
type input "1"
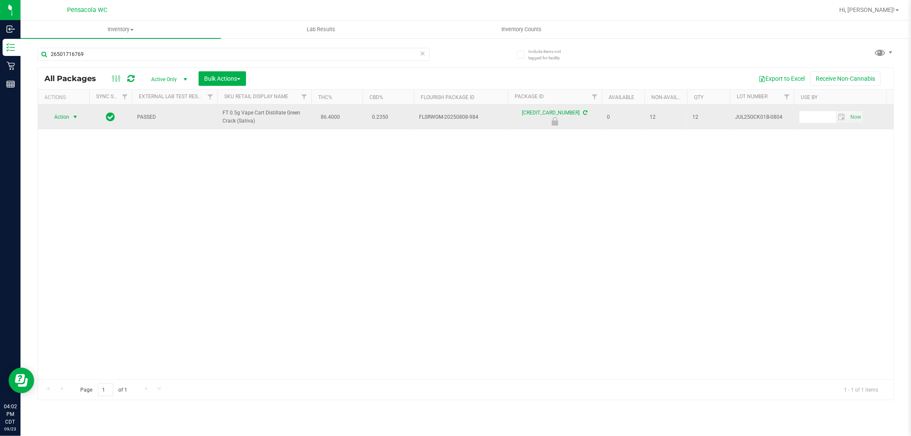
type input "26501716769"
click at [65, 120] on span "Action" at bounding box center [58, 117] width 23 height 12
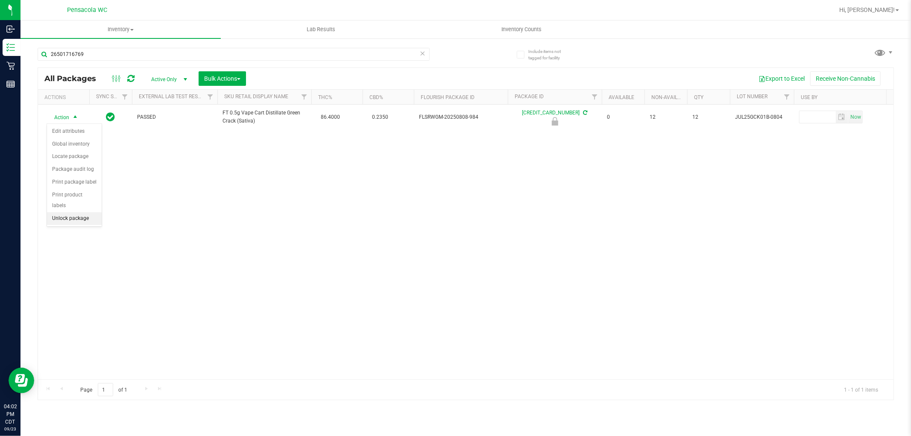
click at [65, 223] on li "Unlock package" at bounding box center [74, 218] width 55 height 13
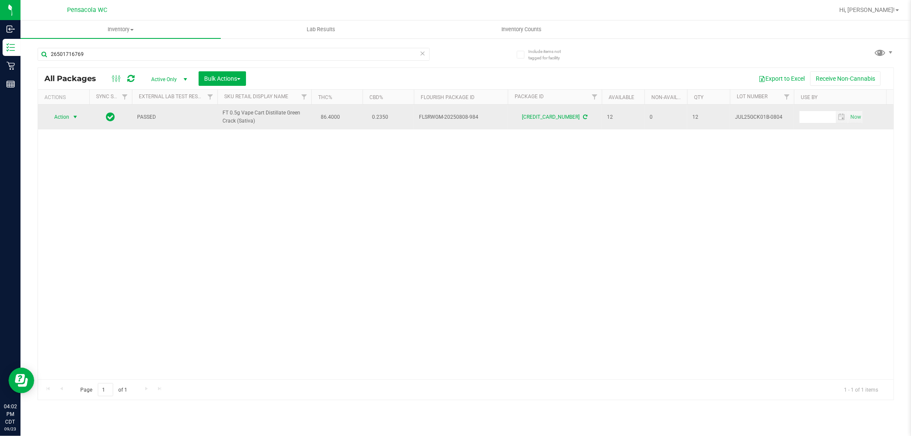
click at [61, 117] on span "Action" at bounding box center [58, 117] width 23 height 12
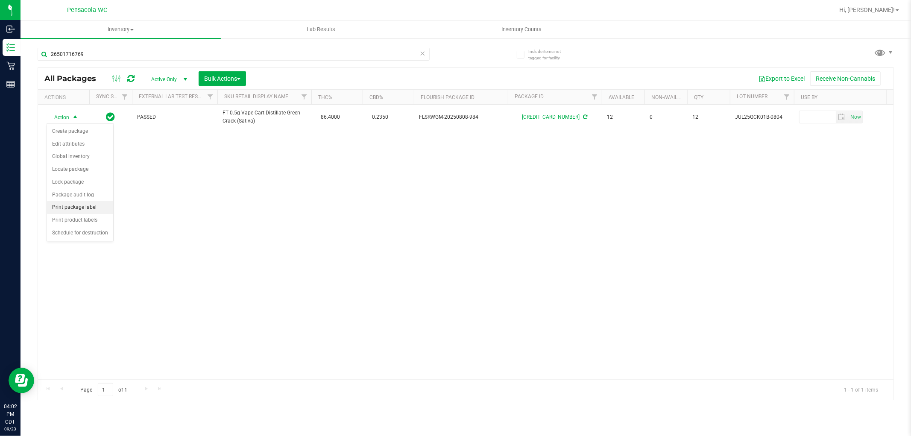
click at [71, 211] on li "Print package label" at bounding box center [80, 207] width 66 height 13
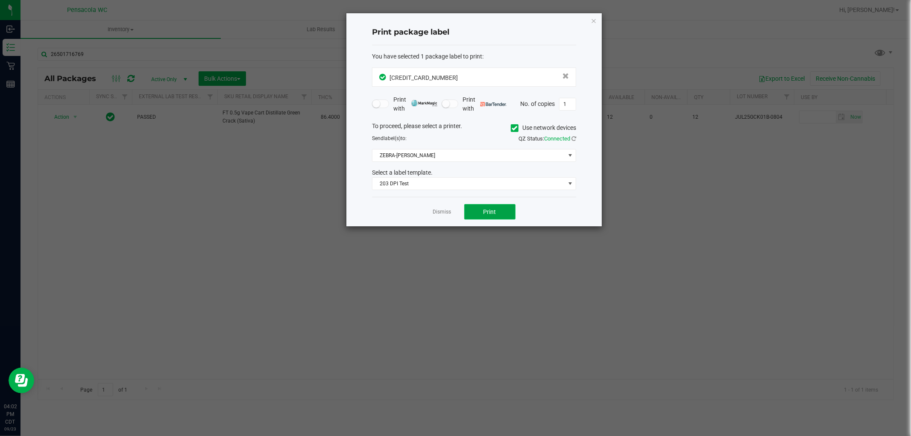
click at [490, 214] on span "Print" at bounding box center [490, 211] width 13 height 7
click at [449, 214] on link "Dismiss" at bounding box center [442, 211] width 18 height 7
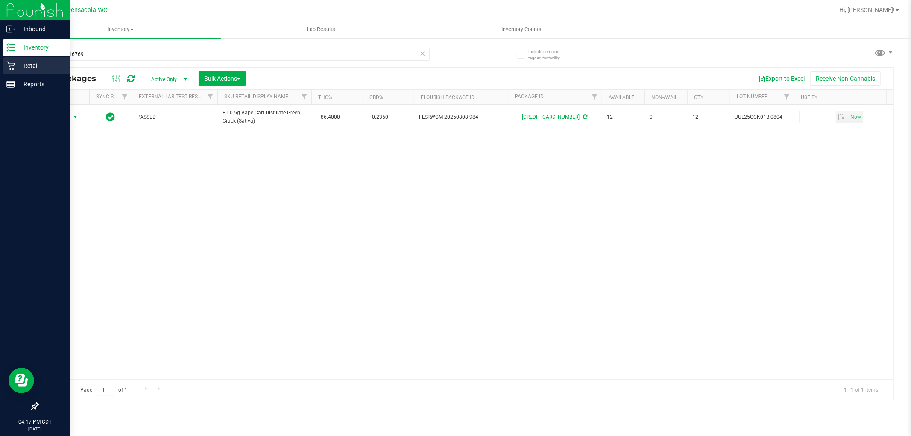
click at [10, 65] on icon at bounding box center [10, 66] width 9 height 9
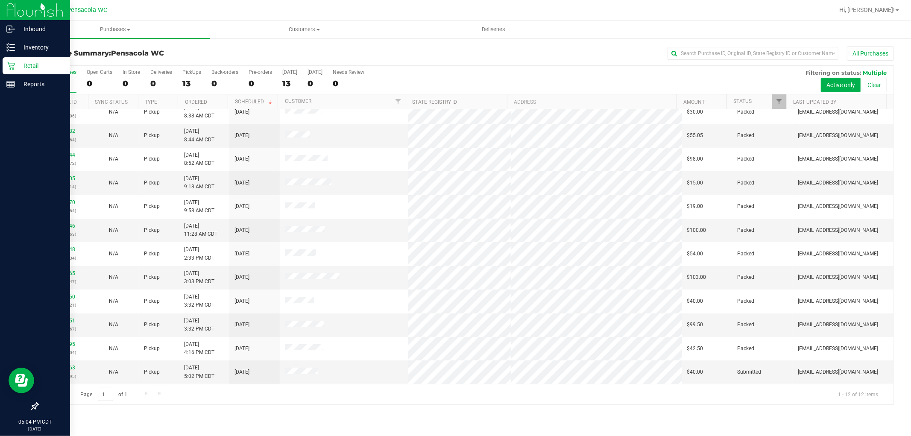
scroll to position [5, 0]
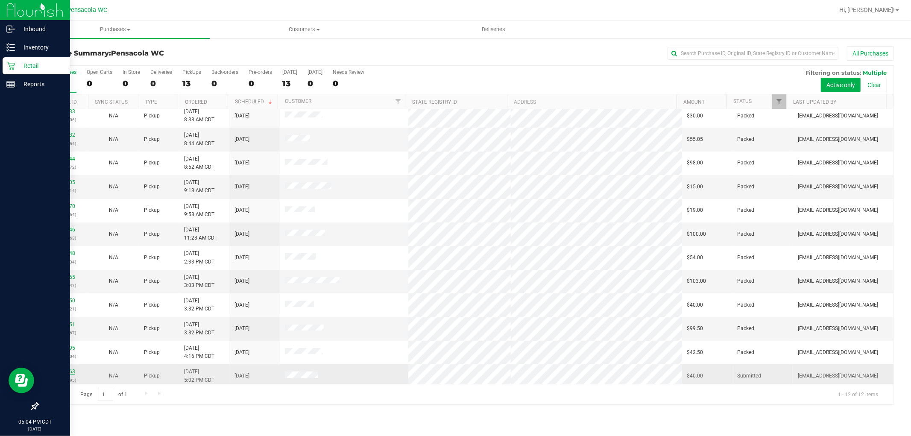
click at [71, 371] on link "11996163" at bounding box center [63, 372] width 24 height 6
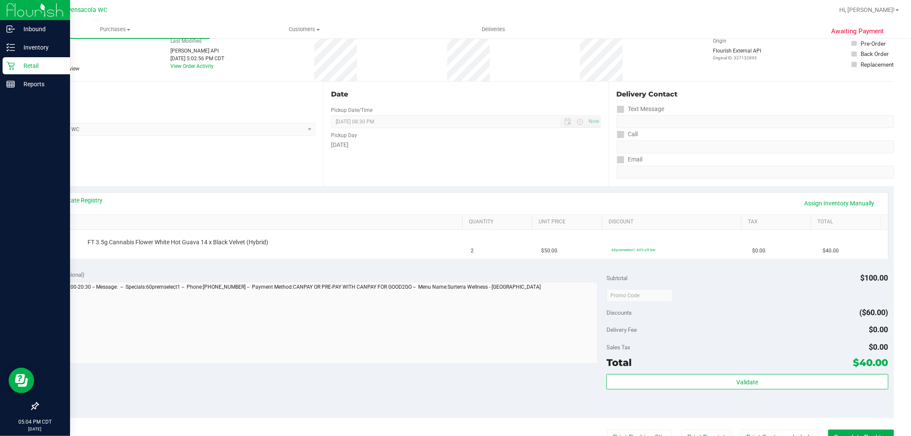
scroll to position [46, 0]
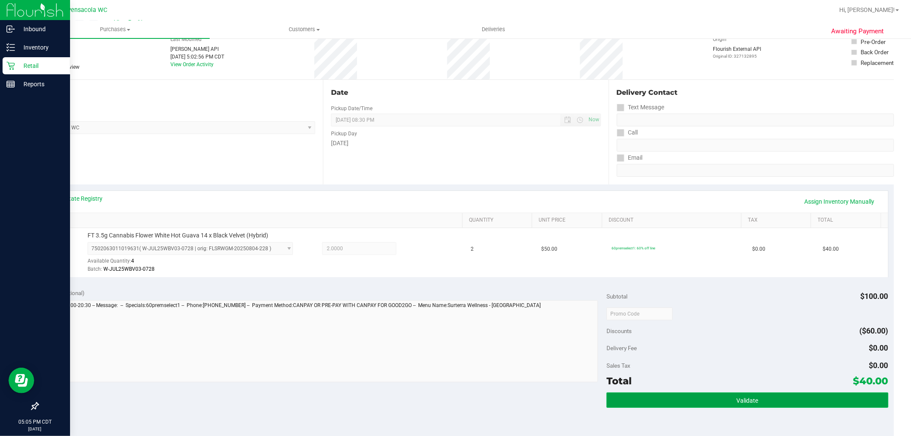
click at [751, 402] on span "Validate" at bounding box center [747, 400] width 22 height 7
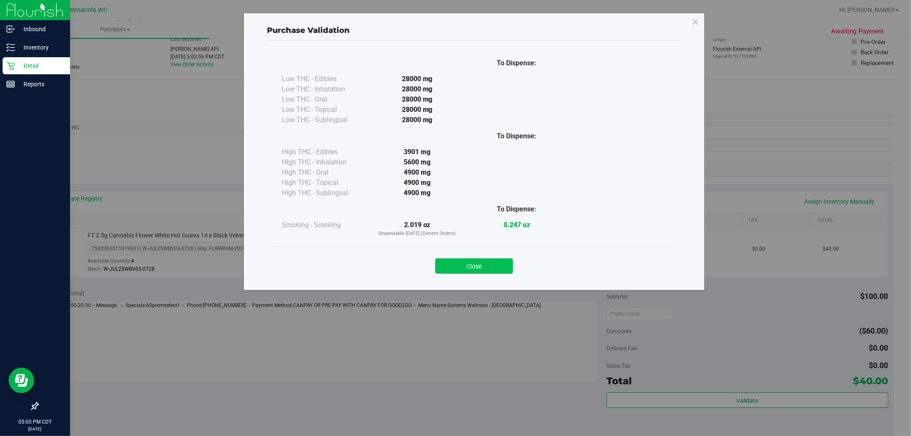
click at [501, 258] on button "Close" at bounding box center [474, 265] width 78 height 15
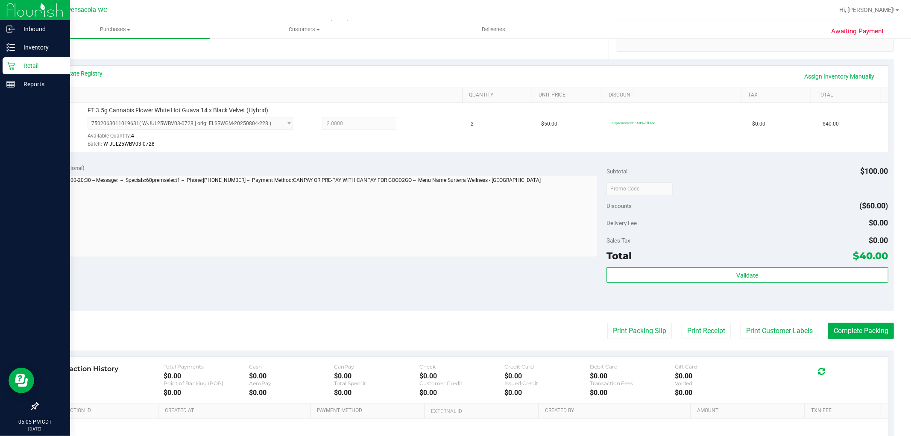
scroll to position [172, 0]
click at [638, 332] on button "Print Packing Slip" at bounding box center [639, 330] width 65 height 16
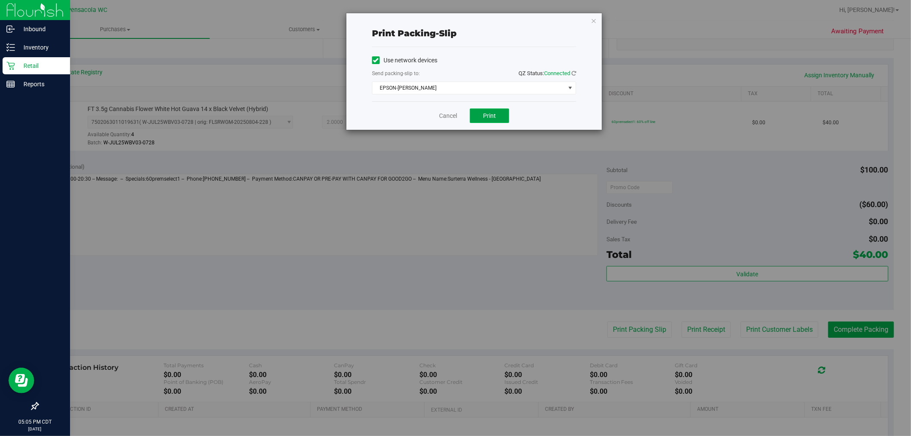
click at [489, 116] on span "Print" at bounding box center [489, 115] width 13 height 7
click at [446, 116] on link "Cancel" at bounding box center [448, 115] width 18 height 9
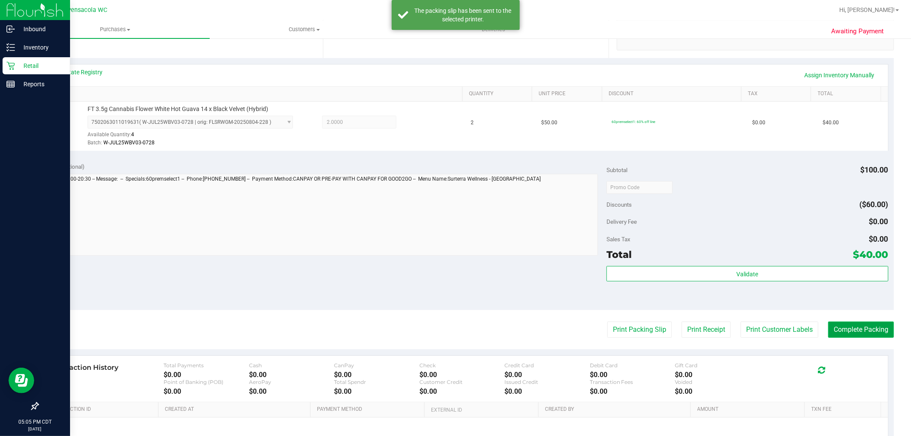
click at [858, 336] on button "Complete Packing" at bounding box center [861, 330] width 66 height 16
